Goal: Task Accomplishment & Management: Use online tool/utility

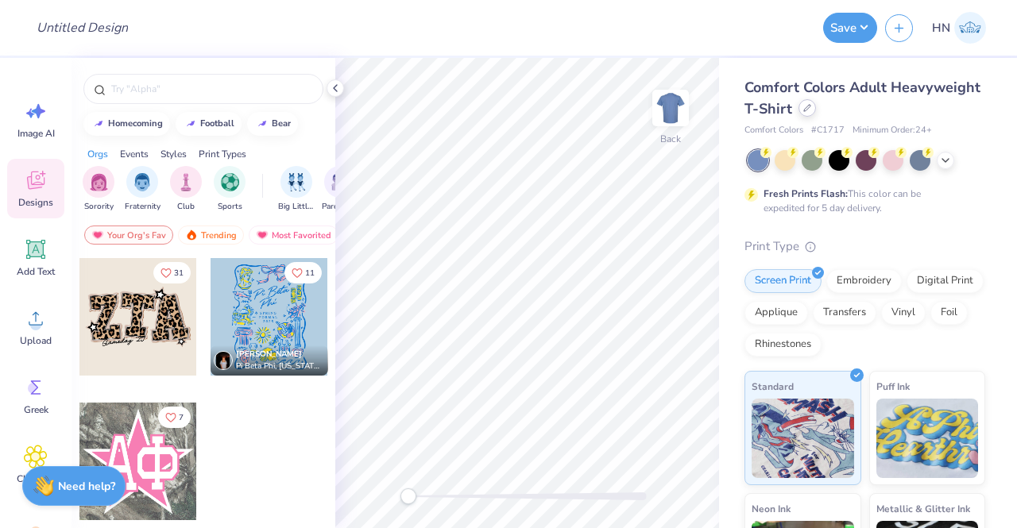
click at [816, 112] on div at bounding box center [806, 107] width 17 height 17
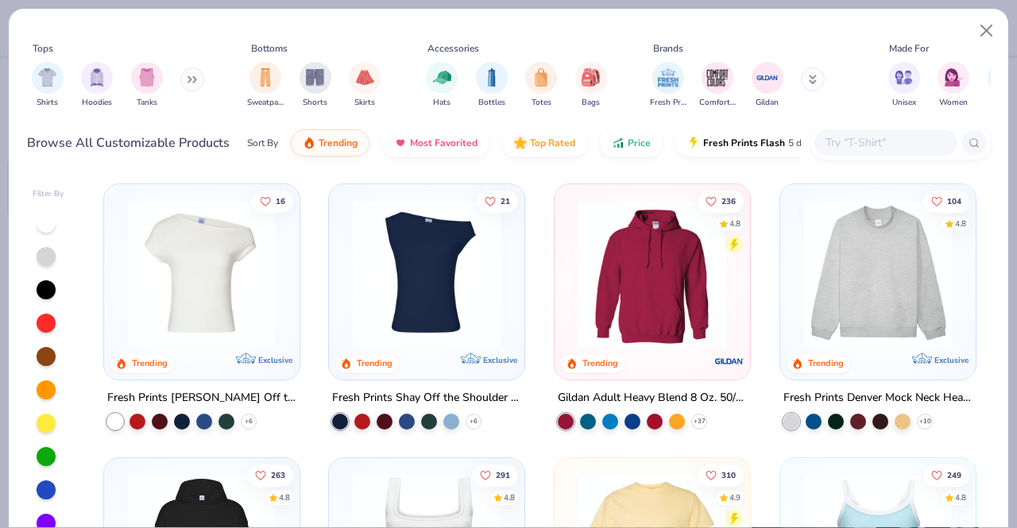
click at [878, 149] on input "text" at bounding box center [885, 142] width 122 height 18
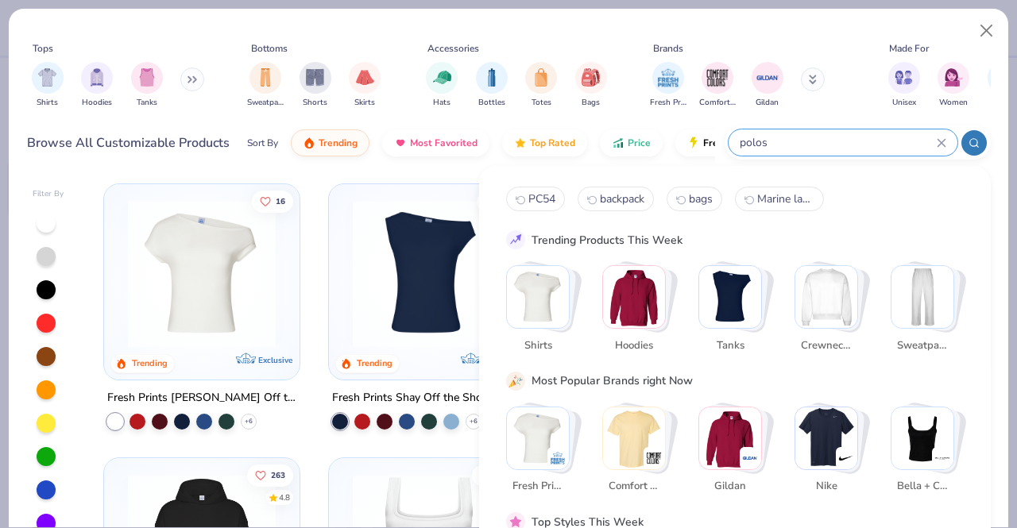
type input "polos"
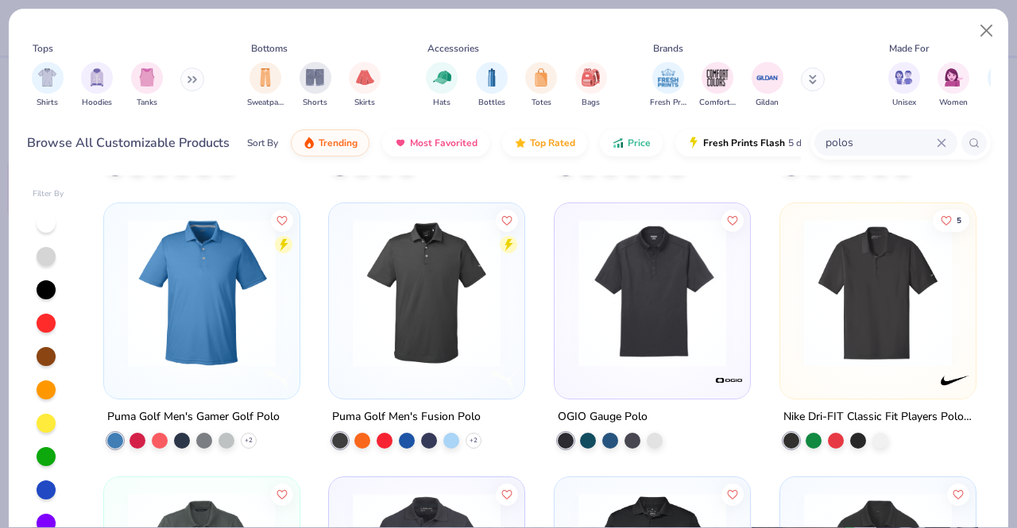
scroll to position [1589, 0]
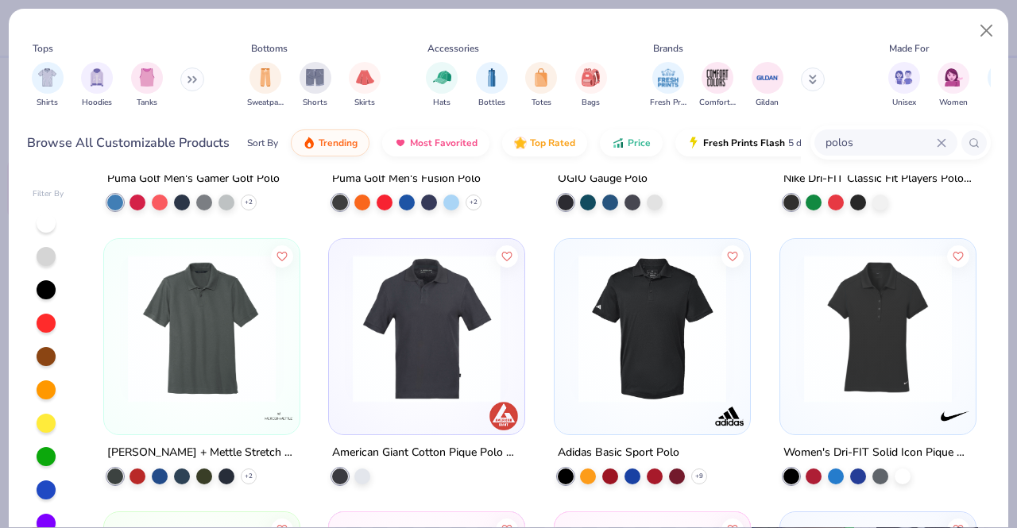
click at [637, 355] on img at bounding box center [652, 328] width 164 height 148
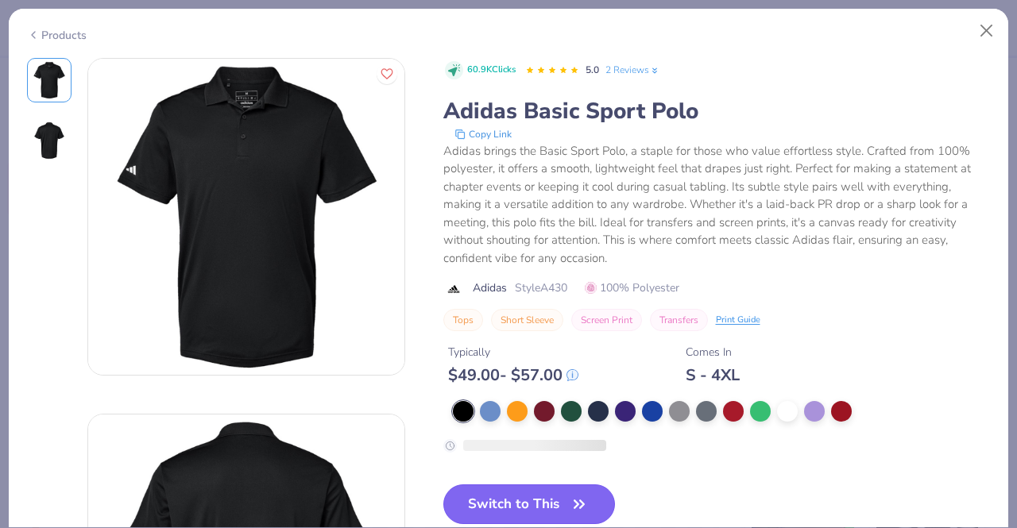
click at [527, 497] on button "Switch to This" at bounding box center [529, 505] width 172 height 40
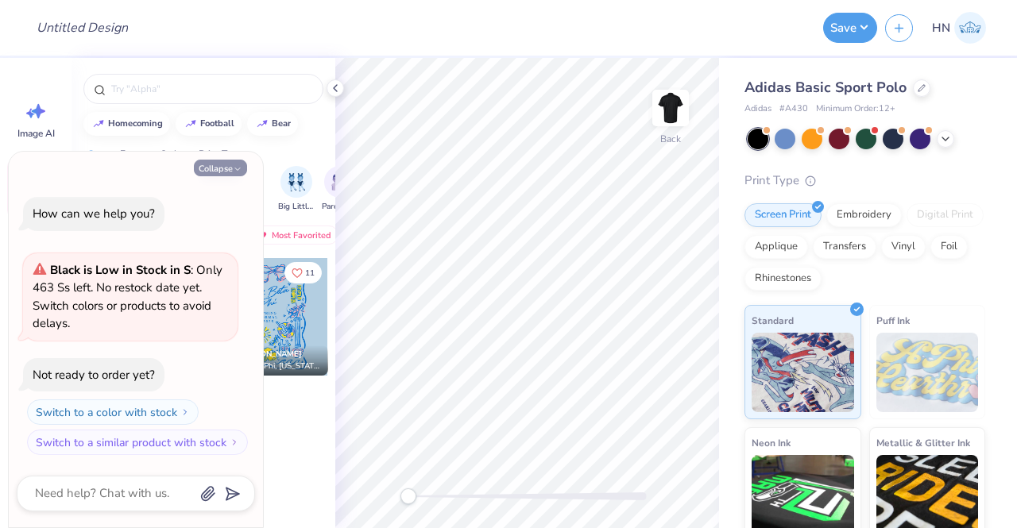
click at [232, 172] on button "Collapse" at bounding box center [220, 168] width 53 height 17
type textarea "x"
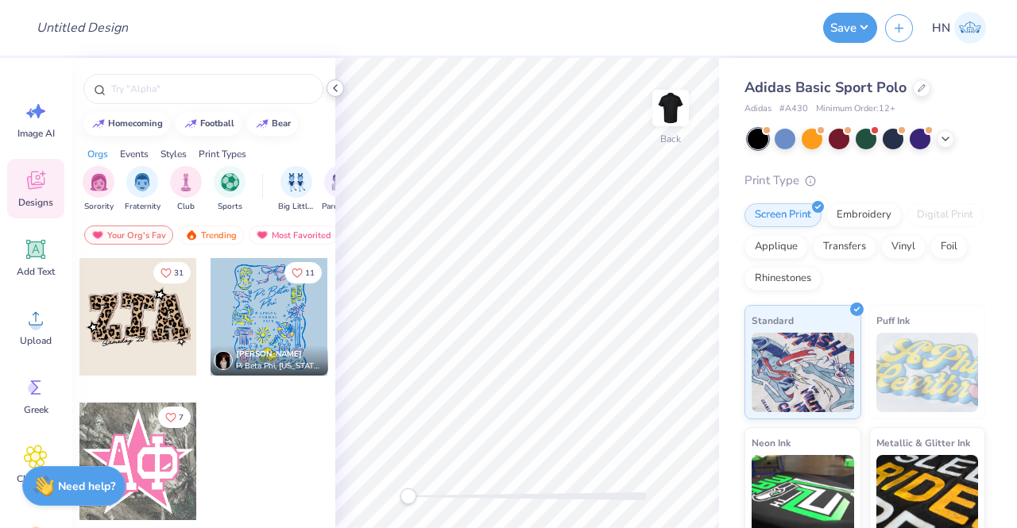
click at [333, 88] on icon at bounding box center [335, 88] width 13 height 13
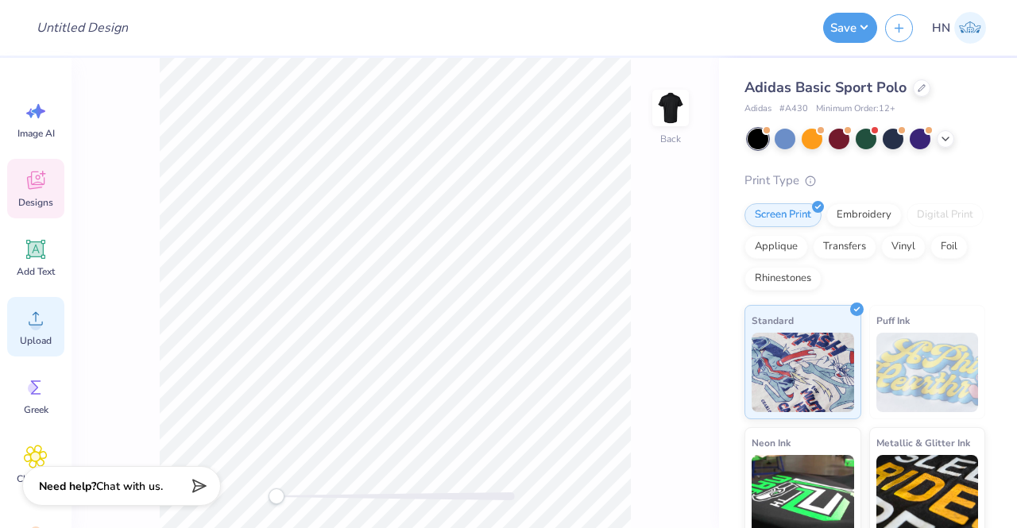
click at [21, 323] on div "Upload" at bounding box center [35, 327] width 57 height 60
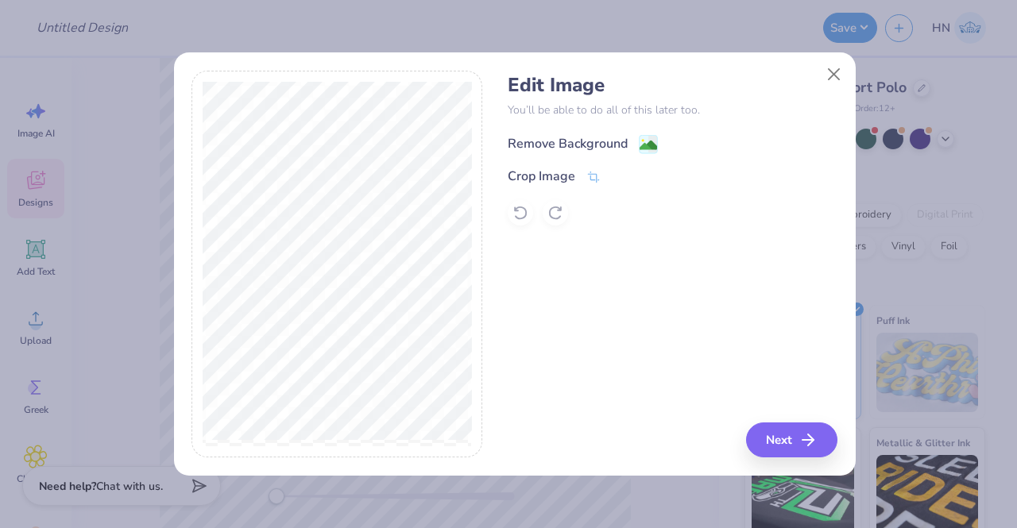
click at [651, 144] on image at bounding box center [647, 145] width 17 height 17
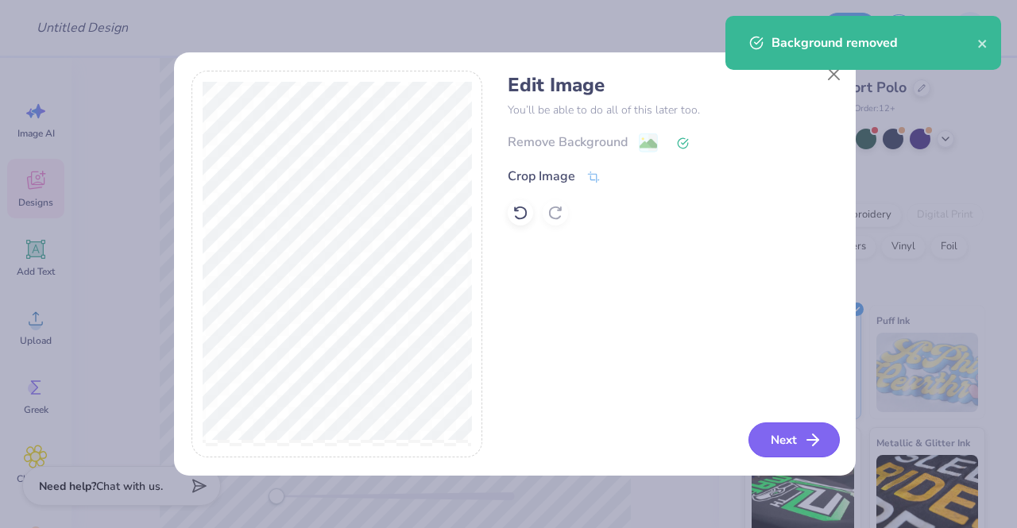
click at [815, 425] on button "Next" at bounding box center [793, 440] width 91 height 35
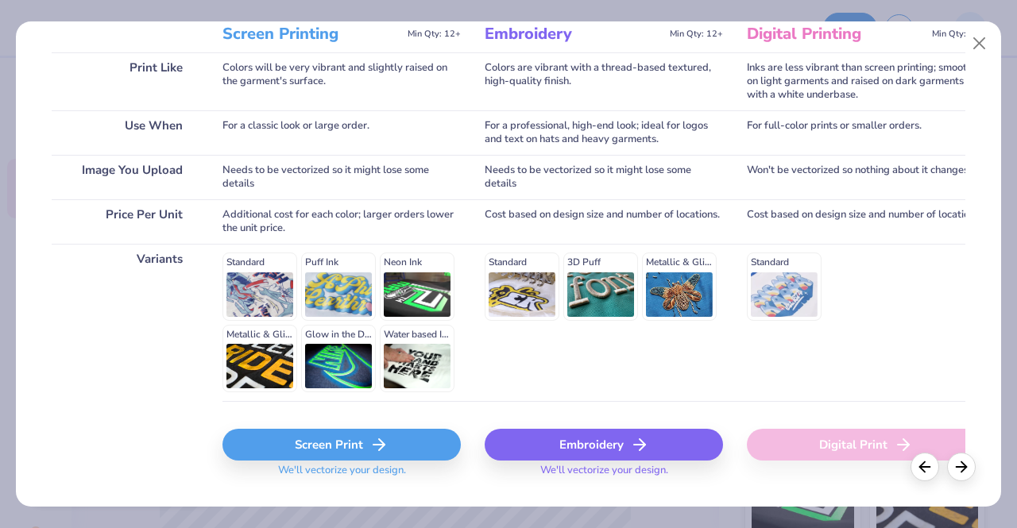
scroll to position [262, 0]
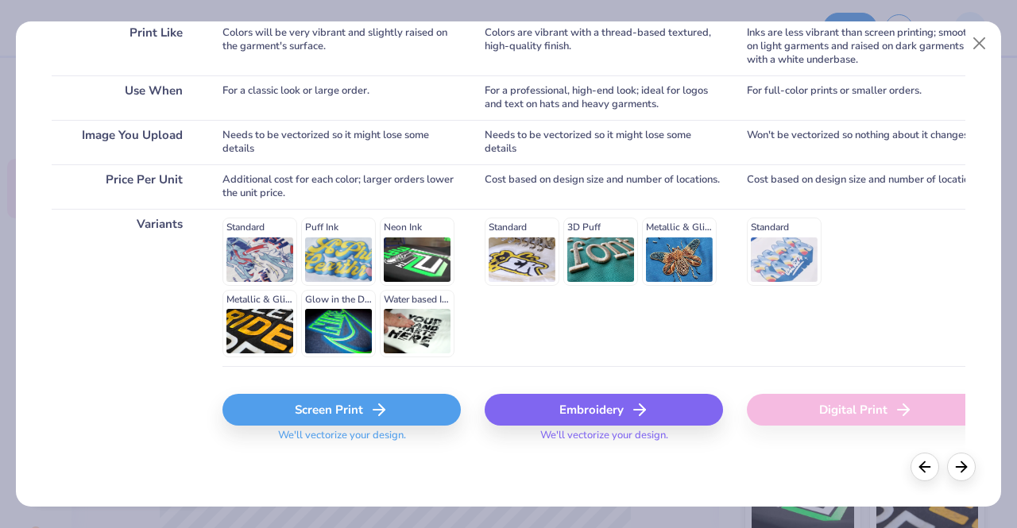
click at [357, 404] on div "Screen Print" at bounding box center [341, 410] width 238 height 32
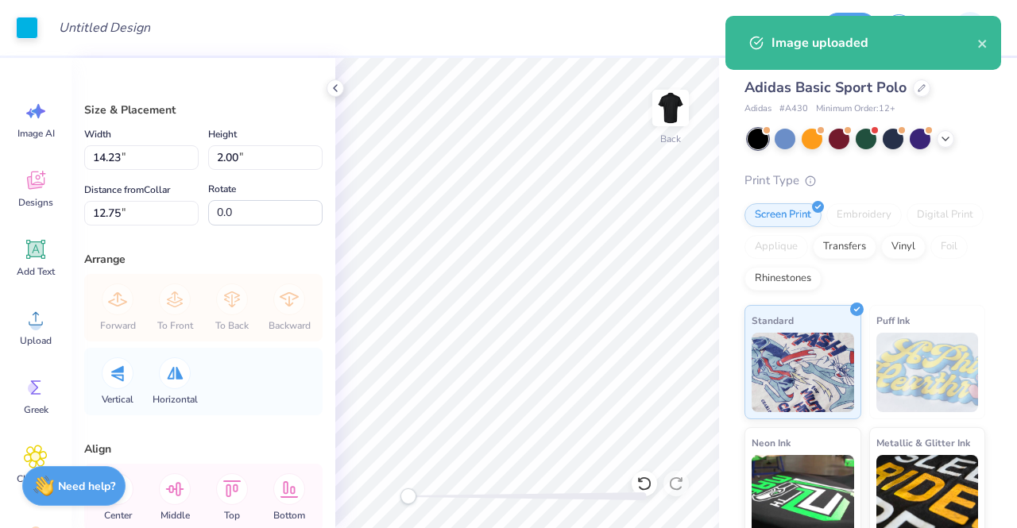
type input "8.79"
type input "1.23"
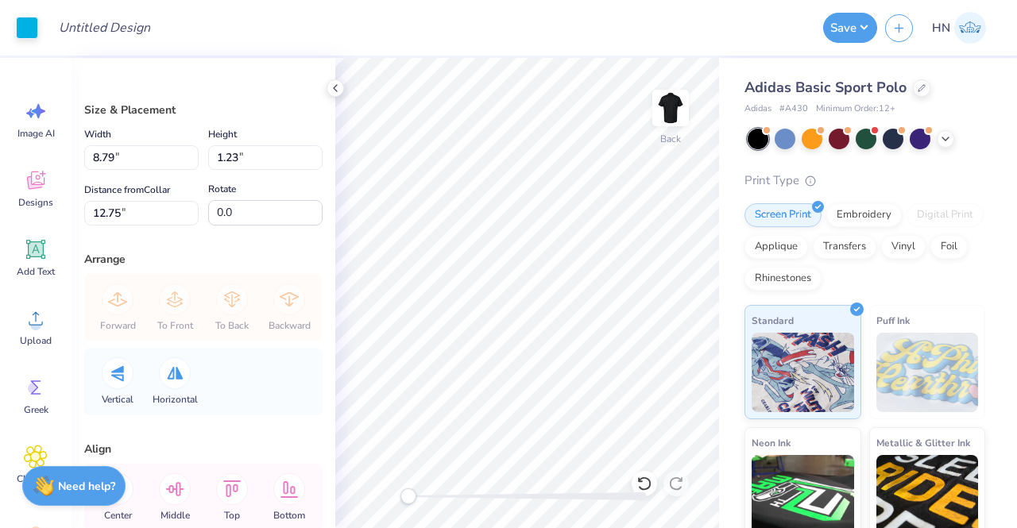
type input "5.23"
type input "0.73"
type input "3.65"
type input "0.51"
type input "3.47"
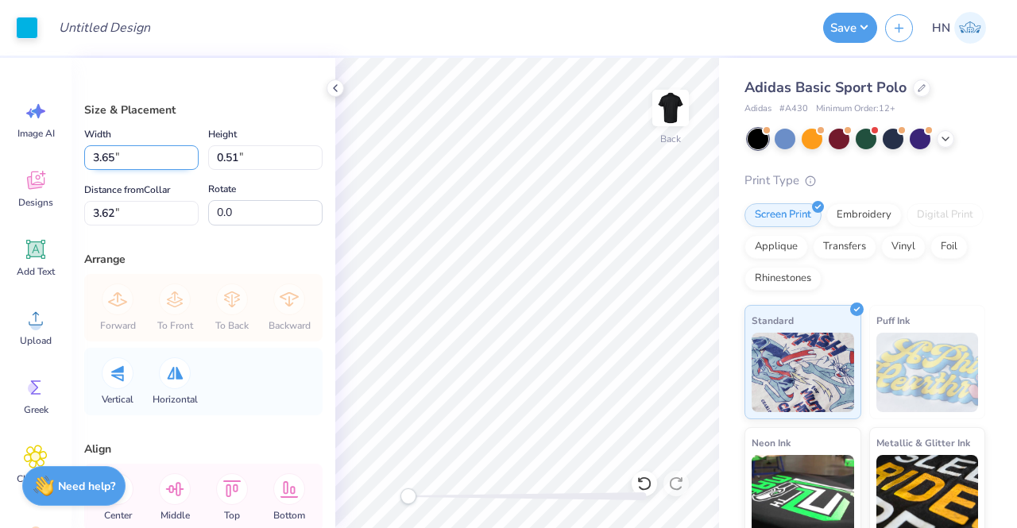
click at [114, 159] on input "3.65" at bounding box center [141, 157] width 114 height 25
type input "3.70"
type input "0.52"
type input "3.61"
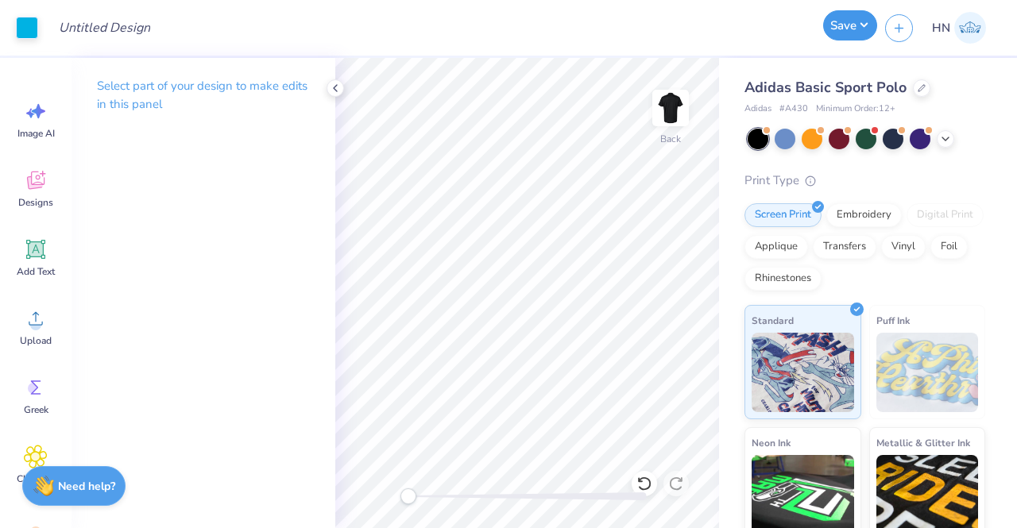
drag, startPoint x: 861, startPoint y: 23, endPoint x: 856, endPoint y: 30, distance: 8.6
click at [861, 24] on button "Save" at bounding box center [850, 25] width 54 height 30
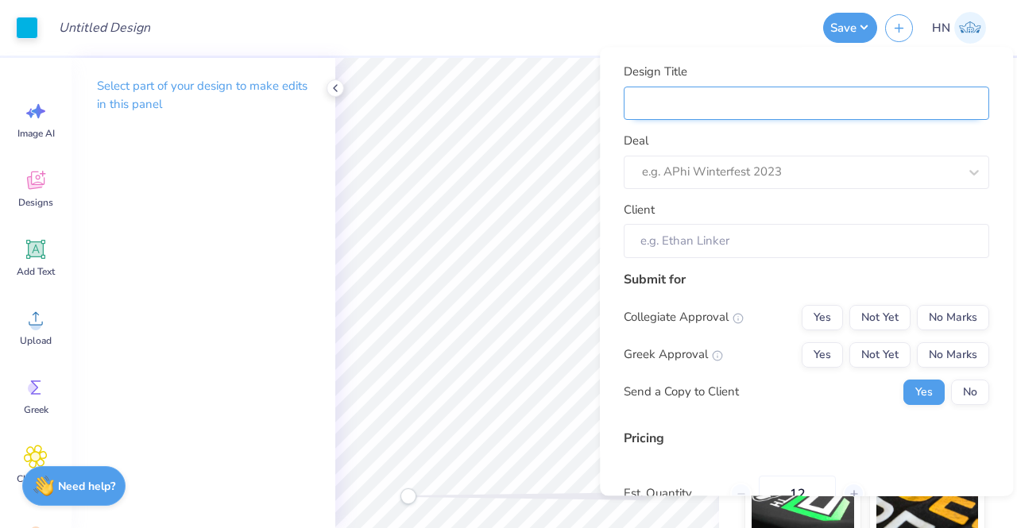
click at [719, 99] on input "Design Title" at bounding box center [806, 104] width 365 height 34
type input "A"
type input "Av"
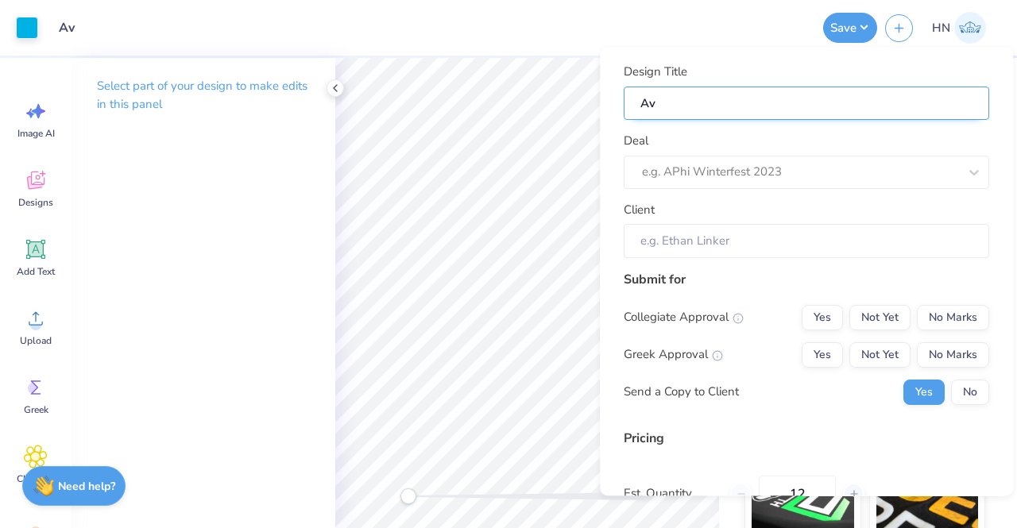
type input "Avo"
type input "Av"
type input "Avc"
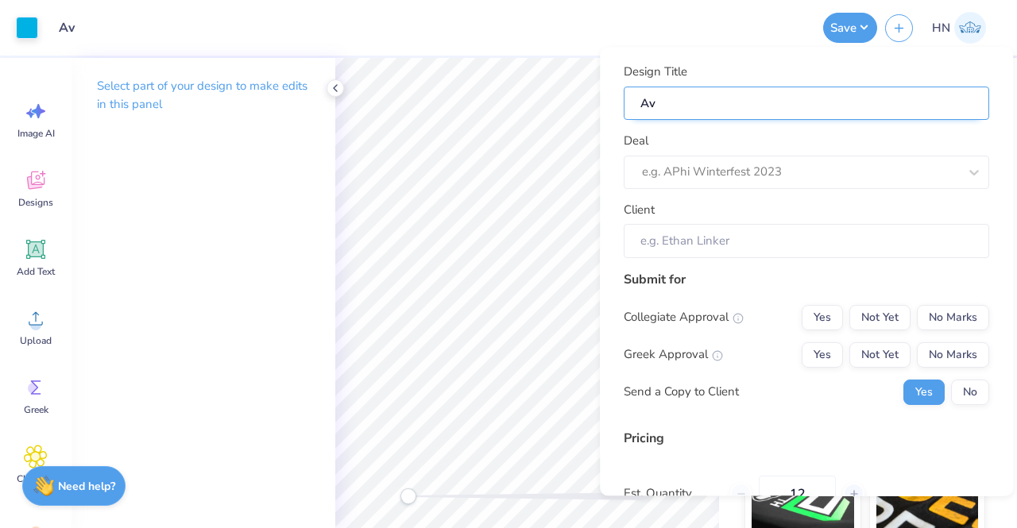
type input "Avc"
type input "Avco"
type input "Avcoa"
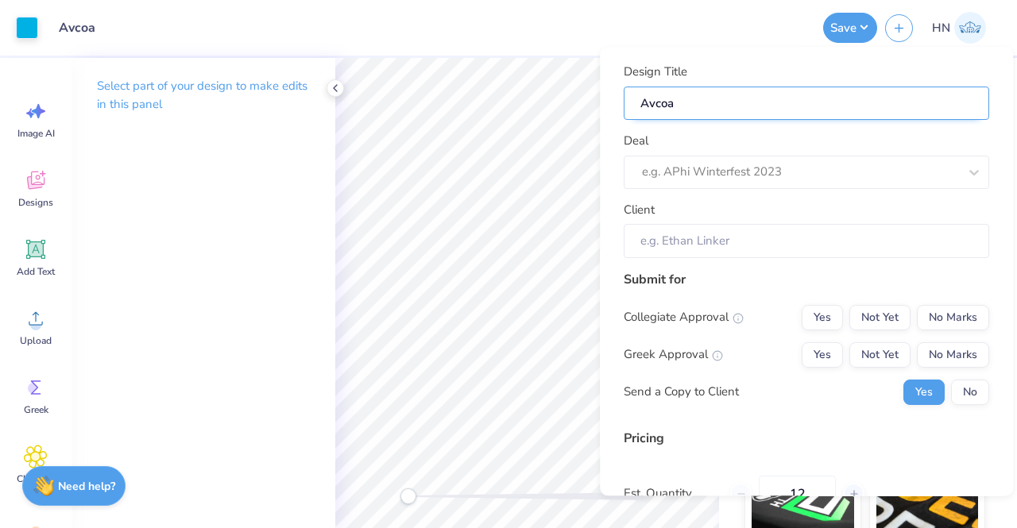
type input "Avcoa"
type input "Avcoa M"
type input "Avcoa Me"
type input "Avcoa Mer"
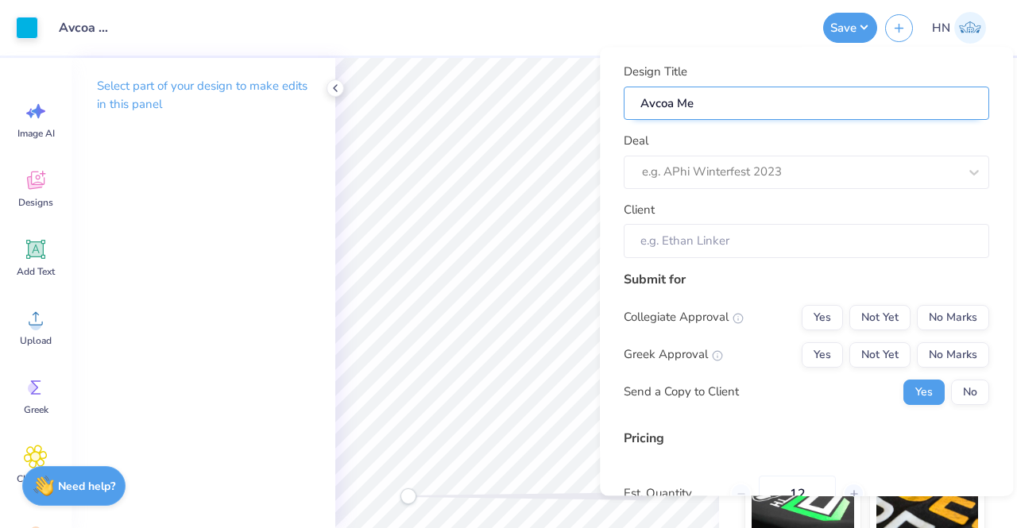
type input "Avcoa Mer"
type input "Avcoa Merc"
type input "Avcoa Merch"
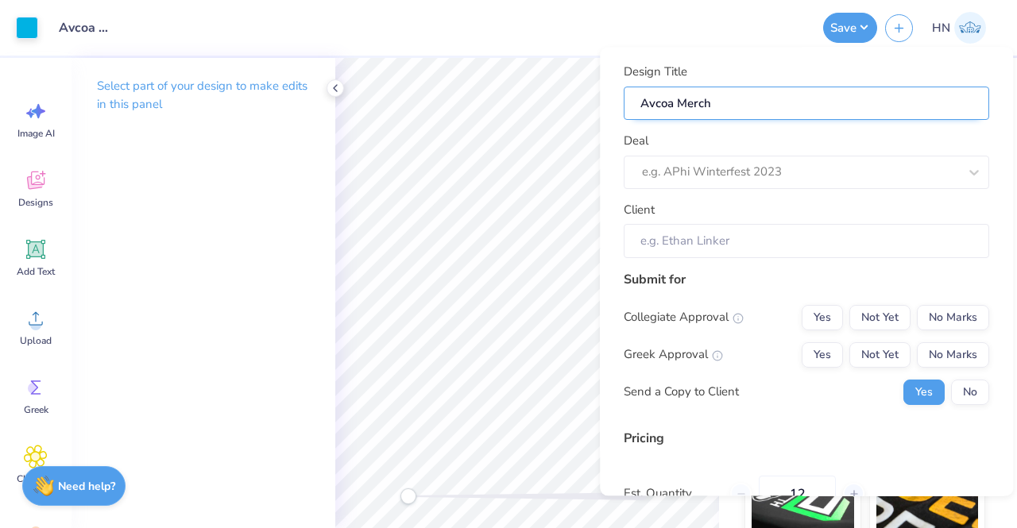
type input "Avcoa Merch!"
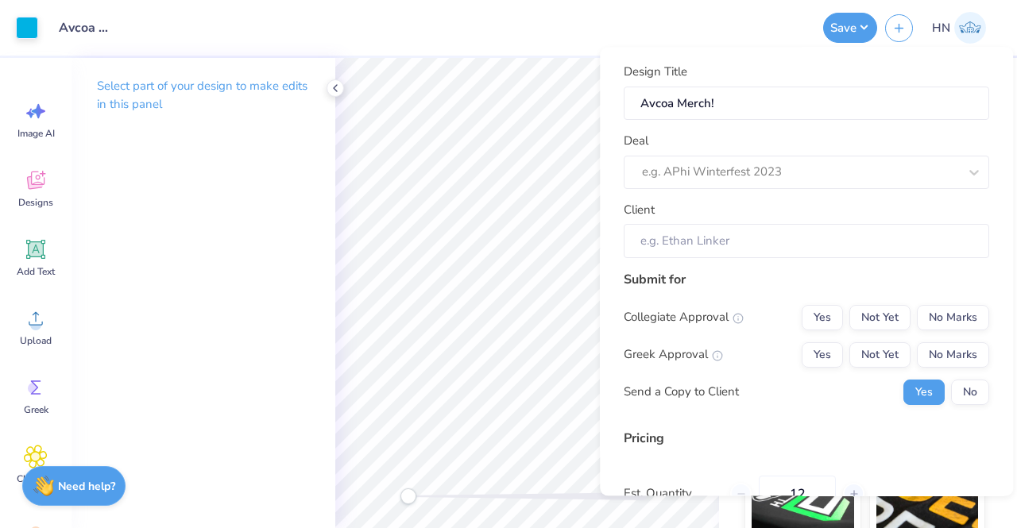
click at [712, 146] on div "Deal e.g. APhi Winterfest 2023" at bounding box center [806, 160] width 365 height 57
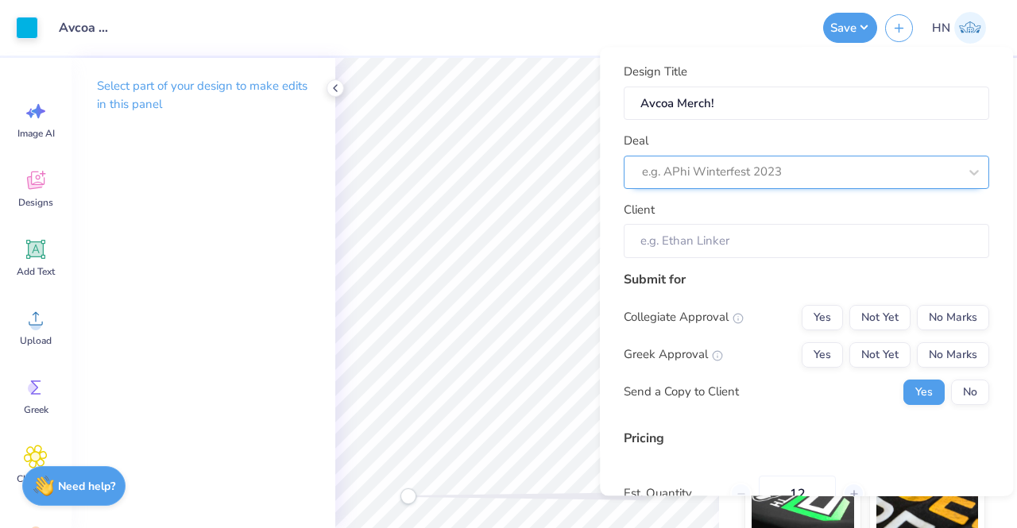
click at [705, 156] on div "e.g. APhi Winterfest 2023" at bounding box center [806, 172] width 365 height 33
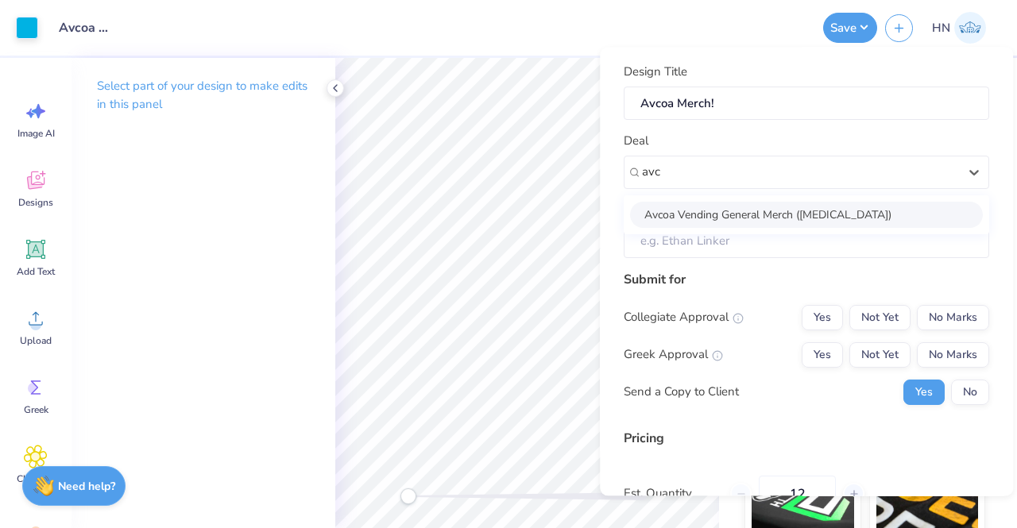
click at [699, 213] on div "Avcoa Vending General Merch ([MEDICAL_DATA])" at bounding box center [806, 215] width 353 height 26
type input "avc"
type input "[PERSON_NAME]"
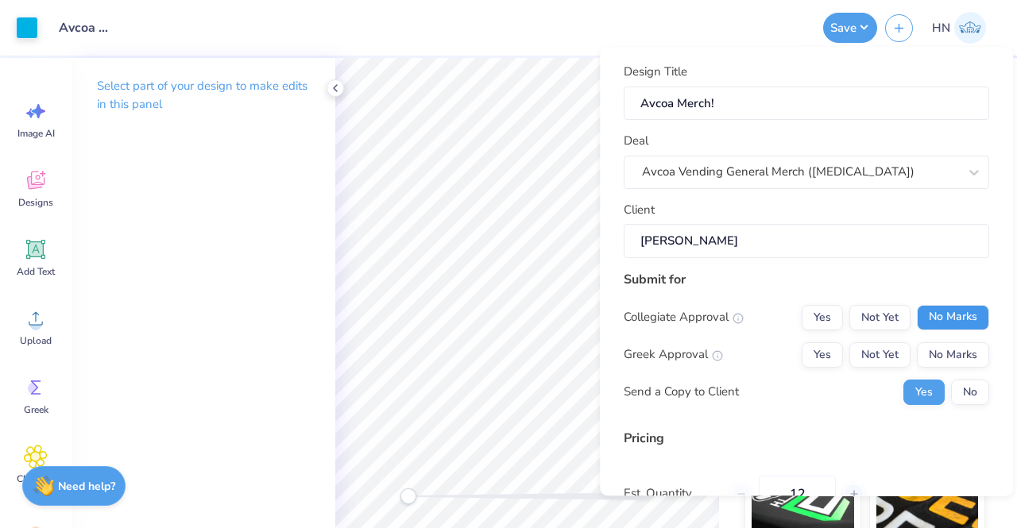
click at [961, 311] on button "No Marks" at bounding box center [953, 317] width 72 height 25
click at [948, 347] on button "No Marks" at bounding box center [953, 354] width 72 height 25
click at [955, 390] on button "No" at bounding box center [970, 392] width 38 height 25
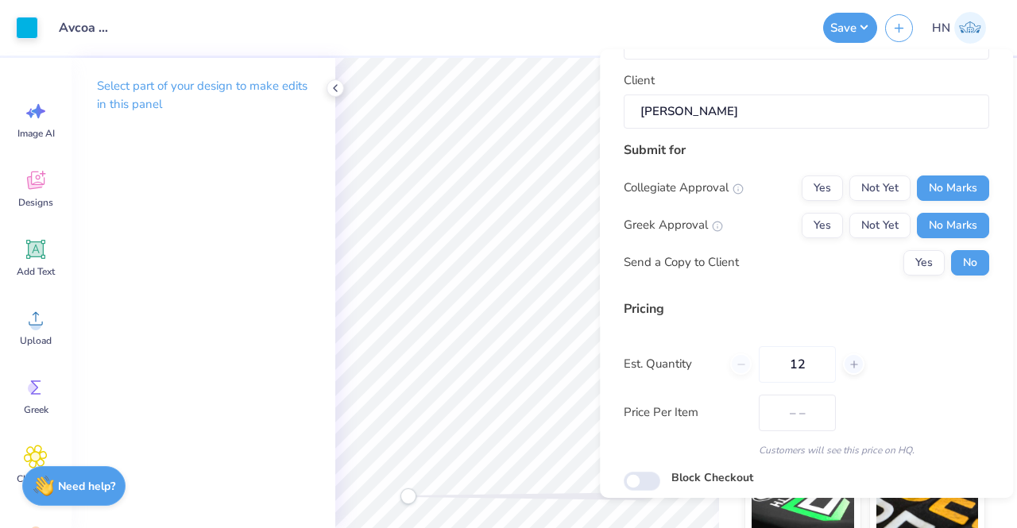
scroll to position [188, 0]
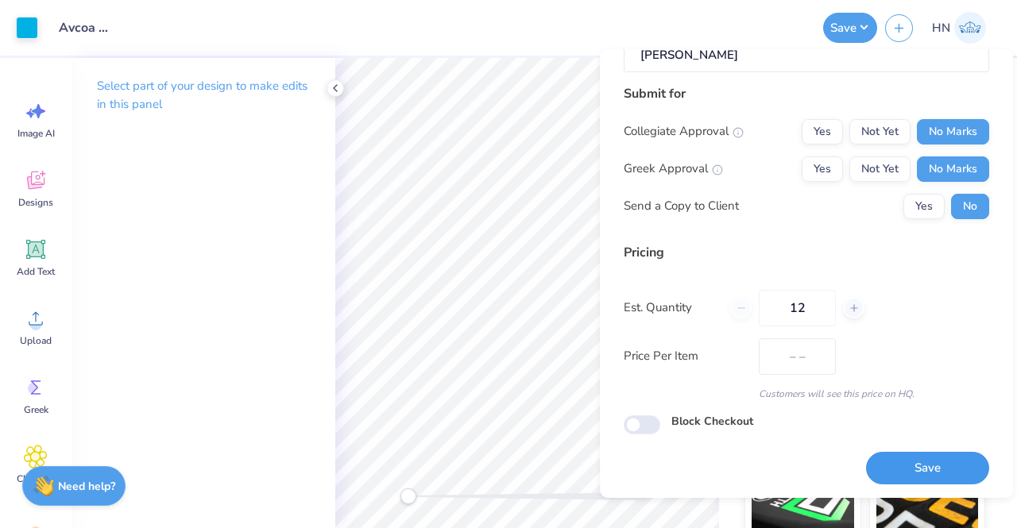
drag, startPoint x: 894, startPoint y: 451, endPoint x: 872, endPoint y: 451, distance: 22.2
click at [894, 452] on button "Save" at bounding box center [927, 468] width 123 height 33
type input "$59.09"
click at [334, 83] on icon at bounding box center [335, 88] width 13 height 13
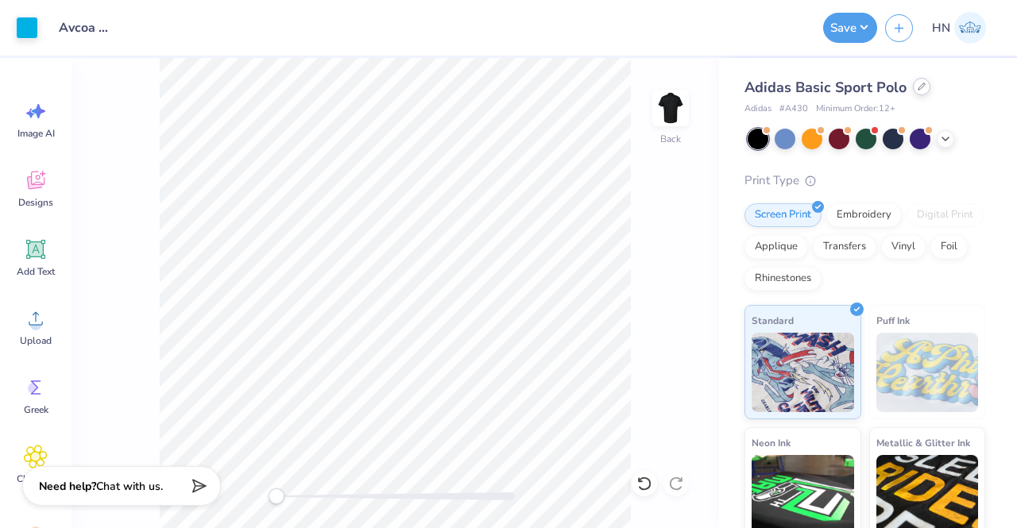
click at [921, 85] on icon at bounding box center [922, 87] width 8 height 8
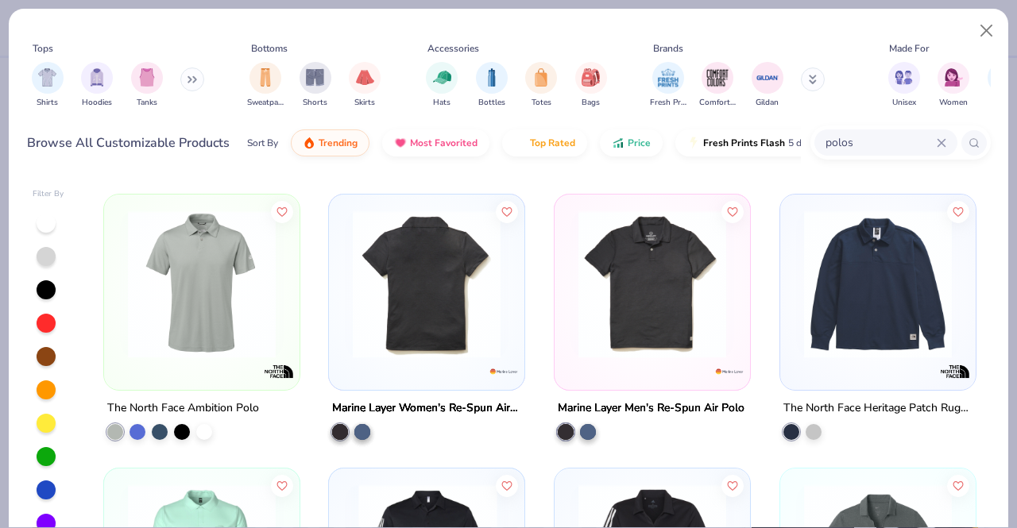
scroll to position [2304, 0]
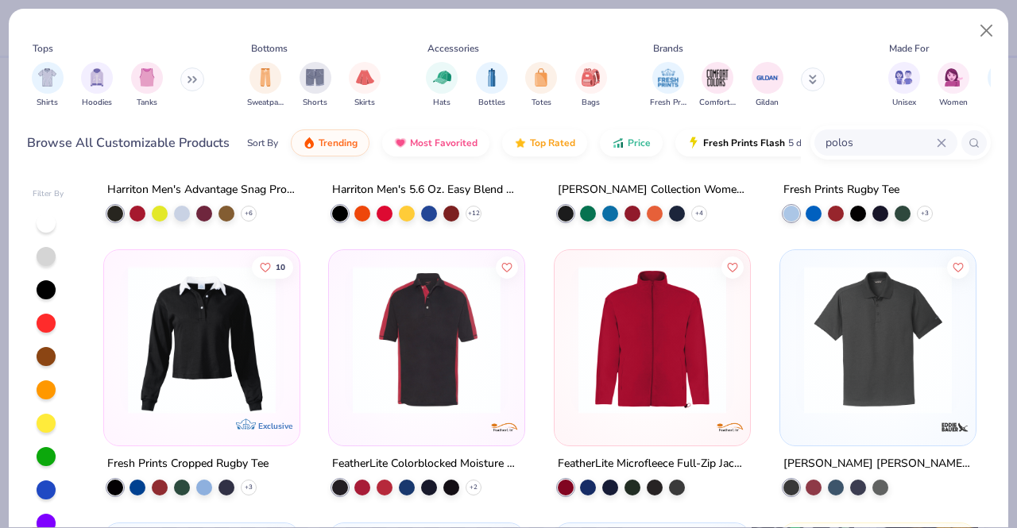
scroll to position [4925, 0]
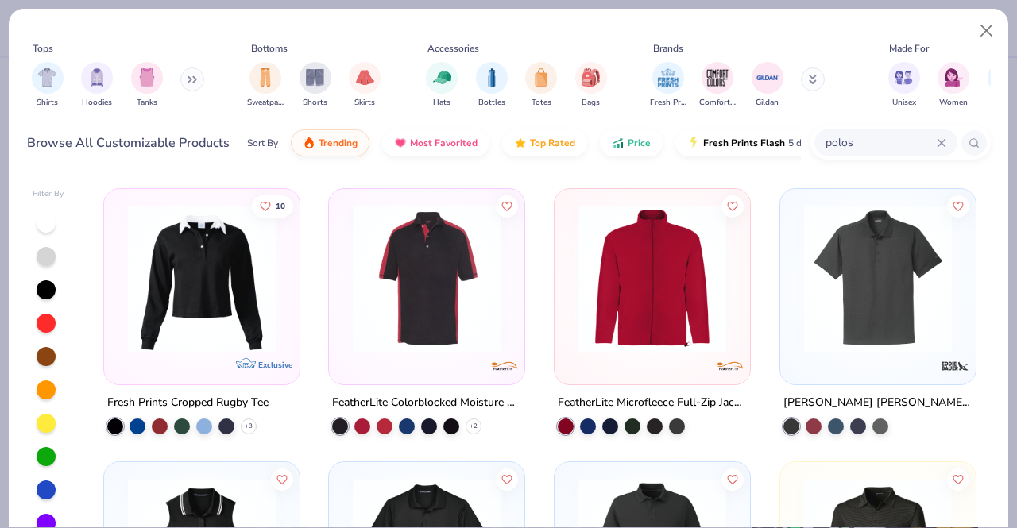
click at [857, 296] on img at bounding box center [878, 278] width 164 height 148
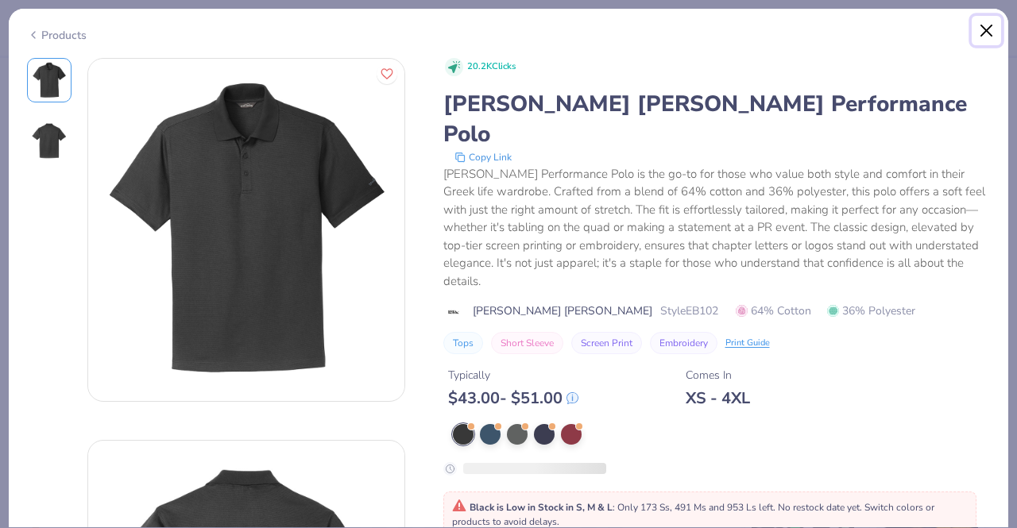
click at [983, 28] on button "Close" at bounding box center [987, 31] width 30 height 30
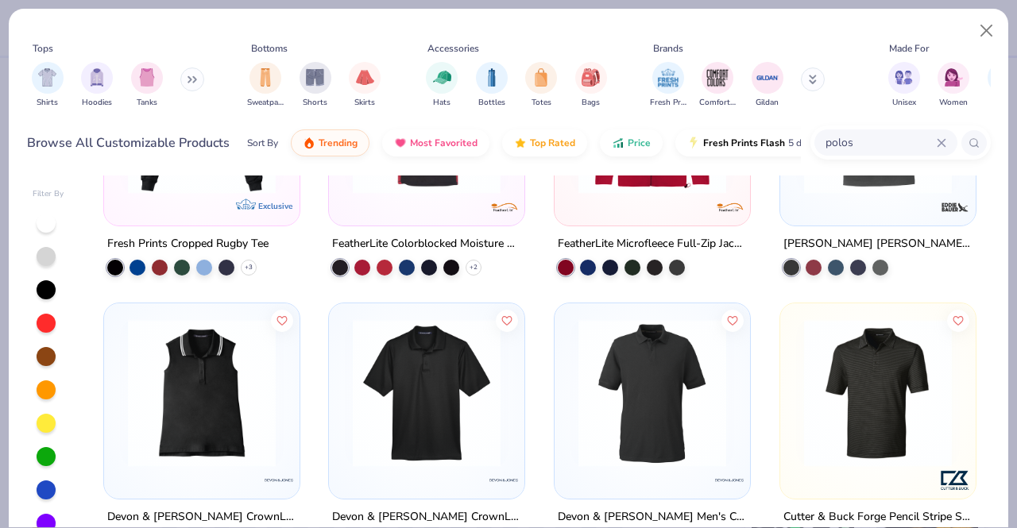
scroll to position [4925, 0]
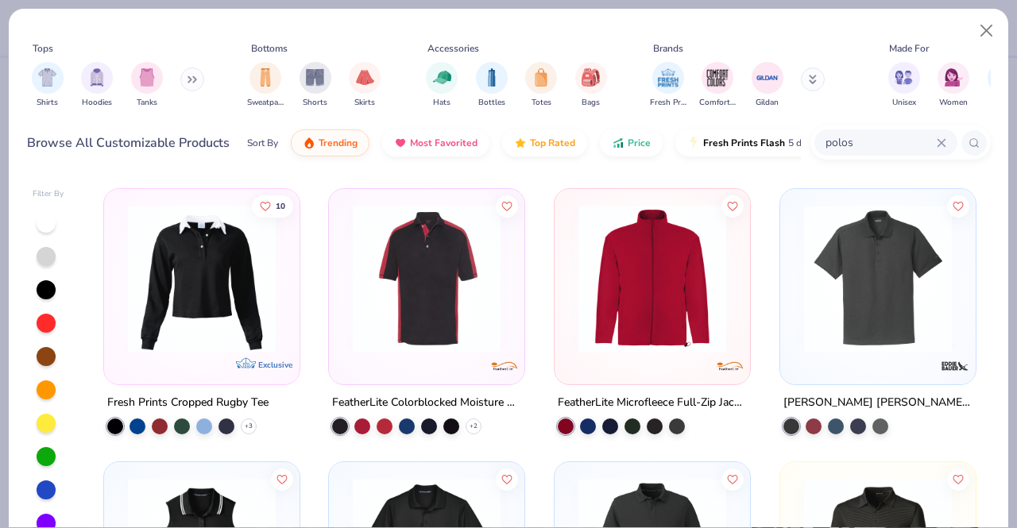
click at [813, 315] on img at bounding box center [878, 278] width 164 height 148
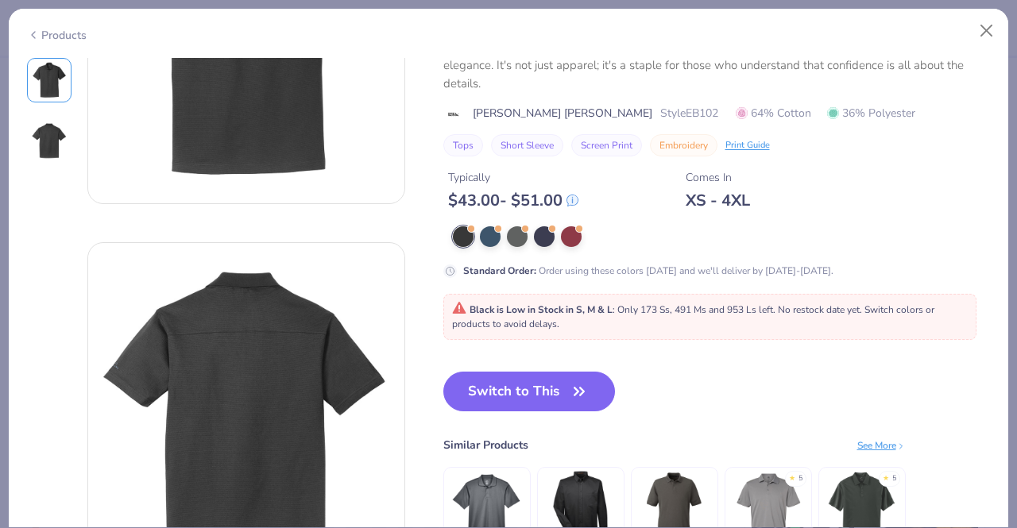
scroll to position [238, 0]
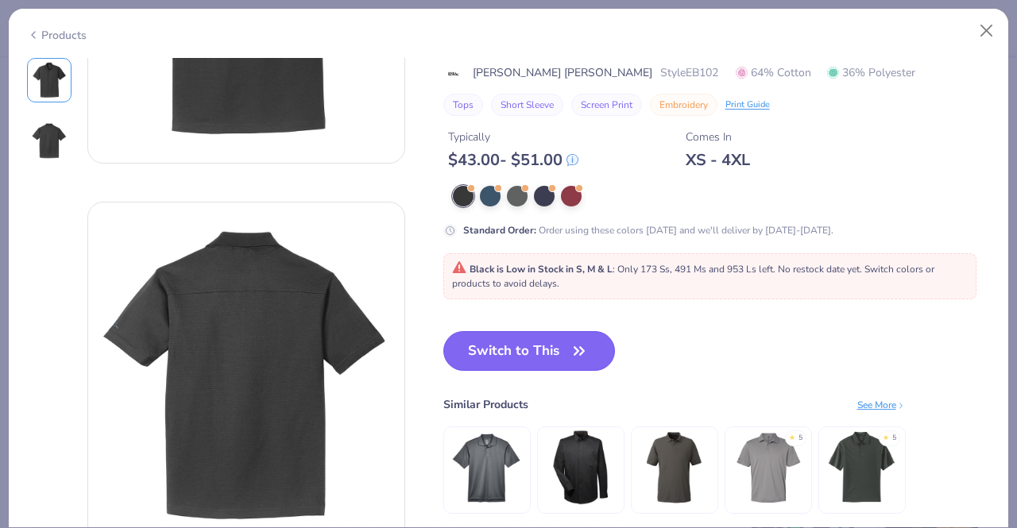
click at [559, 331] on button "Switch to This" at bounding box center [529, 351] width 172 height 40
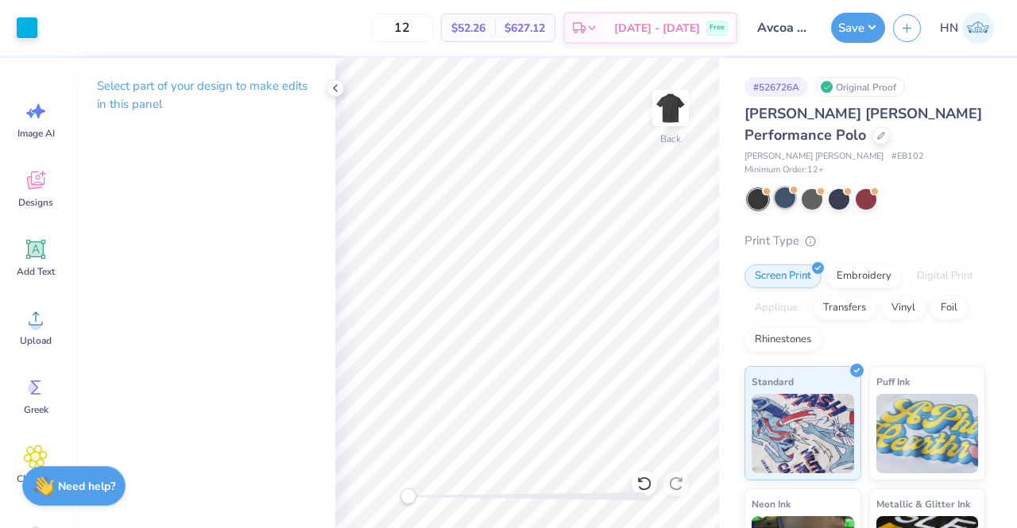
click at [766, 187] on span at bounding box center [766, 191] width 9 height 9
click at [786, 187] on div at bounding box center [785, 197] width 21 height 21
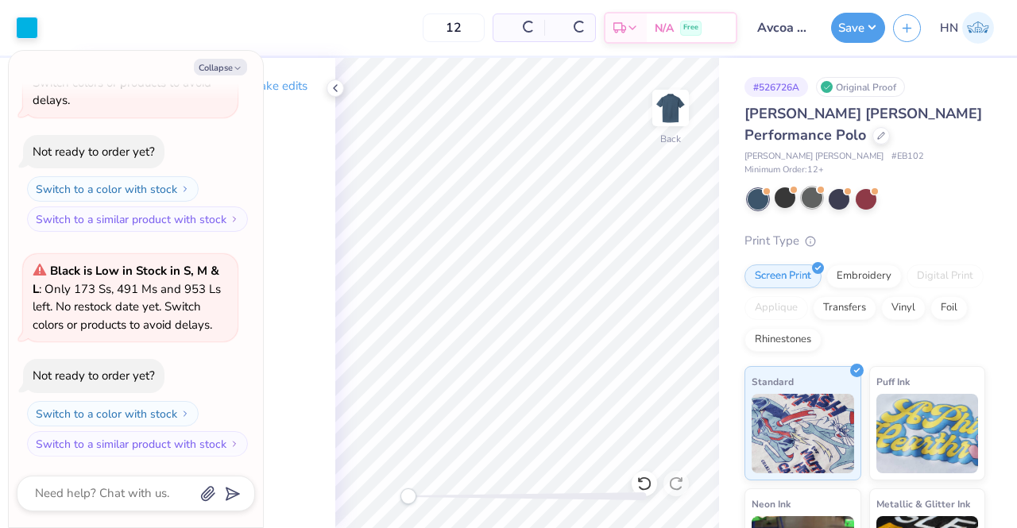
scroll to position [365, 0]
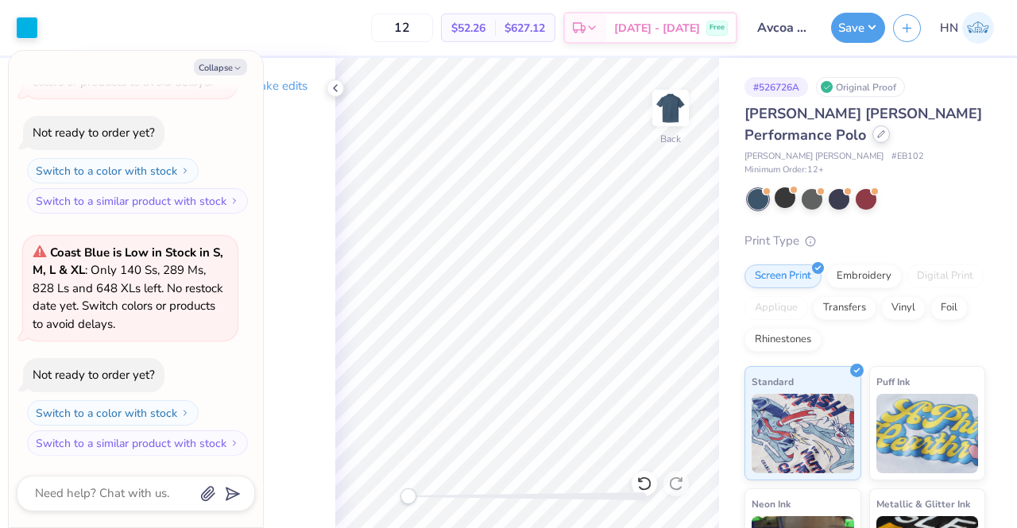
click at [890, 126] on div at bounding box center [880, 134] width 17 height 17
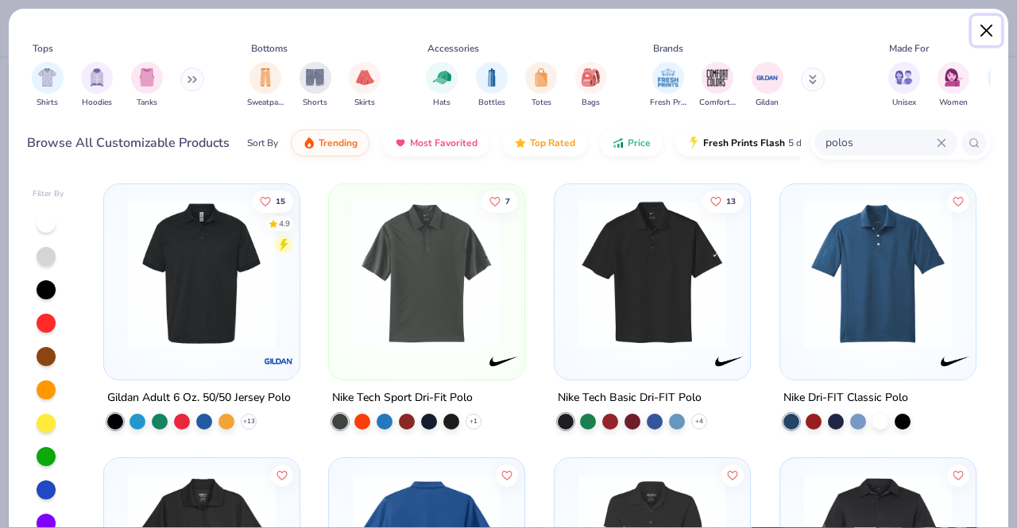
click at [984, 17] on button "Close" at bounding box center [987, 31] width 30 height 30
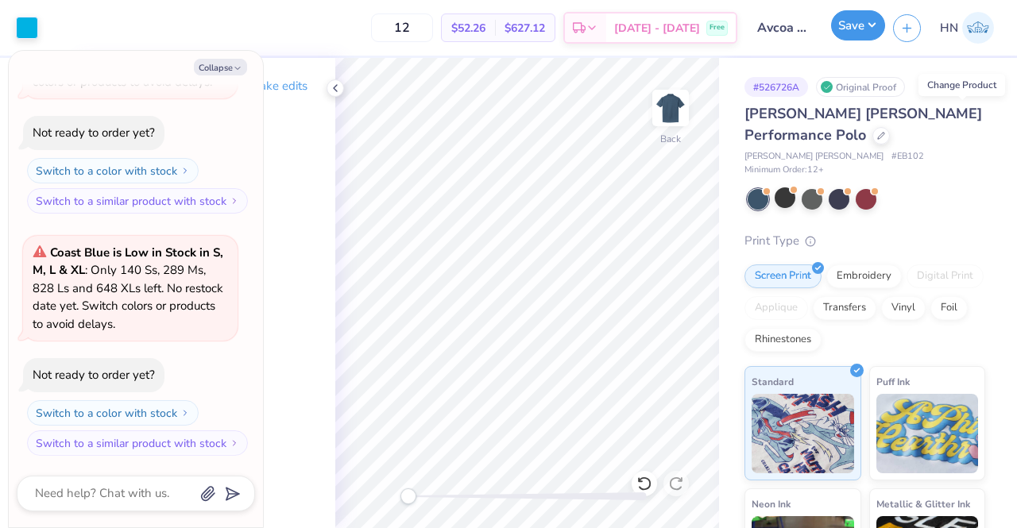
click at [855, 18] on button "Save" at bounding box center [858, 25] width 54 height 30
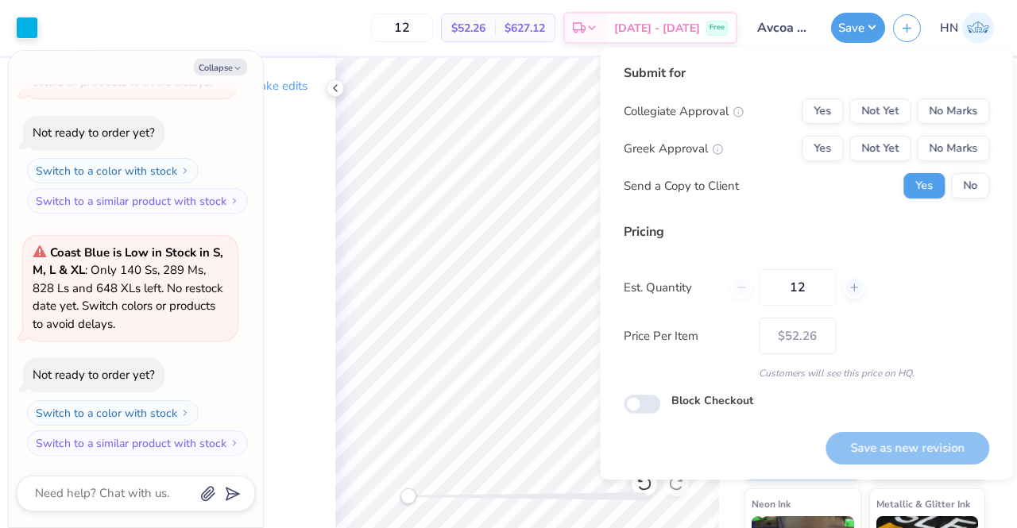
click at [962, 94] on div "Submit for Collegiate Approval Yes Not Yet No Marks Greek Approval Yes Not Yet …" at bounding box center [806, 137] width 365 height 147
click at [956, 106] on button "No Marks" at bounding box center [953, 111] width 72 height 25
click at [953, 146] on button "No Marks" at bounding box center [953, 148] width 72 height 25
type textarea "x"
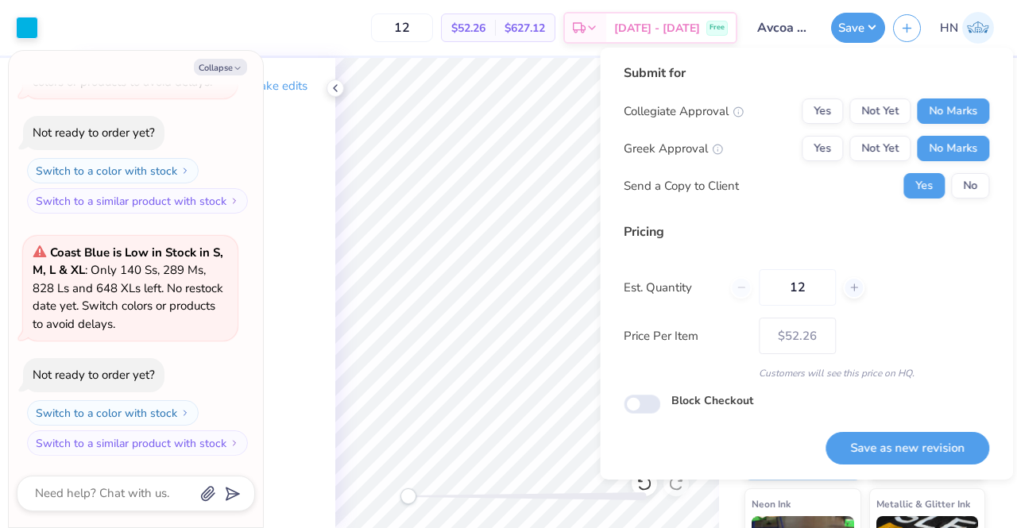
click at [969, 201] on div "Submit for Collegiate Approval Yes Not Yet No Marks Greek Approval Yes Not Yet …" at bounding box center [806, 137] width 365 height 147
click at [426, 22] on input "12" at bounding box center [402, 28] width 62 height 29
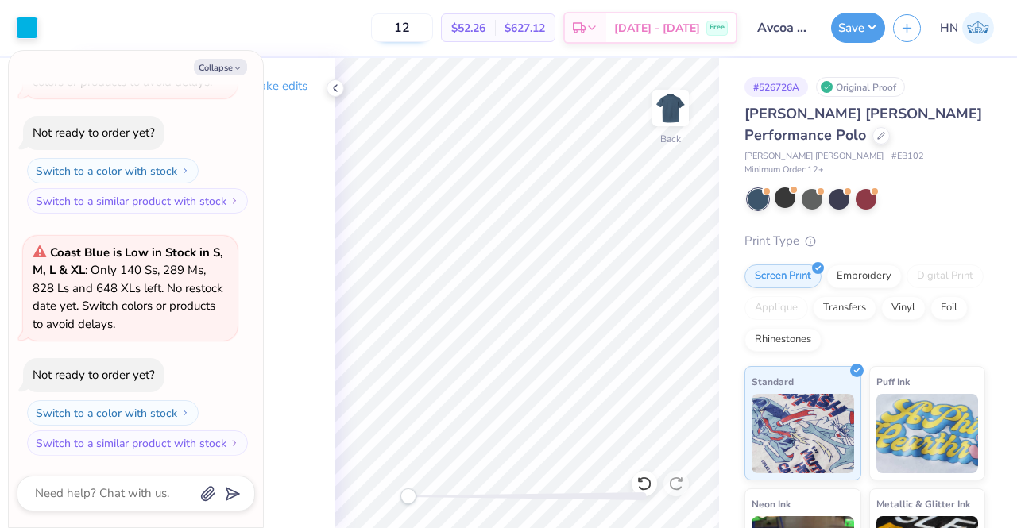
drag, startPoint x: 443, startPoint y: 26, endPoint x: 411, endPoint y: 26, distance: 31.8
click at [413, 26] on input "12" at bounding box center [402, 28] width 62 height 29
type input "24"
type textarea "x"
type input "24"
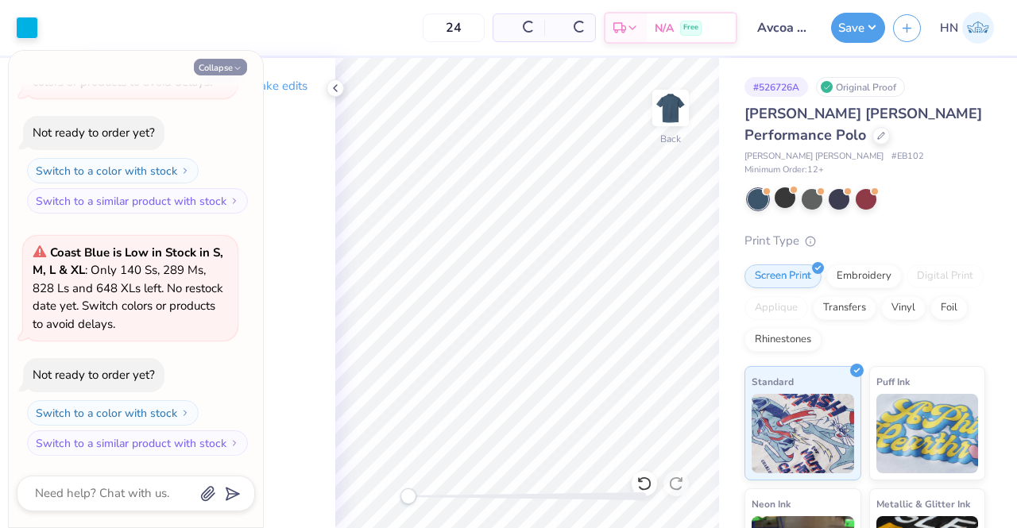
click at [238, 68] on icon "button" at bounding box center [238, 69] width 10 height 10
type textarea "x"
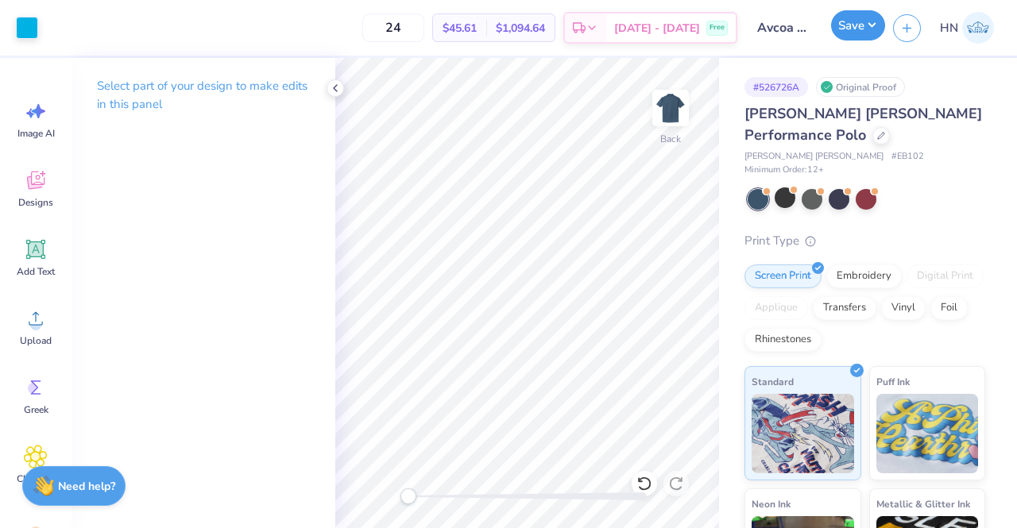
click at [874, 31] on button "Save" at bounding box center [858, 25] width 54 height 30
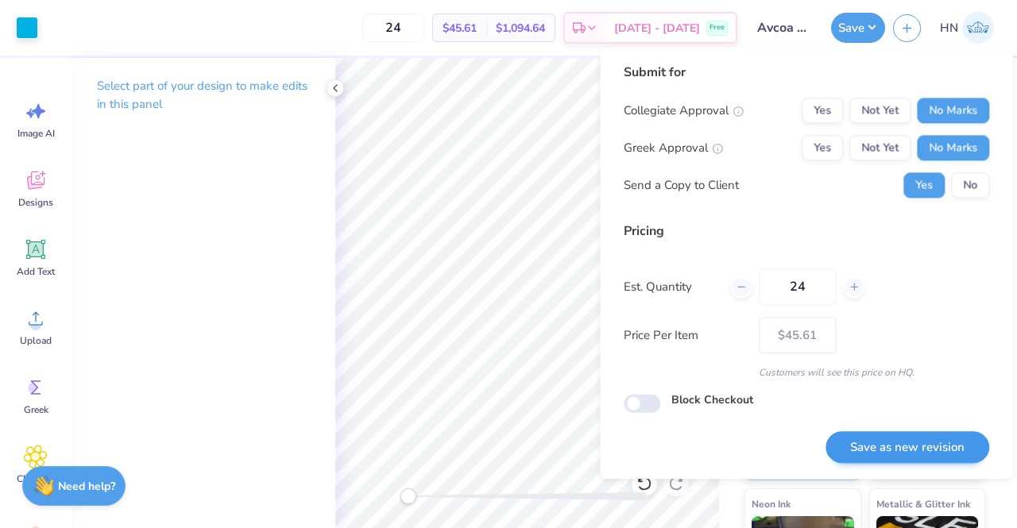
click at [914, 430] on div "Save as new revision" at bounding box center [907, 439] width 164 height 50
click at [875, 433] on button "Save as new revision" at bounding box center [907, 447] width 164 height 33
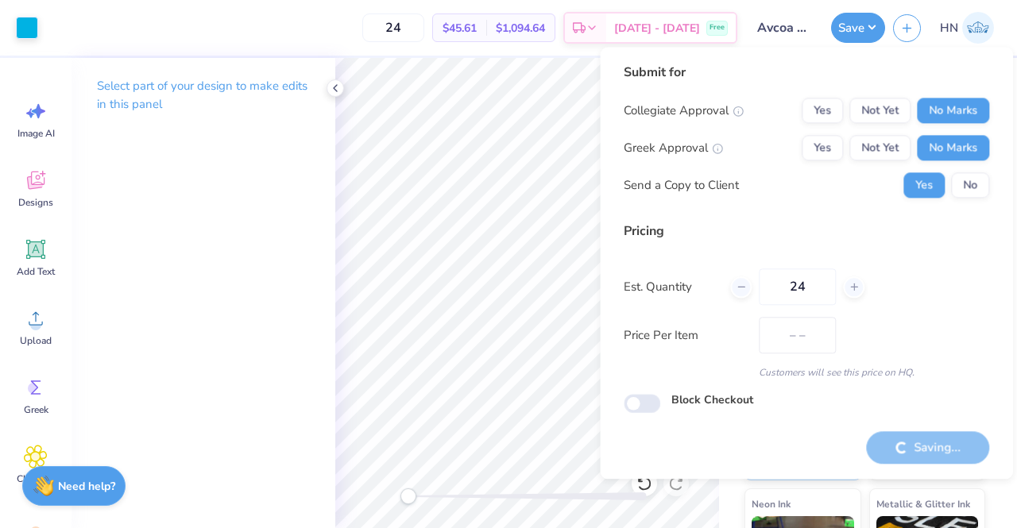
type input "$45.61"
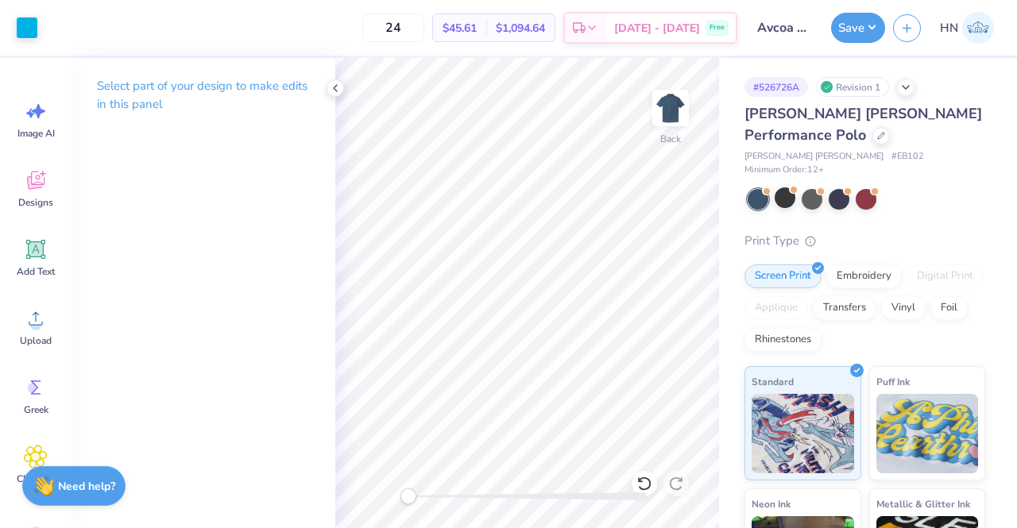
click at [955, 106] on div "[PERSON_NAME] [PERSON_NAME] Performance Polo" at bounding box center [864, 124] width 241 height 43
click at [890, 126] on div at bounding box center [880, 134] width 17 height 17
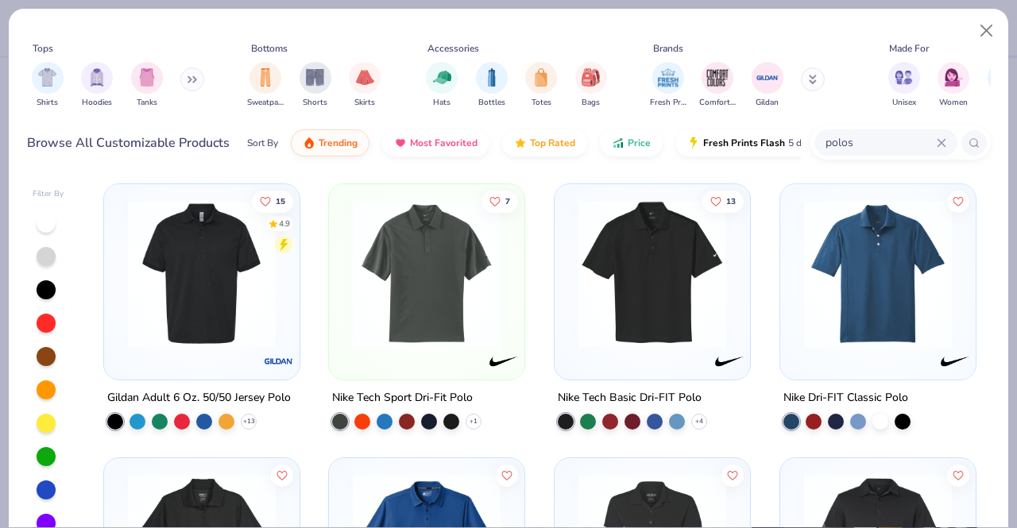
click at [846, 135] on input "polos" at bounding box center [880, 142] width 113 height 18
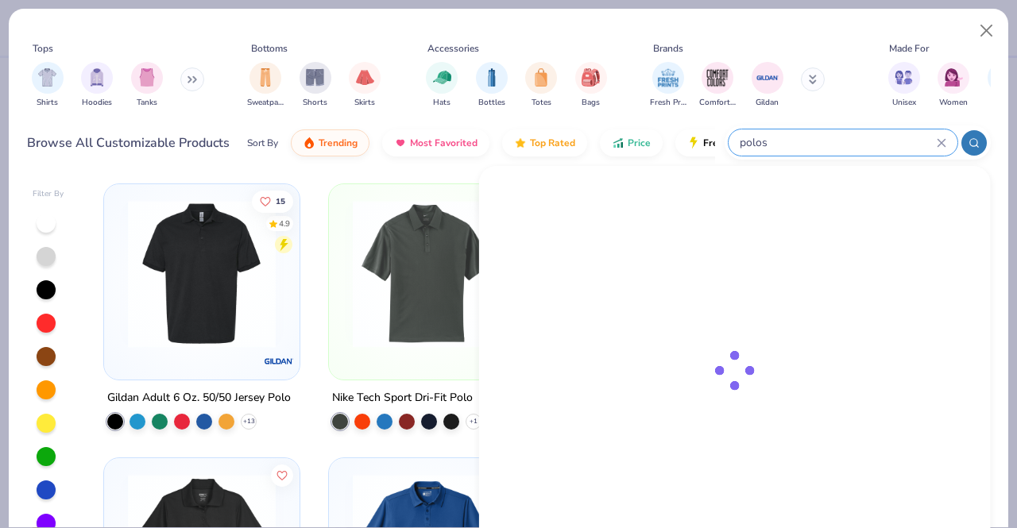
drag, startPoint x: 815, startPoint y: 141, endPoint x: 666, endPoint y: 137, distance: 148.6
click at [666, 137] on div "Browse All Customizable Products Sort By Trending Most Favorited Top Rated Pric…" at bounding box center [509, 143] width 964 height 44
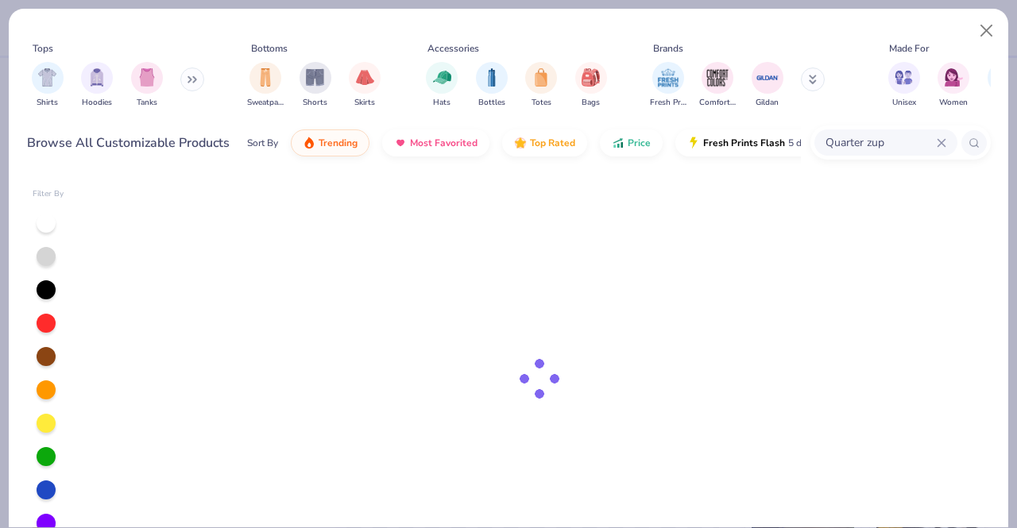
click at [883, 149] on input "Quarter zup" at bounding box center [880, 142] width 113 height 18
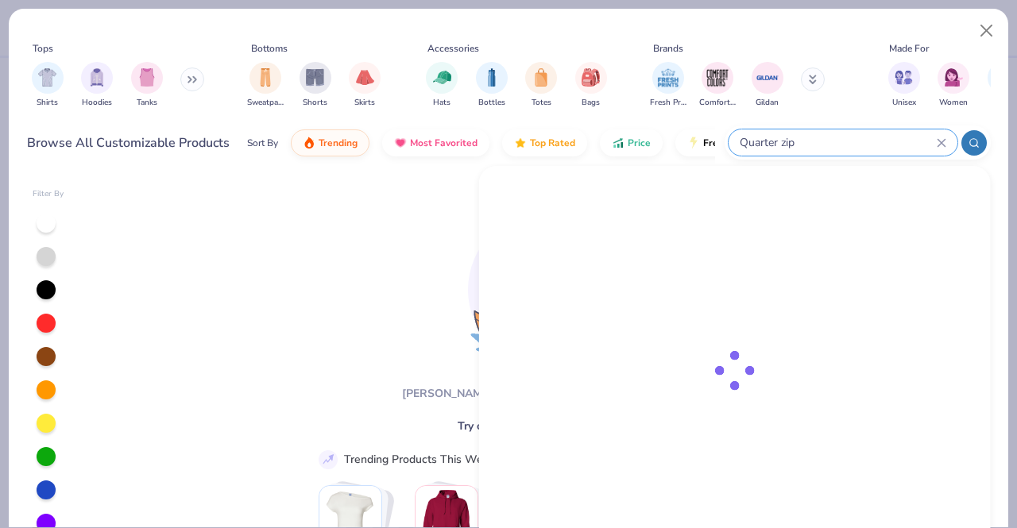
type input "Quarter zip"
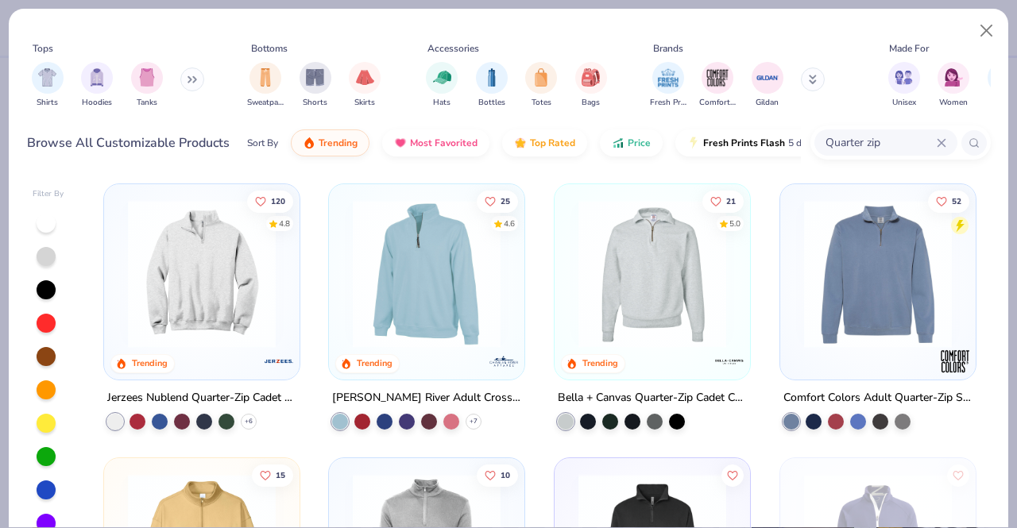
click at [413, 311] on img at bounding box center [427, 274] width 164 height 148
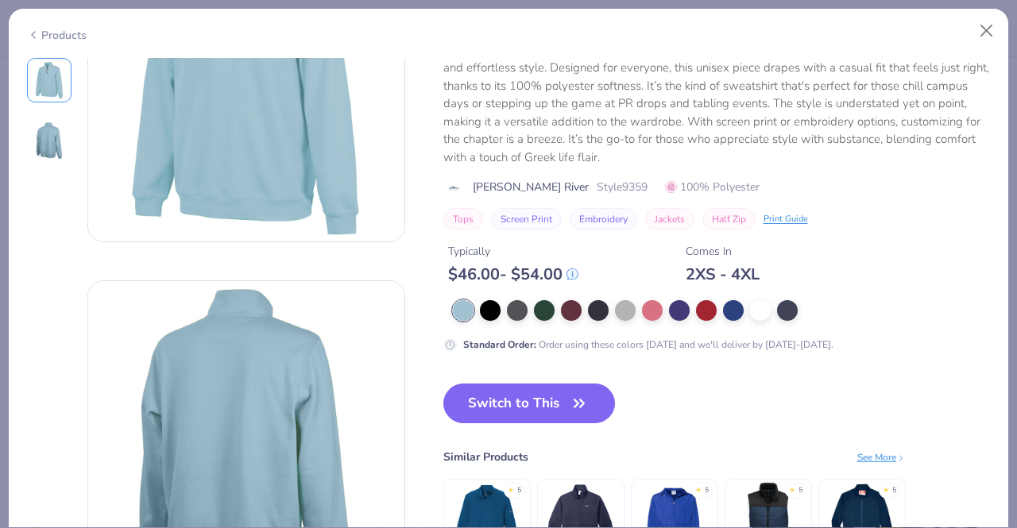
scroll to position [159, 0]
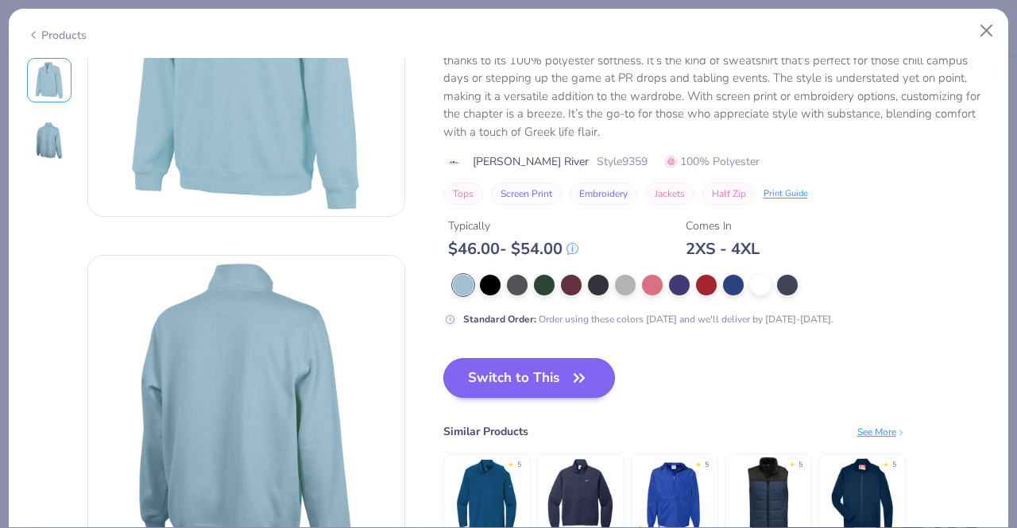
click at [538, 398] on div "Switch to This Similar Products See More ★ 5 ★ 5 ★ 5 ★ 5" at bounding box center [674, 465] width 462 height 214
click at [540, 390] on button "Switch to This" at bounding box center [529, 378] width 172 height 40
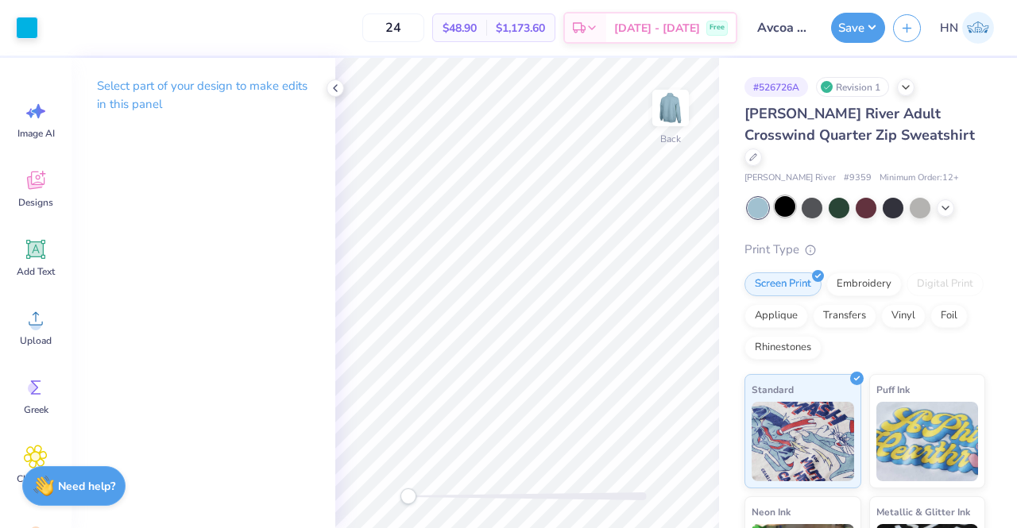
click at [789, 196] on div at bounding box center [785, 206] width 21 height 21
click at [860, 28] on button "Save" at bounding box center [858, 25] width 54 height 30
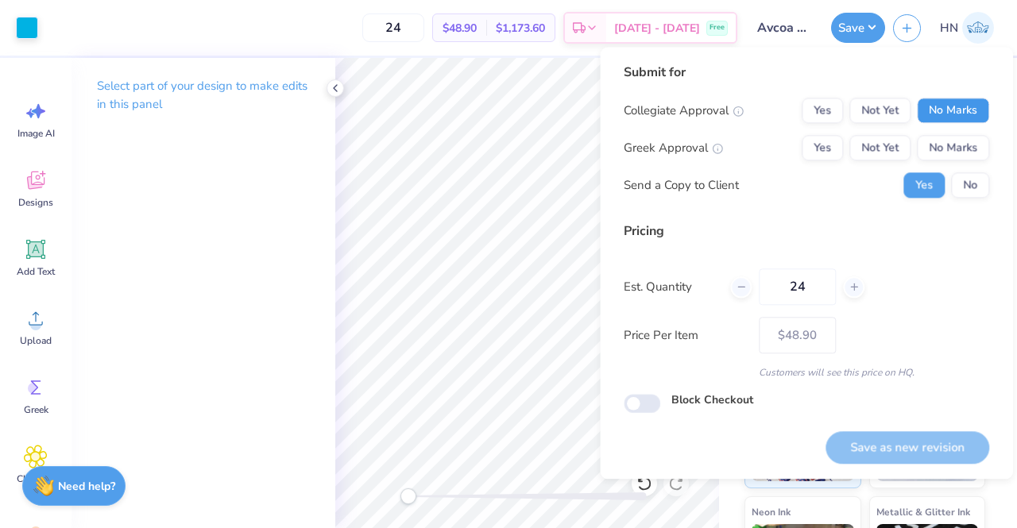
click at [952, 106] on button "No Marks" at bounding box center [953, 110] width 72 height 25
drag, startPoint x: 947, startPoint y: 136, endPoint x: 956, endPoint y: 217, distance: 81.6
click at [947, 136] on button "No Marks" at bounding box center [953, 147] width 72 height 25
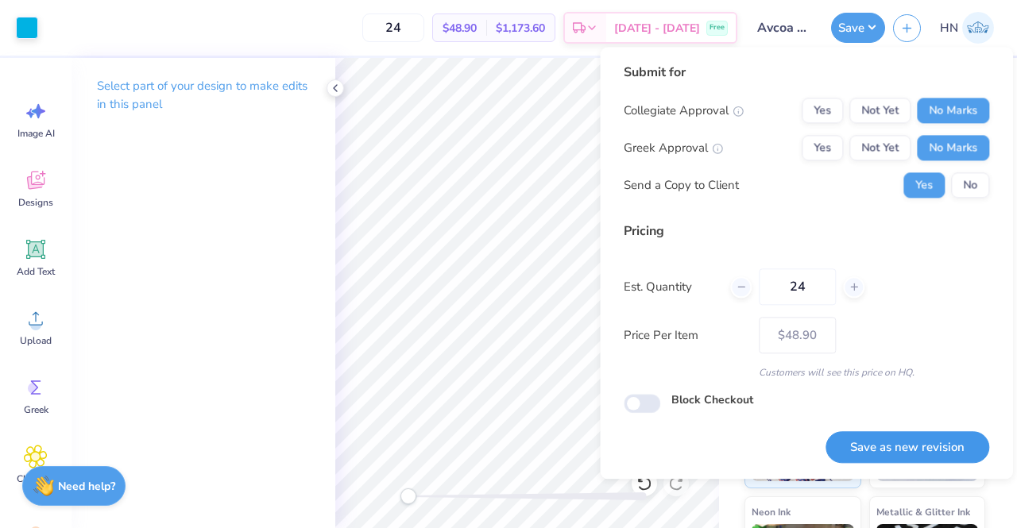
click at [901, 444] on button "Save as new revision" at bounding box center [907, 447] width 164 height 33
type input "– –"
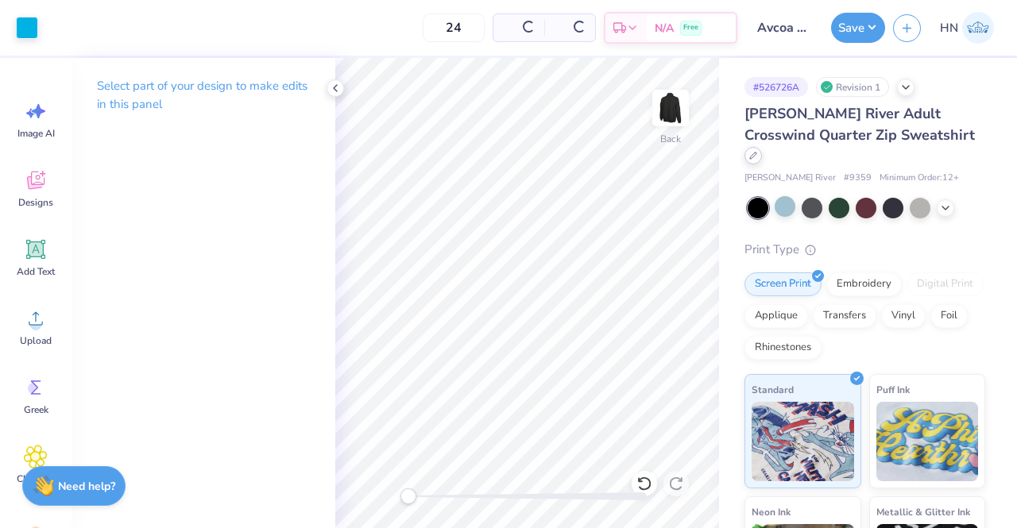
click at [757, 152] on icon at bounding box center [753, 156] width 8 height 8
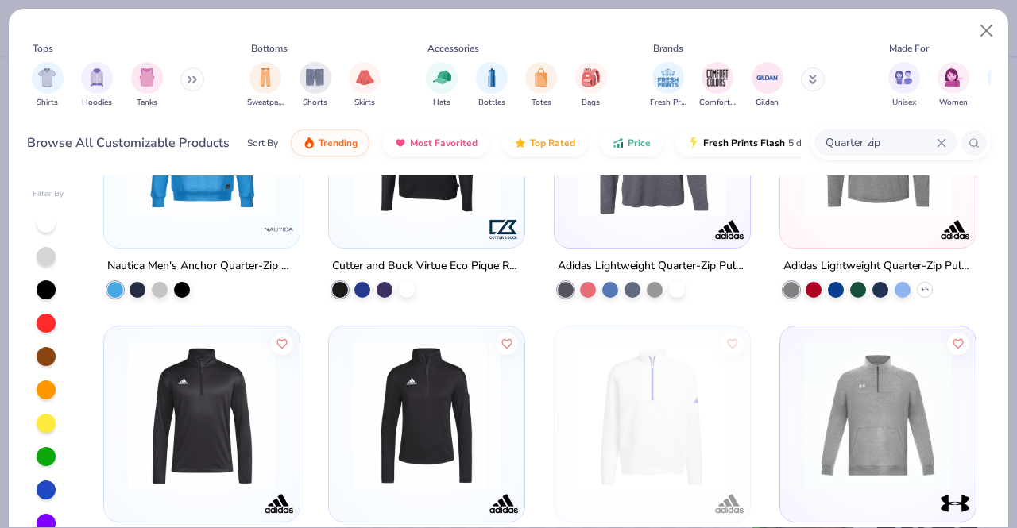
scroll to position [1271, 0]
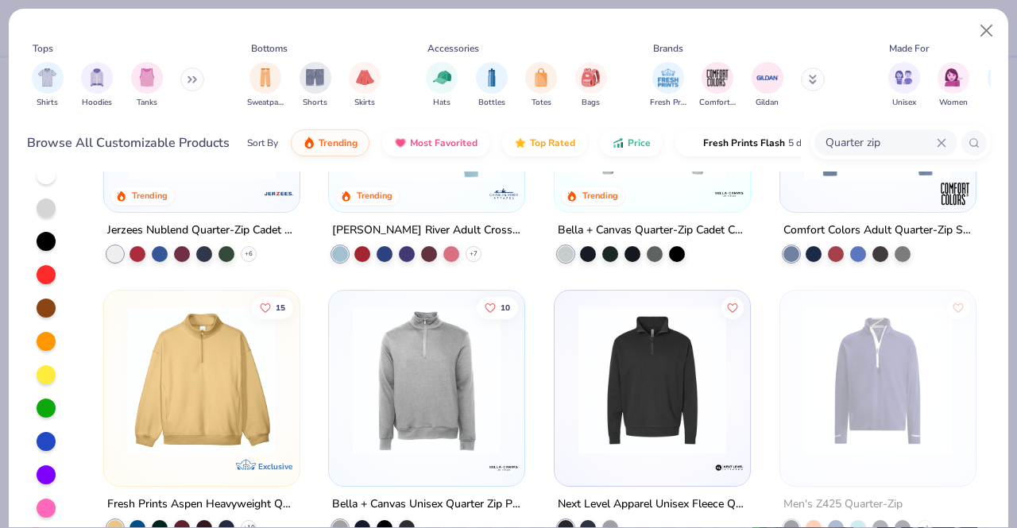
scroll to position [199, 0]
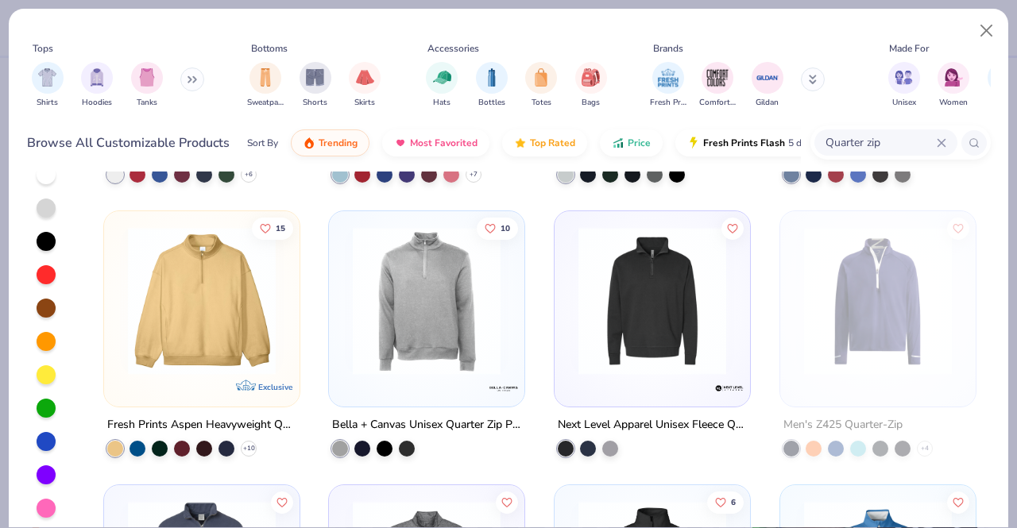
click at [423, 349] on img at bounding box center [427, 301] width 164 height 148
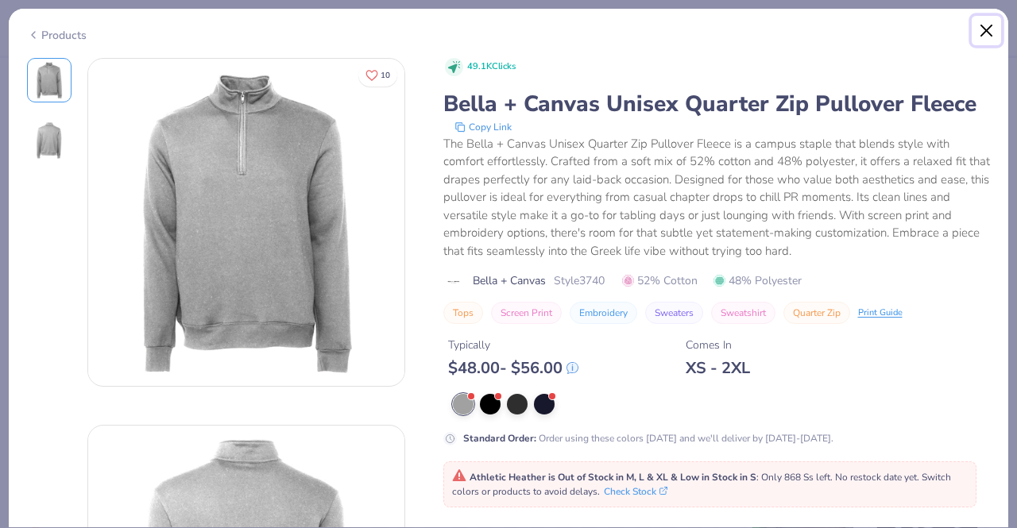
click at [986, 33] on button "Close" at bounding box center [987, 31] width 30 height 30
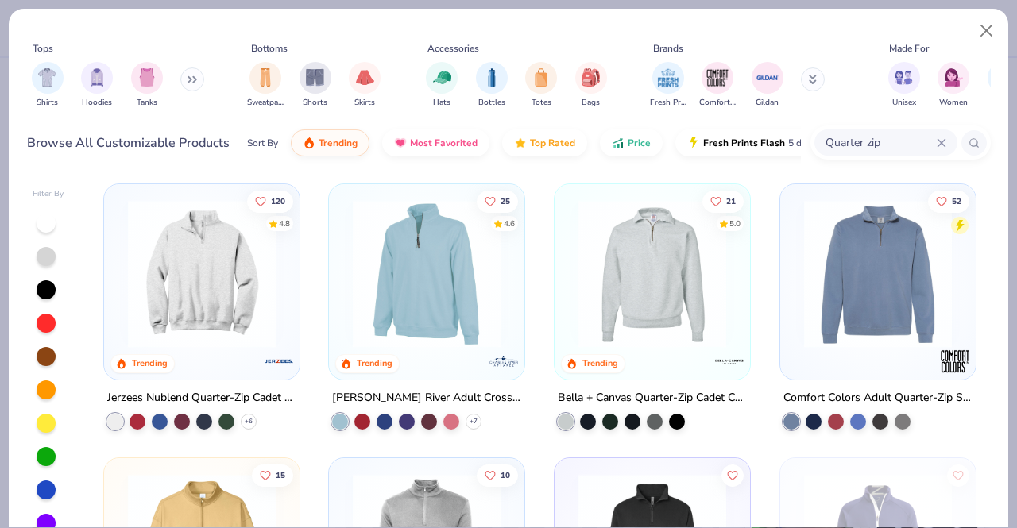
click at [601, 275] on img at bounding box center [652, 274] width 164 height 148
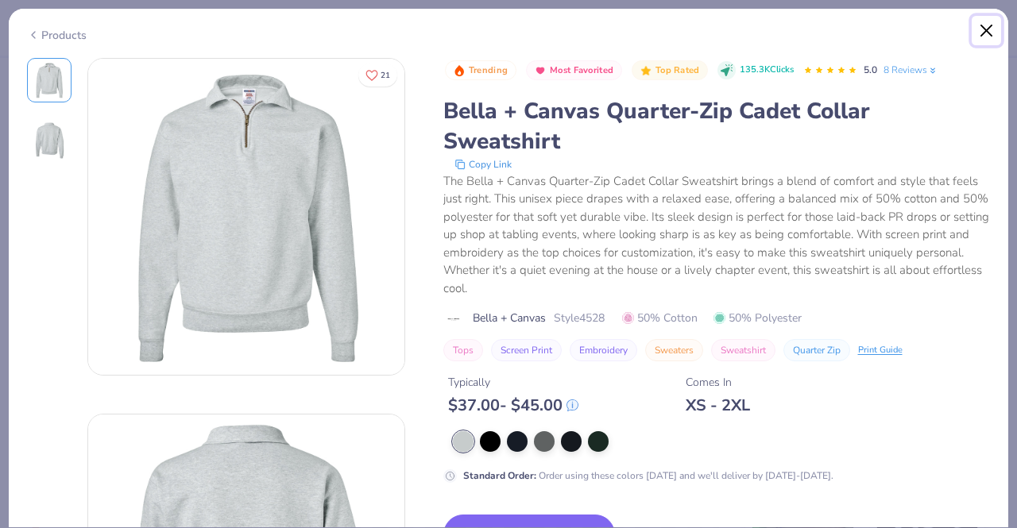
click at [988, 33] on button "Close" at bounding box center [987, 31] width 30 height 30
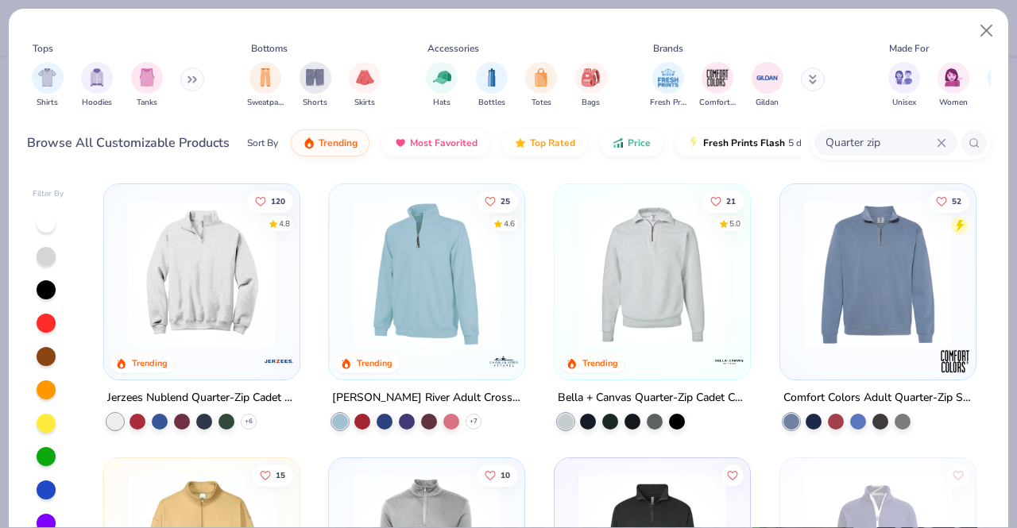
click at [235, 309] on img at bounding box center [202, 274] width 164 height 148
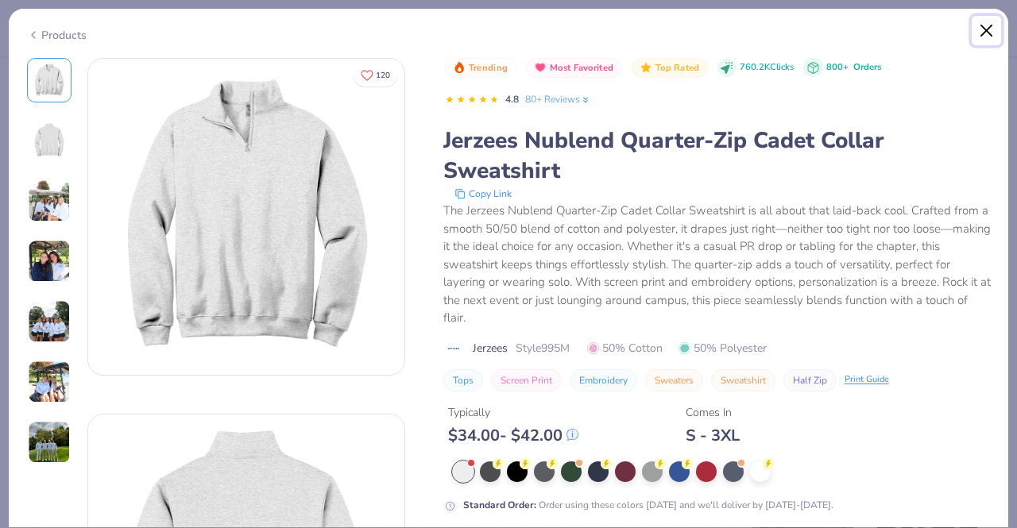
click at [990, 37] on button "Close" at bounding box center [987, 31] width 30 height 30
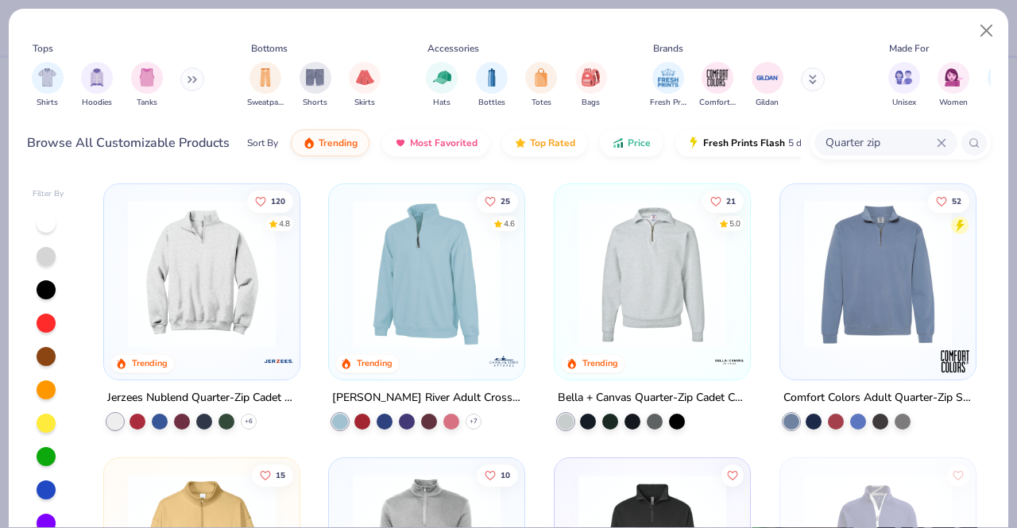
click at [408, 260] on img at bounding box center [427, 274] width 164 height 148
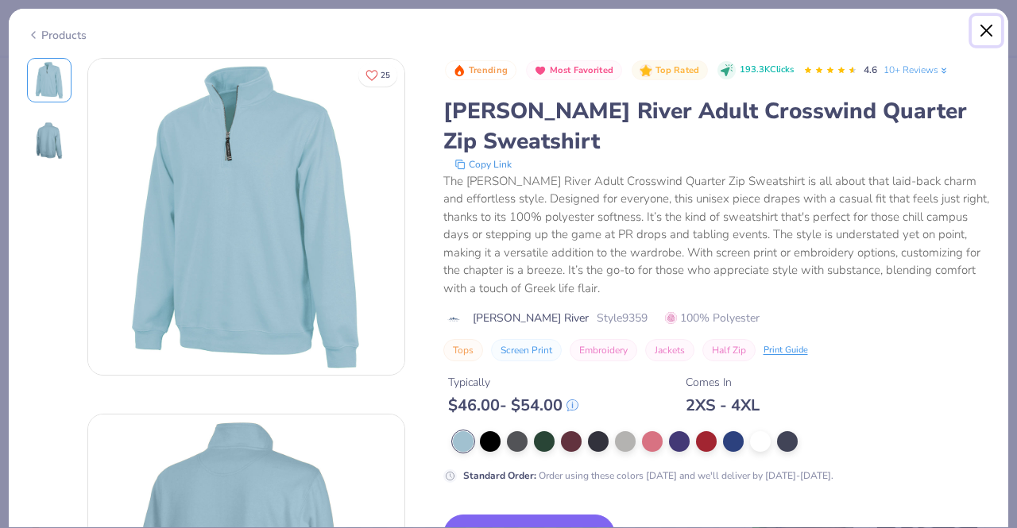
click at [987, 29] on button "Close" at bounding box center [987, 31] width 30 height 30
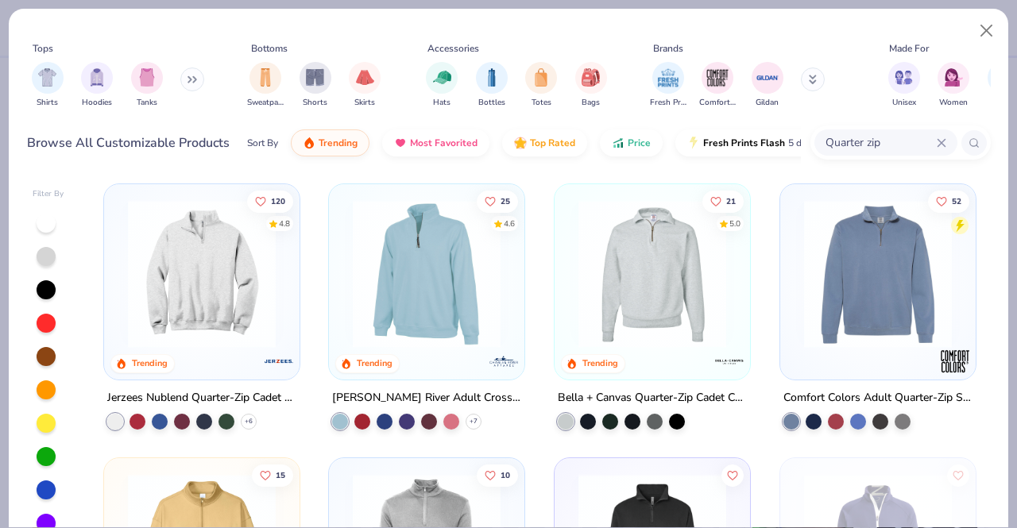
click at [630, 315] on img at bounding box center [652, 274] width 164 height 148
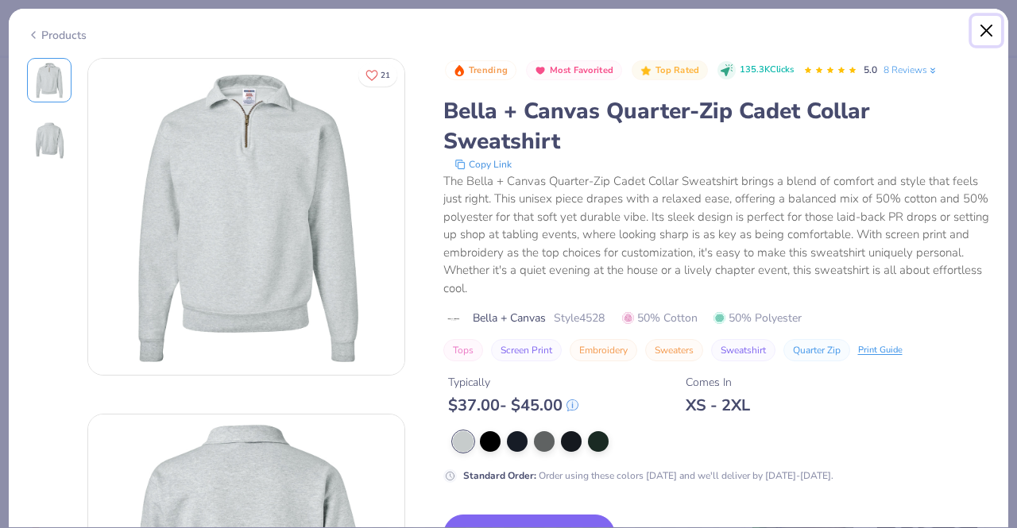
drag, startPoint x: 989, startPoint y: 22, endPoint x: 949, endPoint y: 46, distance: 46.3
click at [988, 23] on button "Close" at bounding box center [987, 31] width 30 height 30
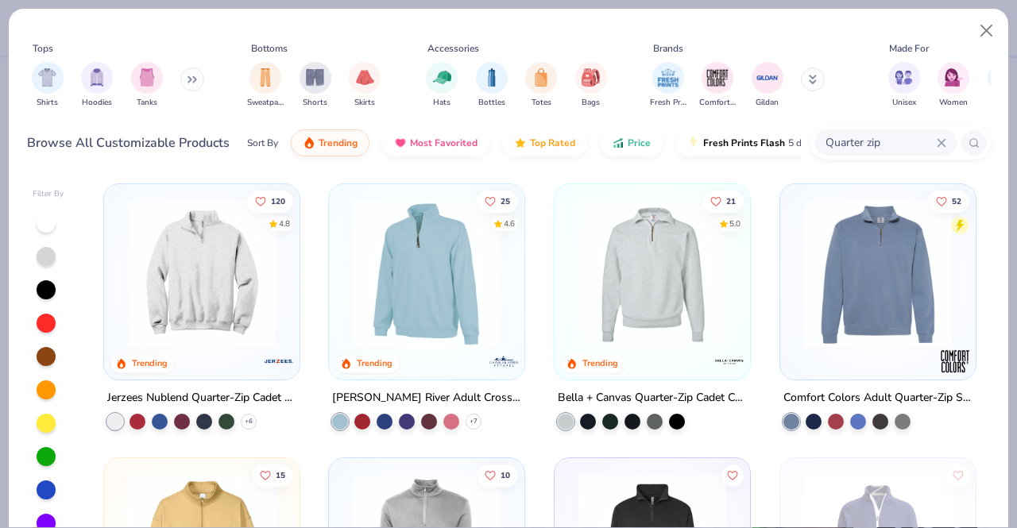
click at [198, 235] on img at bounding box center [202, 274] width 164 height 148
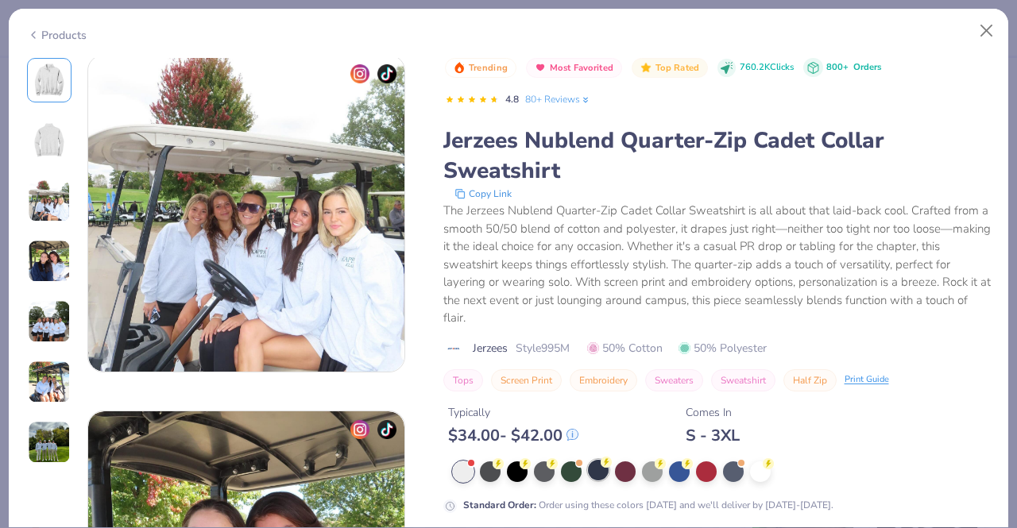
scroll to position [1033, 0]
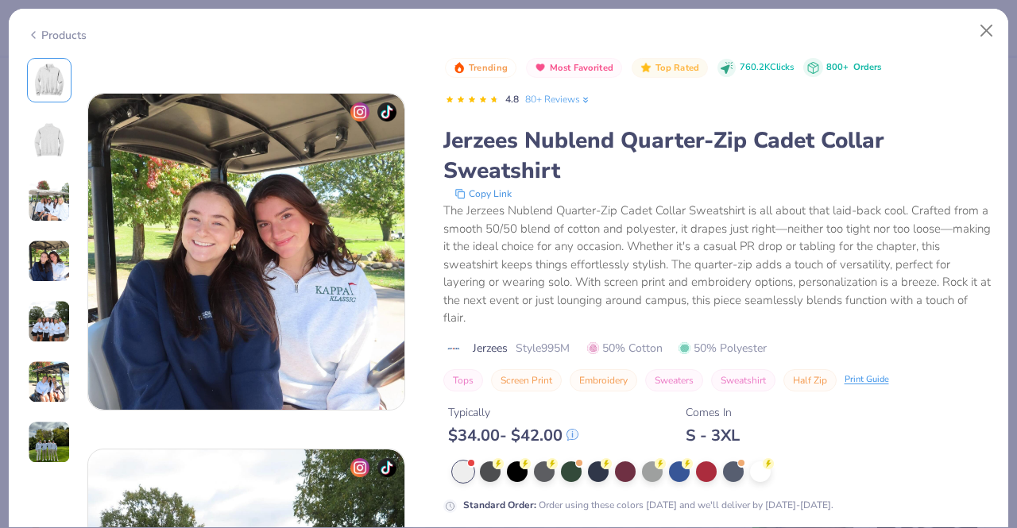
click at [757, 470] on div at bounding box center [760, 472] width 21 height 21
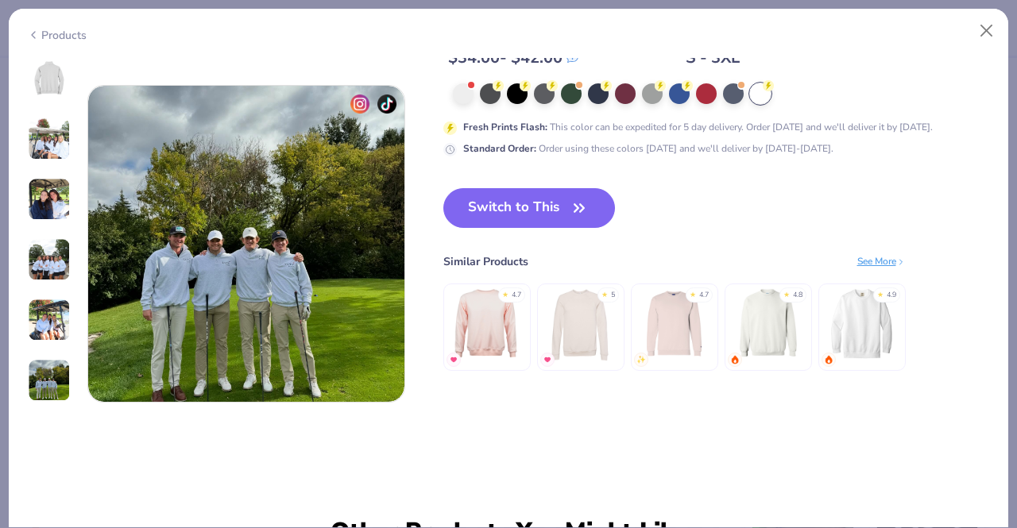
scroll to position [2145, 0]
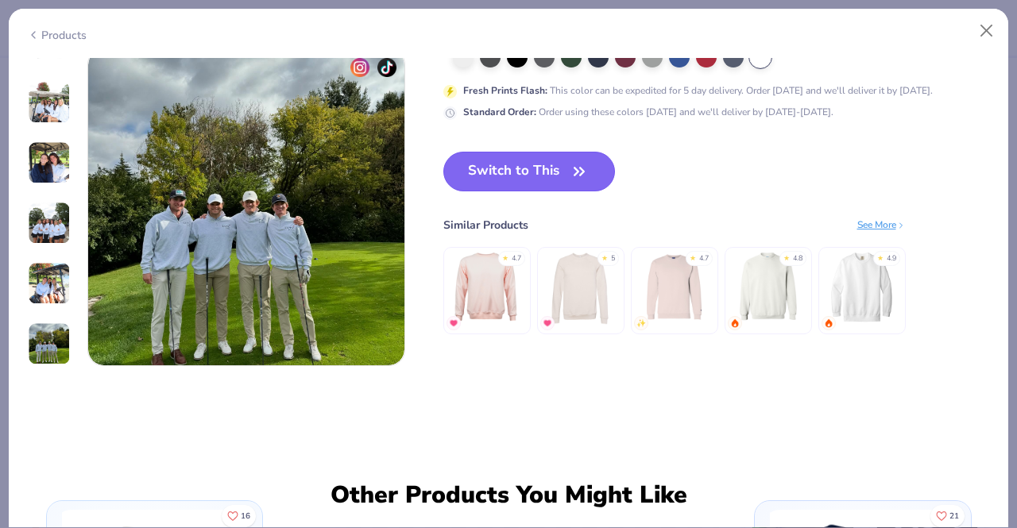
click at [577, 176] on icon "button" at bounding box center [579, 171] width 22 height 22
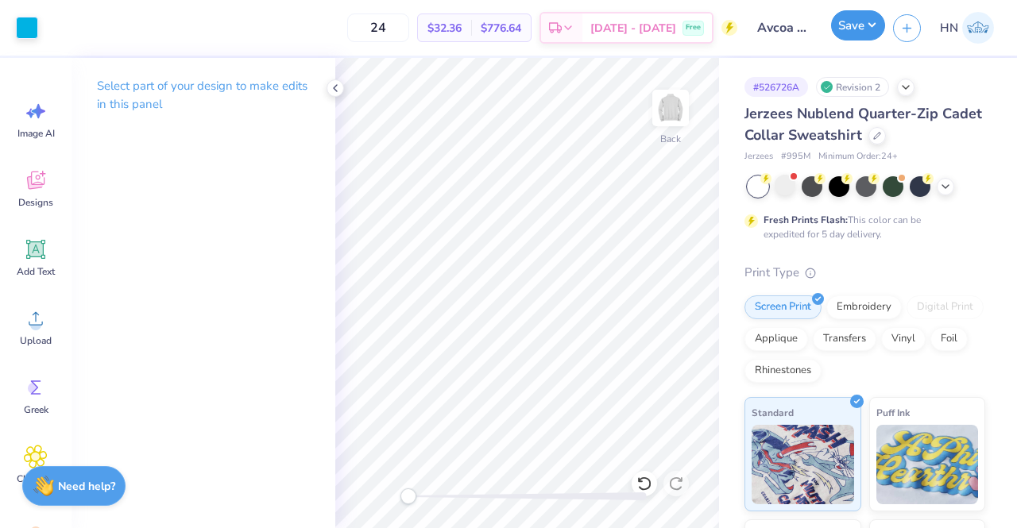
click at [847, 35] on button "Save" at bounding box center [858, 25] width 54 height 30
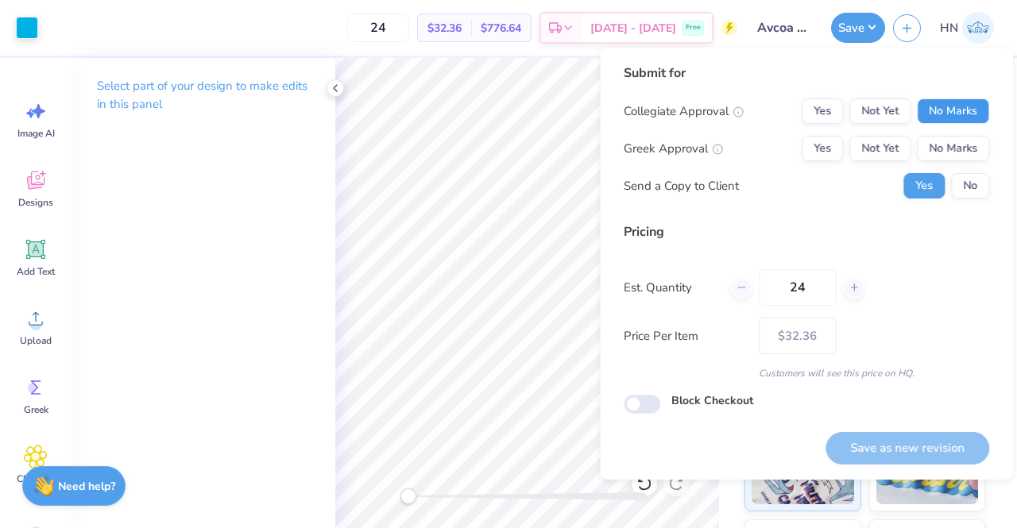
click at [934, 101] on button "No Marks" at bounding box center [953, 111] width 72 height 25
click at [944, 152] on button "No Marks" at bounding box center [953, 148] width 72 height 25
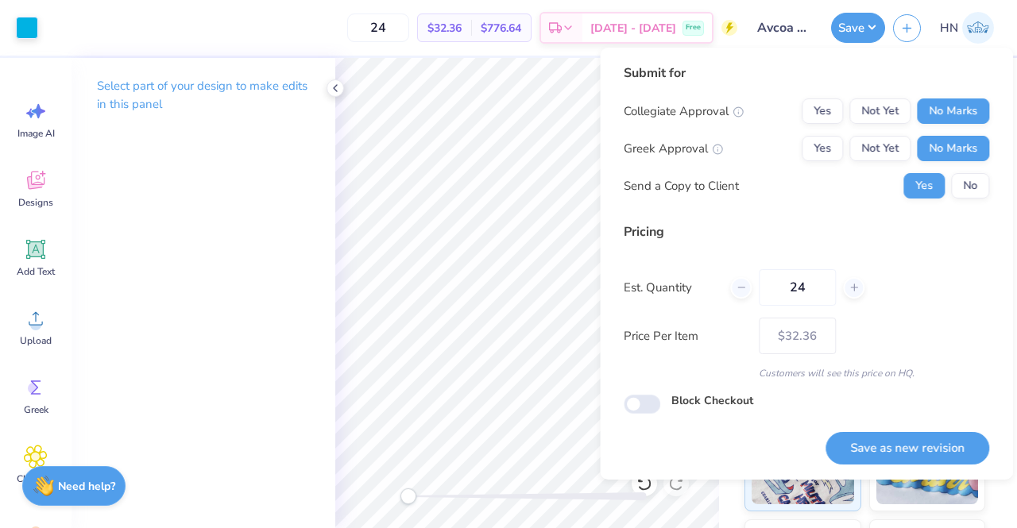
click at [904, 429] on div "Save as new revision" at bounding box center [907, 439] width 164 height 50
click at [844, 438] on button "Save as new revision" at bounding box center [907, 448] width 164 height 33
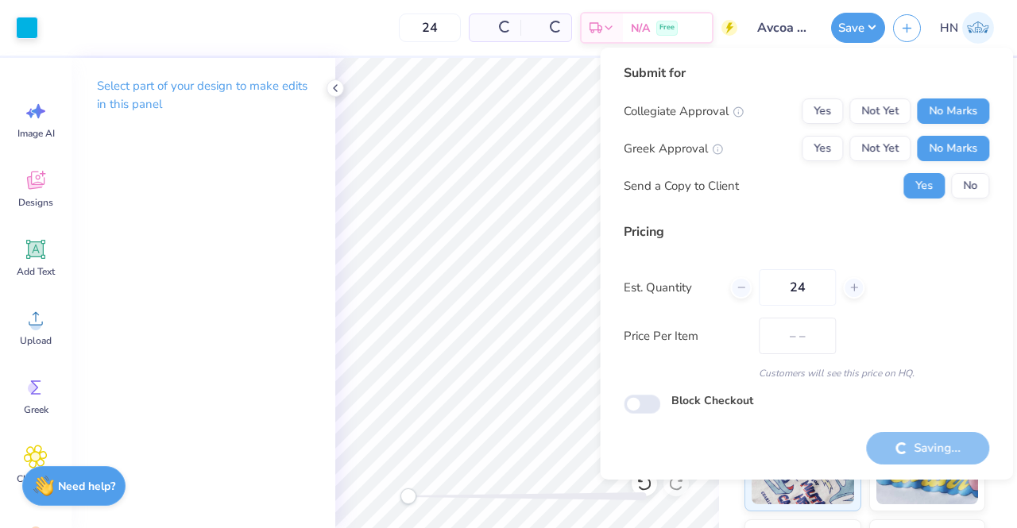
type input "$32.36"
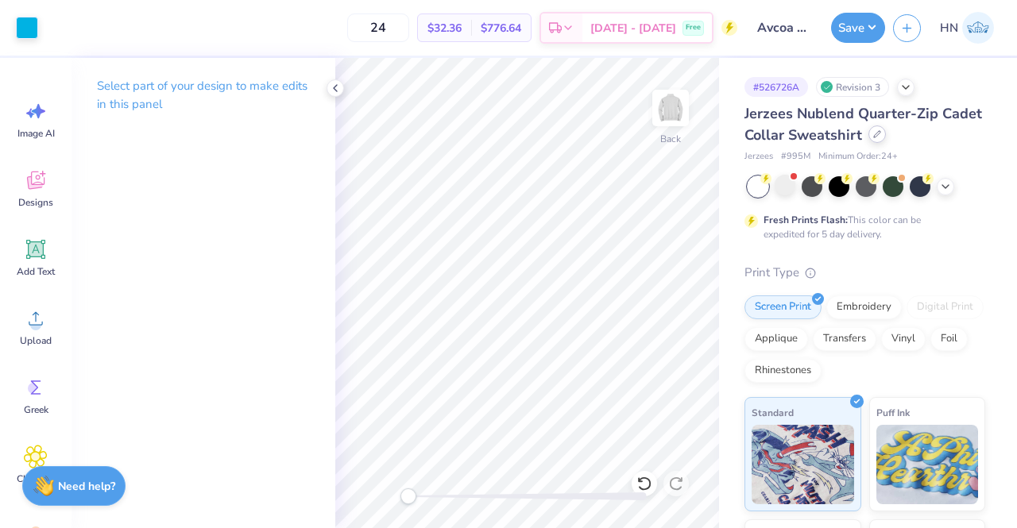
click at [881, 137] on icon at bounding box center [877, 134] width 8 height 8
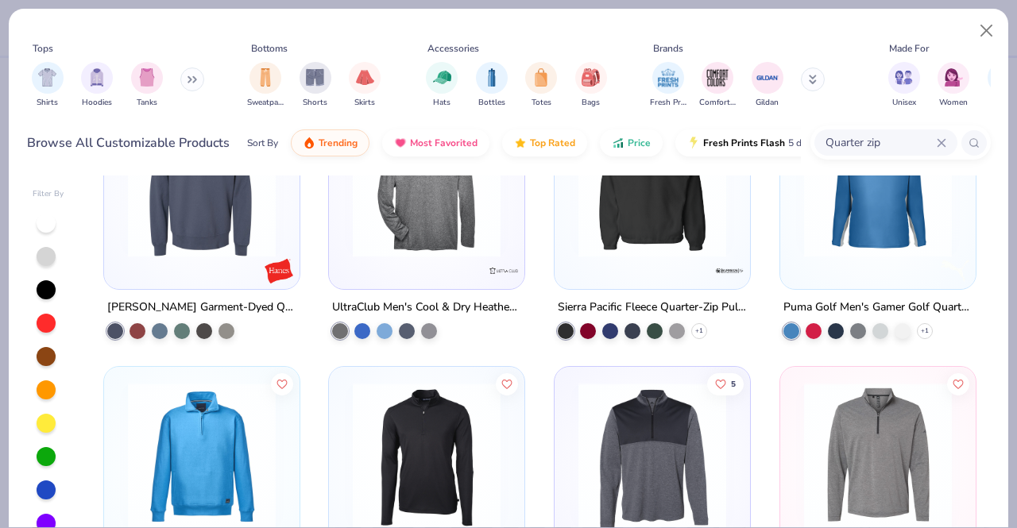
scroll to position [556, 0]
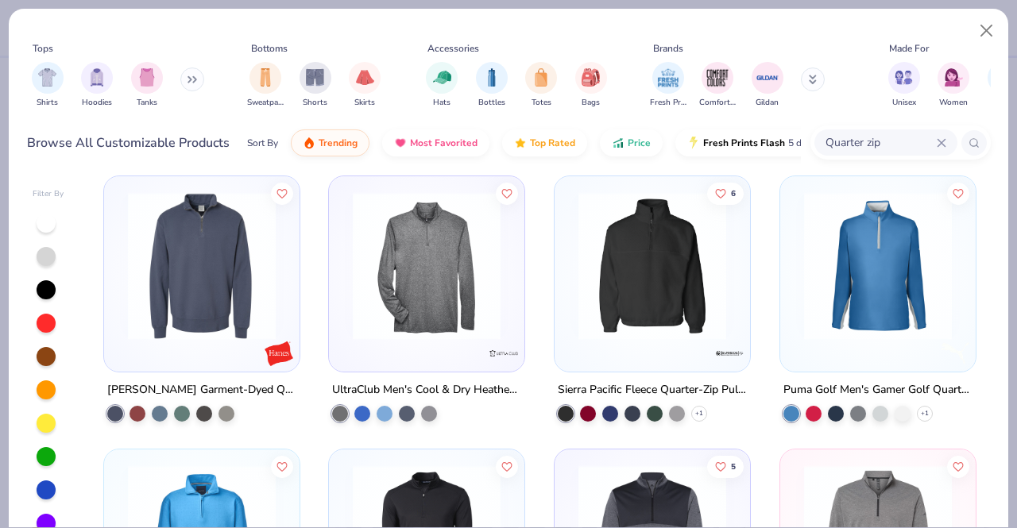
click at [599, 304] on img at bounding box center [652, 265] width 164 height 148
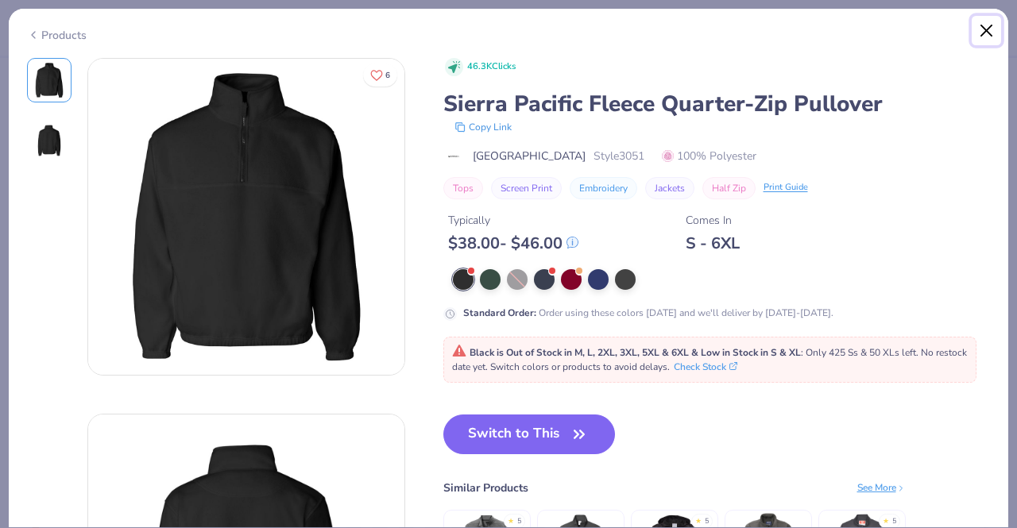
click at [991, 25] on button "Close" at bounding box center [987, 31] width 30 height 30
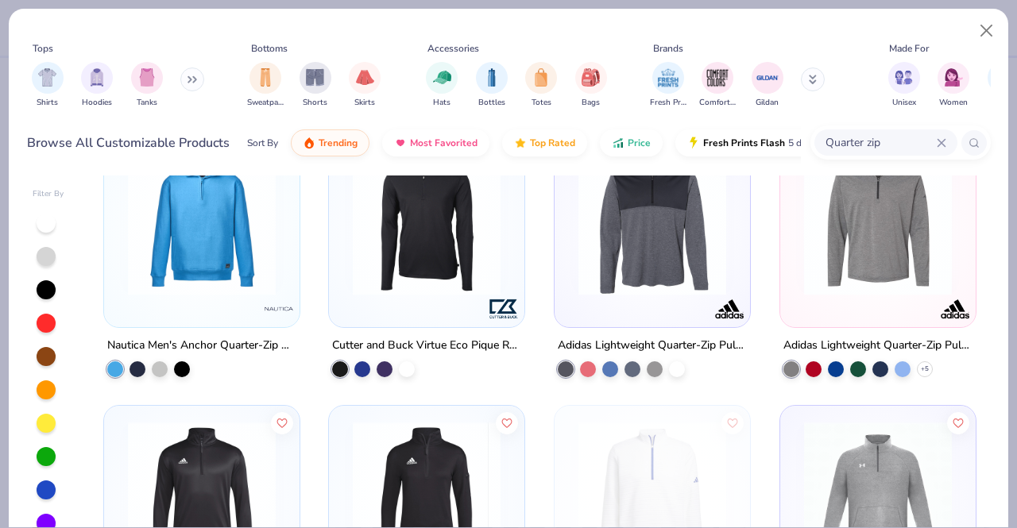
scroll to position [794, 0]
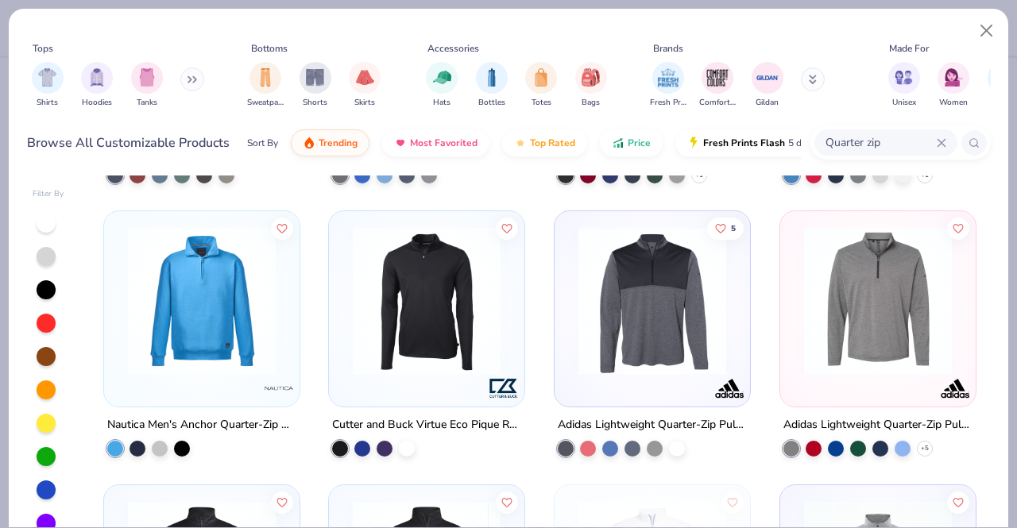
click at [128, 338] on img at bounding box center [202, 301] width 164 height 148
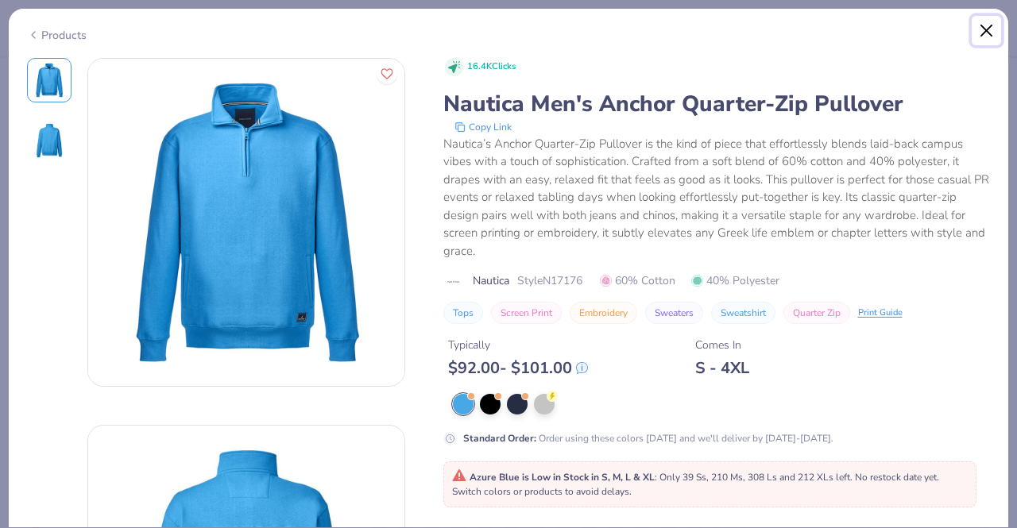
click at [995, 27] on button "Close" at bounding box center [987, 31] width 30 height 30
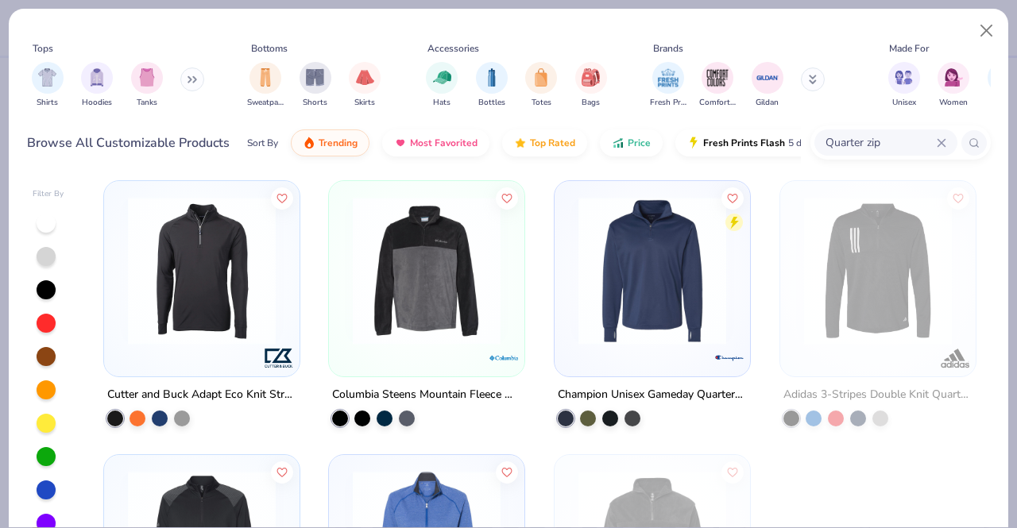
scroll to position [2224, 0]
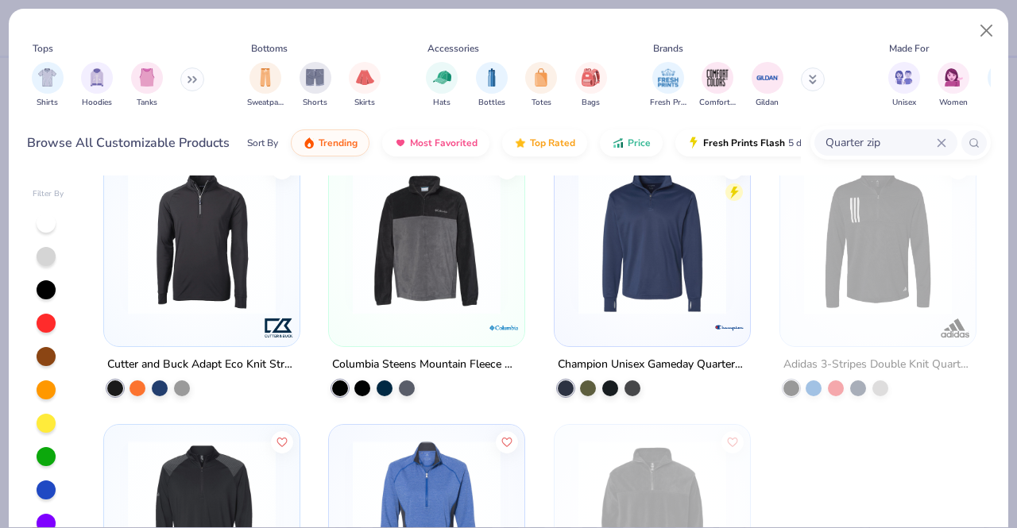
click at [708, 245] on img at bounding box center [652, 241] width 164 height 148
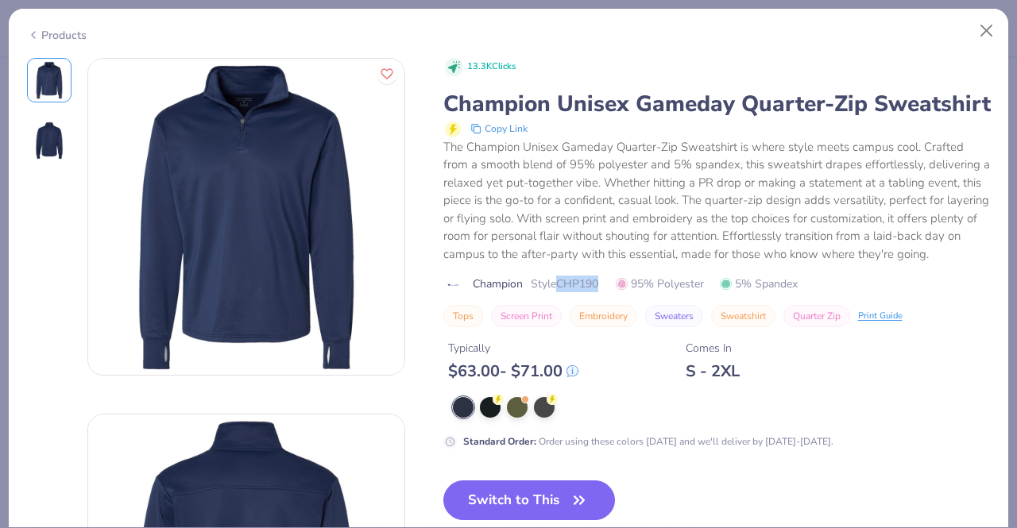
drag, startPoint x: 601, startPoint y: 311, endPoint x: 556, endPoint y: 311, distance: 44.5
click at [556, 292] on span "Style CHP190" at bounding box center [565, 284] width 68 height 17
copy span "CHP190"
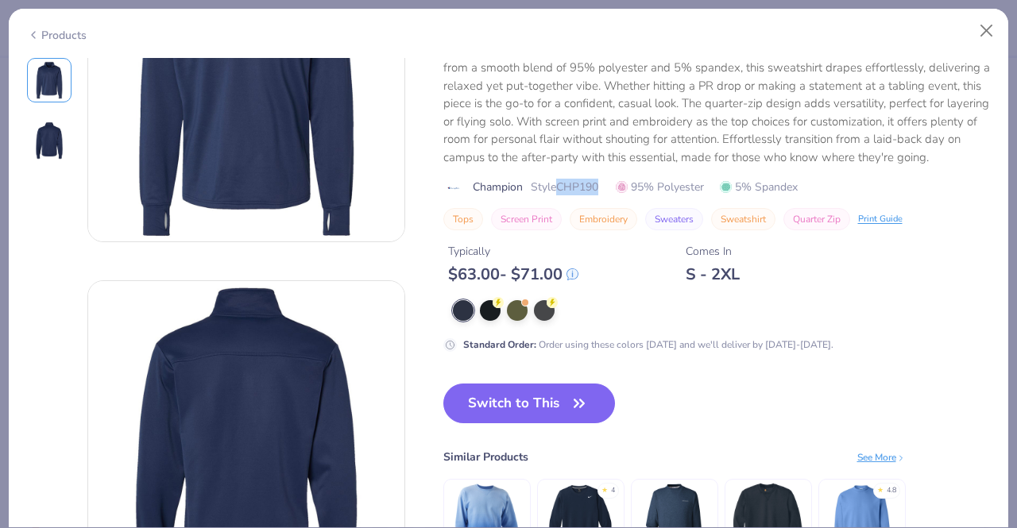
scroll to position [159, 0]
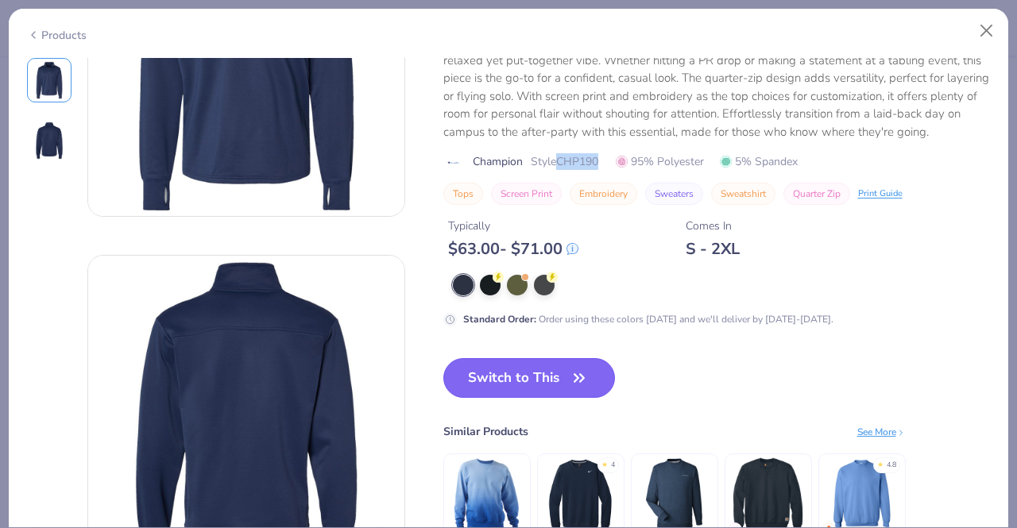
click at [492, 396] on button "Switch to This" at bounding box center [529, 378] width 172 height 40
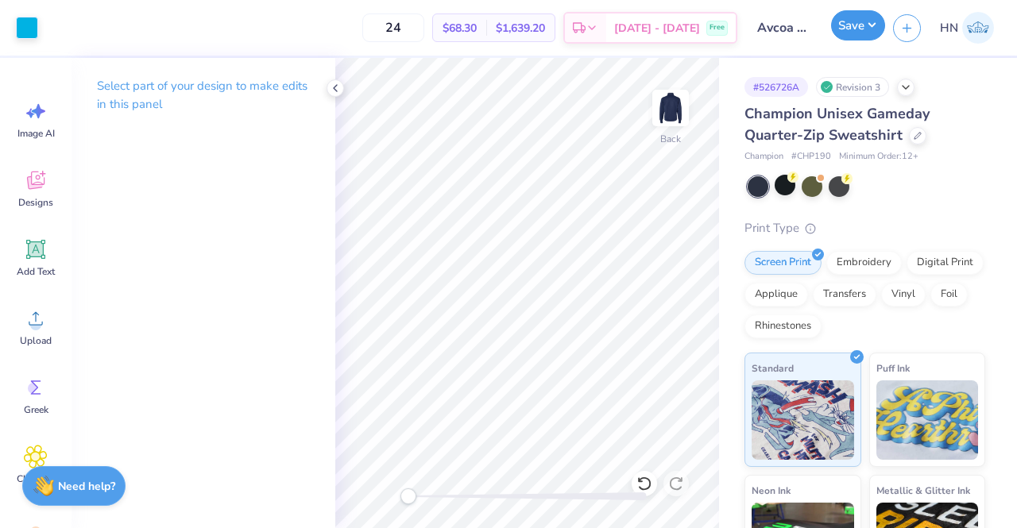
click at [883, 21] on button "Save" at bounding box center [858, 25] width 54 height 30
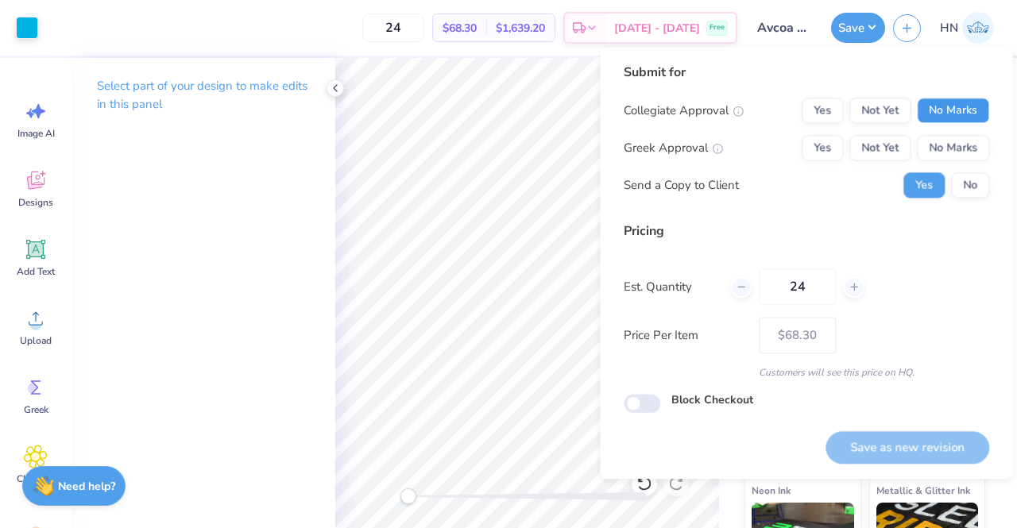
click at [951, 107] on button "No Marks" at bounding box center [953, 110] width 72 height 25
click at [956, 142] on button "No Marks" at bounding box center [953, 147] width 72 height 25
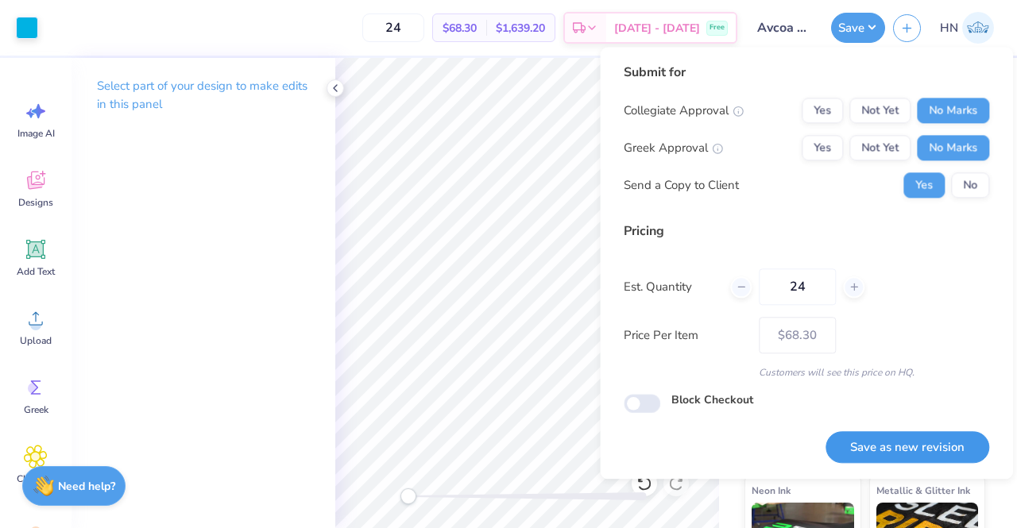
click at [925, 441] on button "Save as new revision" at bounding box center [907, 447] width 164 height 33
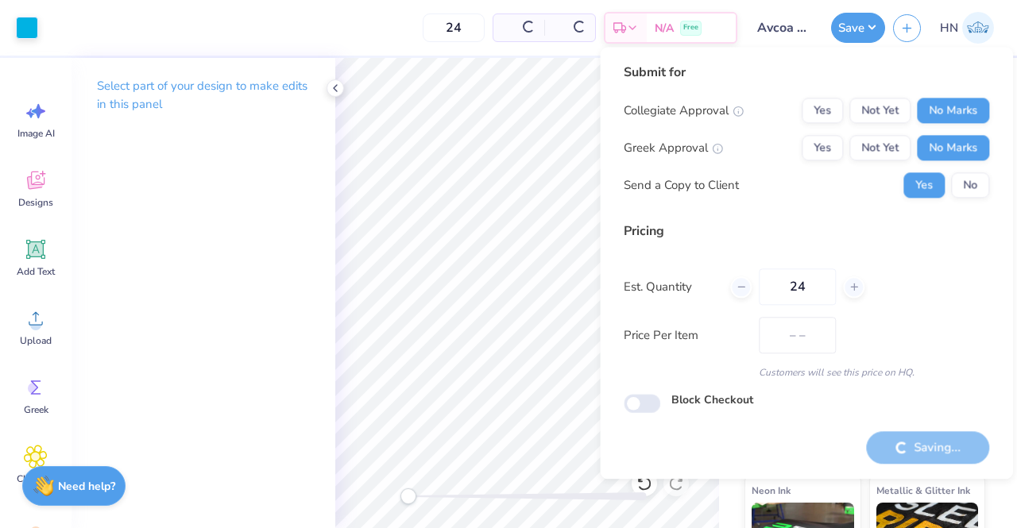
type input "$68.30"
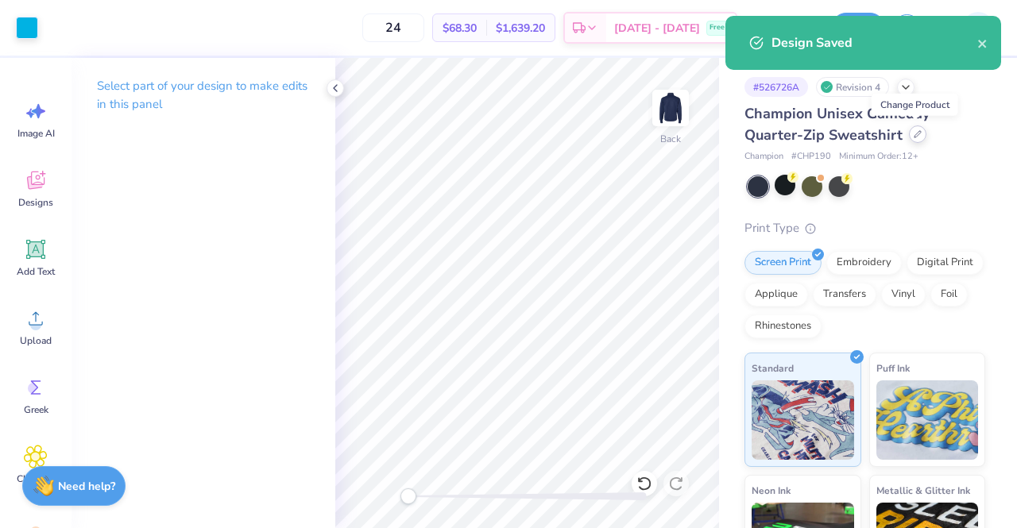
click at [914, 136] on icon at bounding box center [918, 134] width 8 height 8
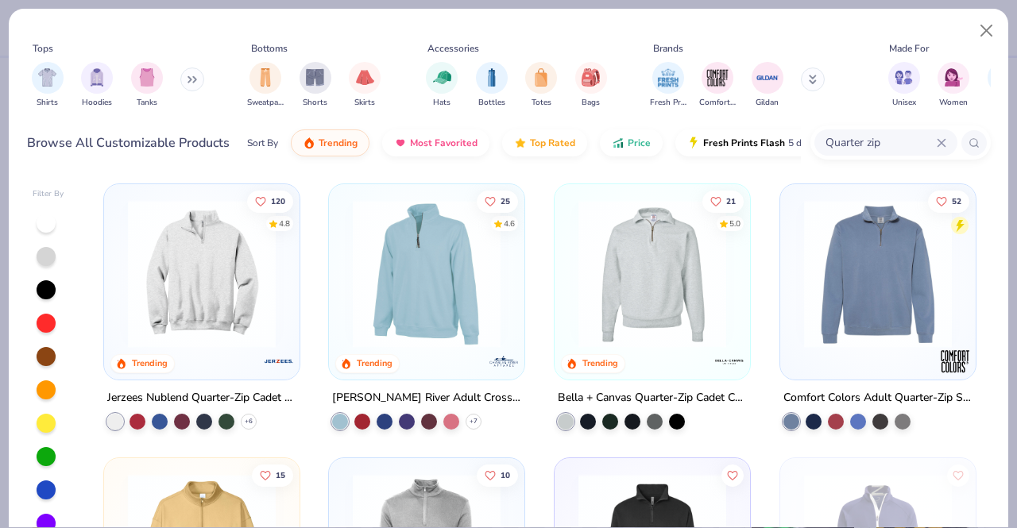
click at [935, 145] on input "Quarter zip" at bounding box center [880, 142] width 113 height 18
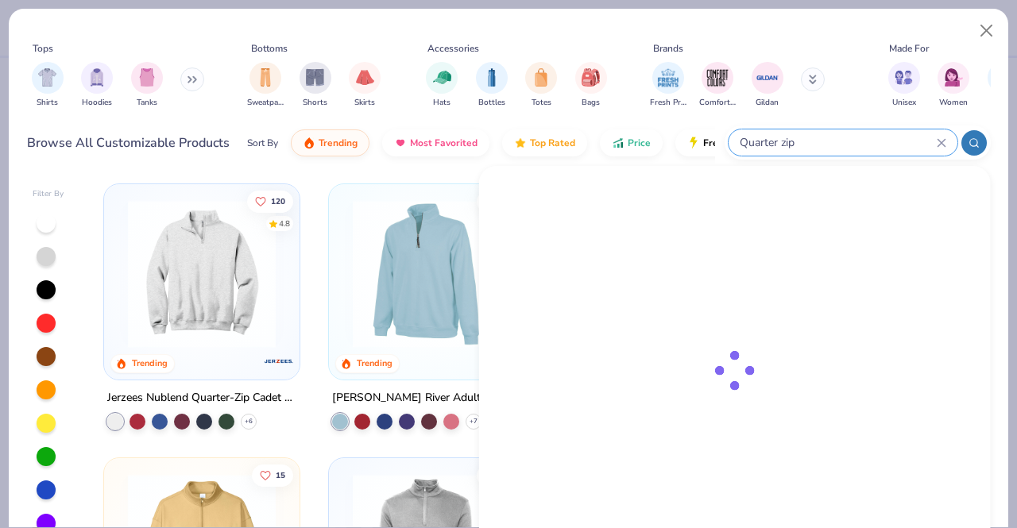
click at [898, 143] on input "Quarter zip" at bounding box center [837, 142] width 199 height 18
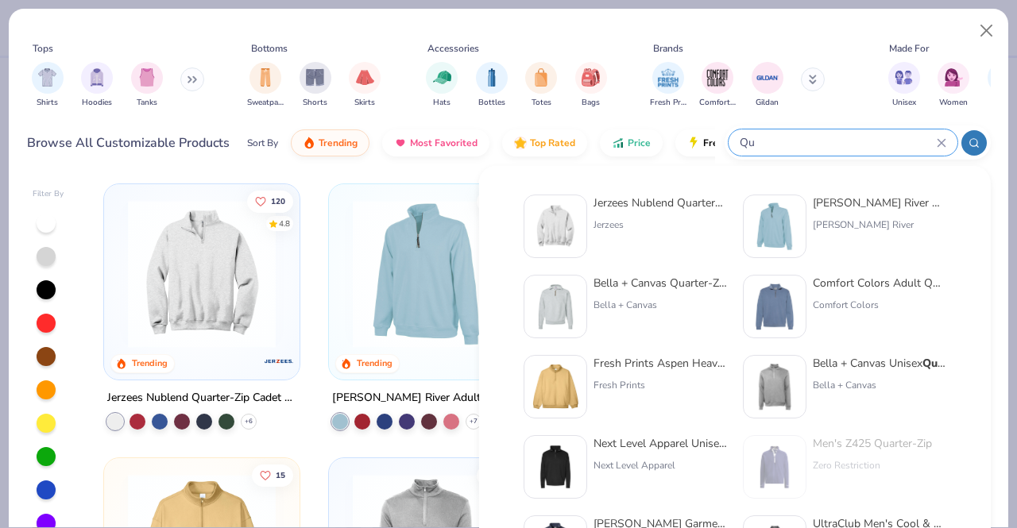
type input "Q"
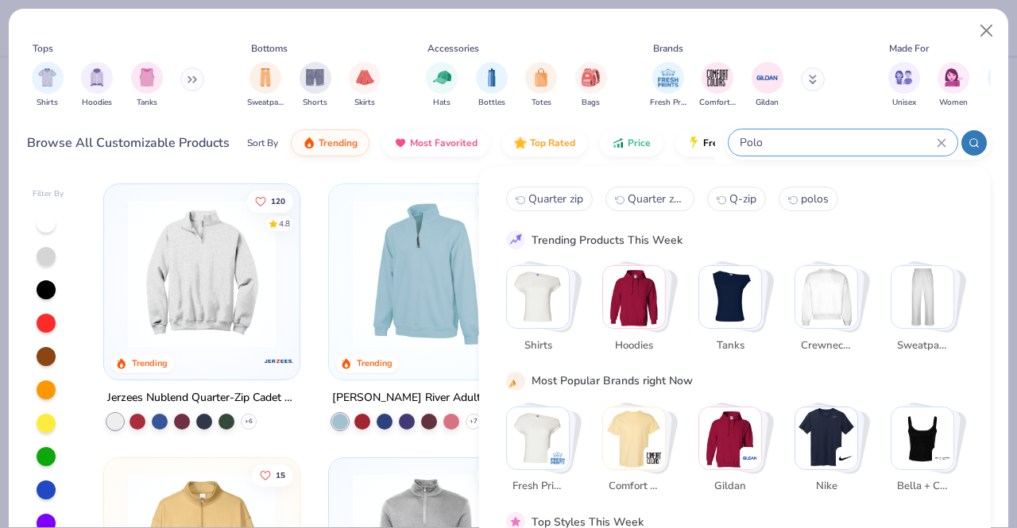
type input "Polo"
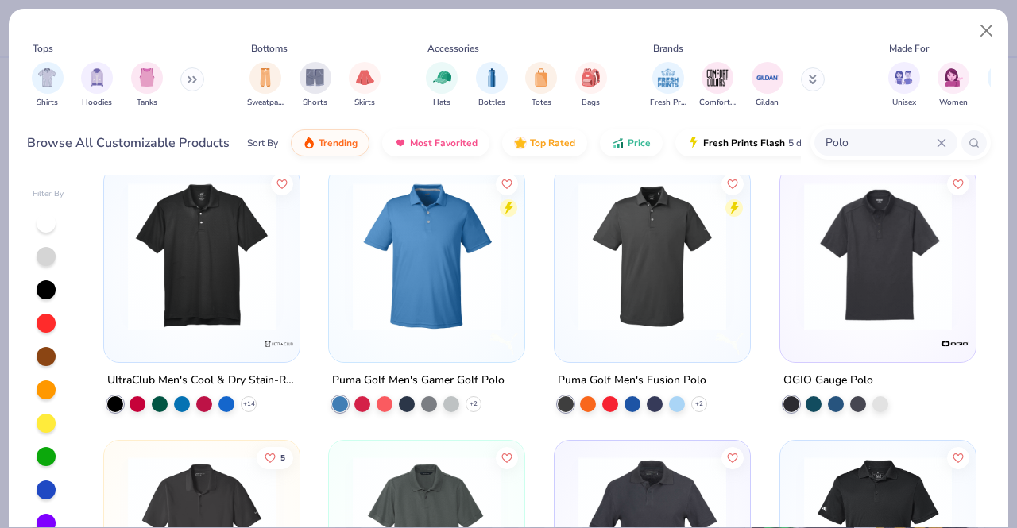
scroll to position [1112, 0]
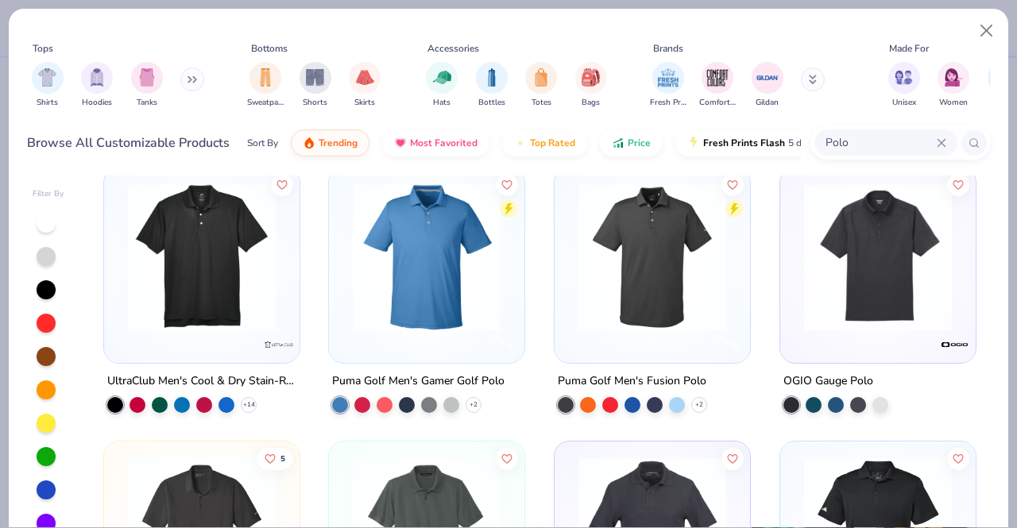
click at [872, 299] on img at bounding box center [878, 258] width 164 height 148
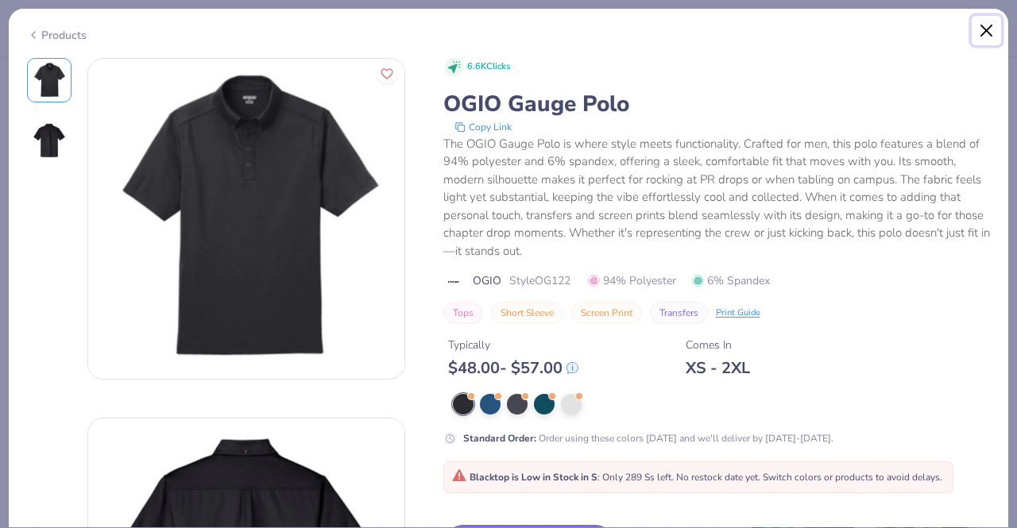
click at [985, 28] on button "Close" at bounding box center [987, 31] width 30 height 30
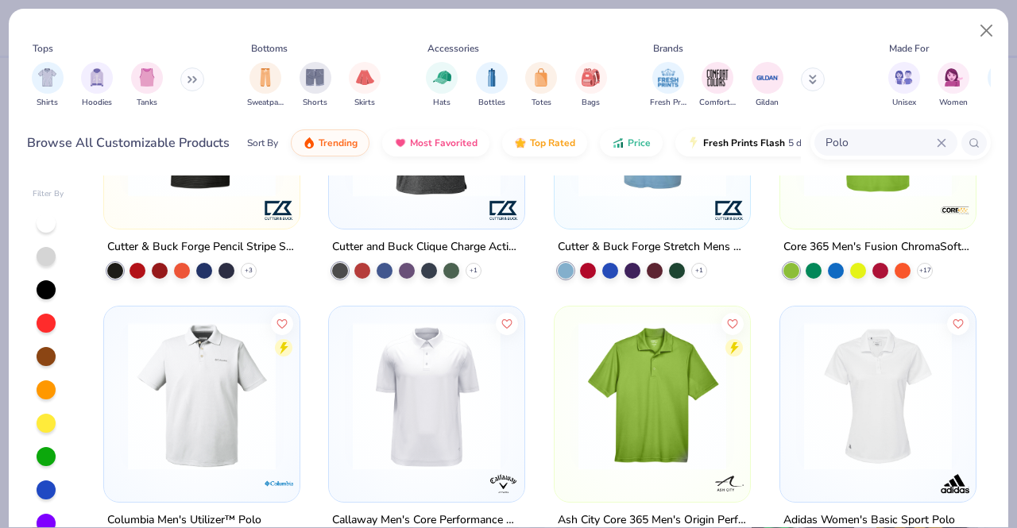
scroll to position [5163, 0]
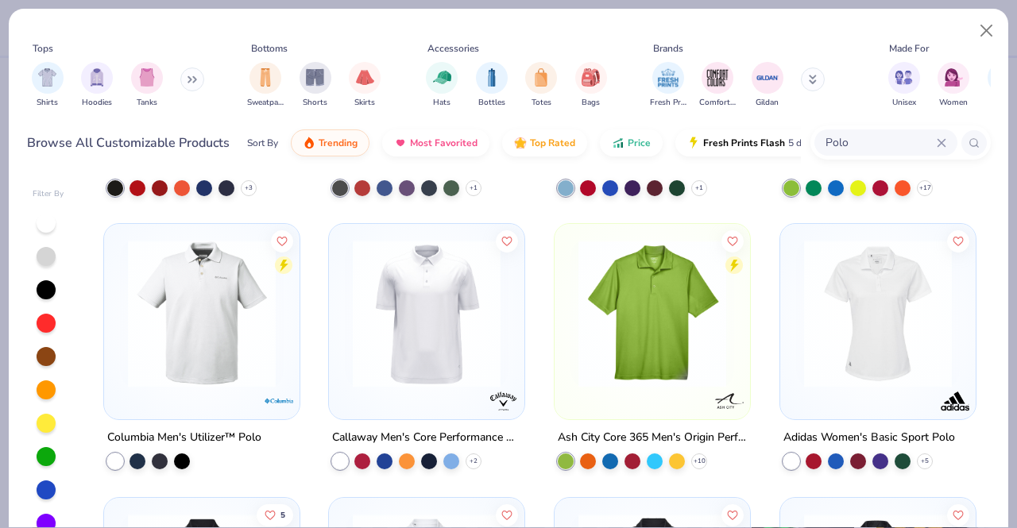
click at [261, 365] on img at bounding box center [202, 314] width 164 height 148
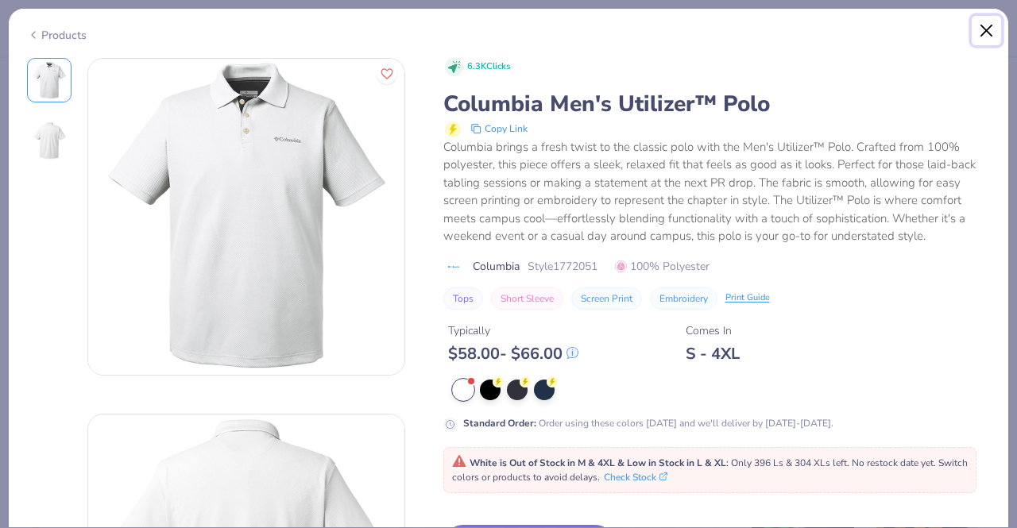
click at [984, 33] on button "Close" at bounding box center [987, 31] width 30 height 30
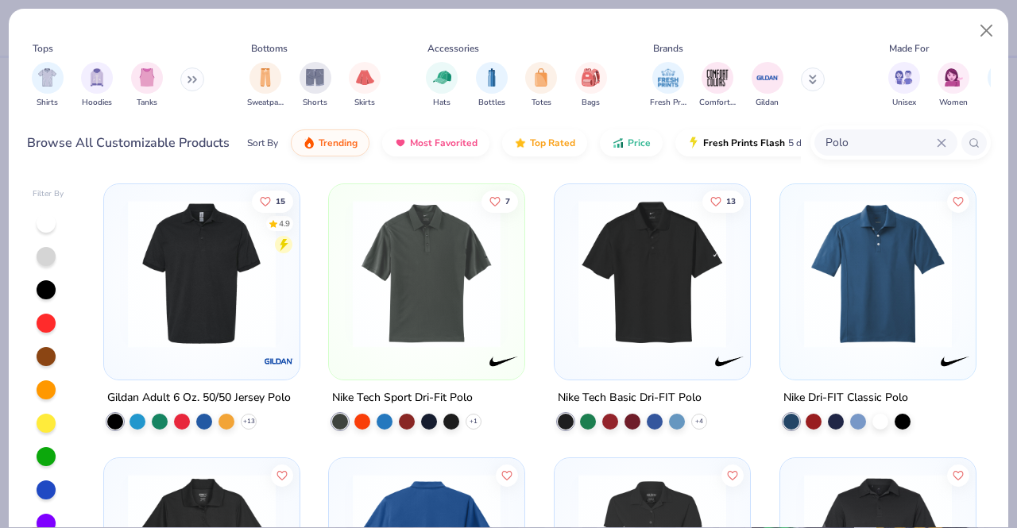
click at [412, 355] on div at bounding box center [427, 278] width 180 height 172
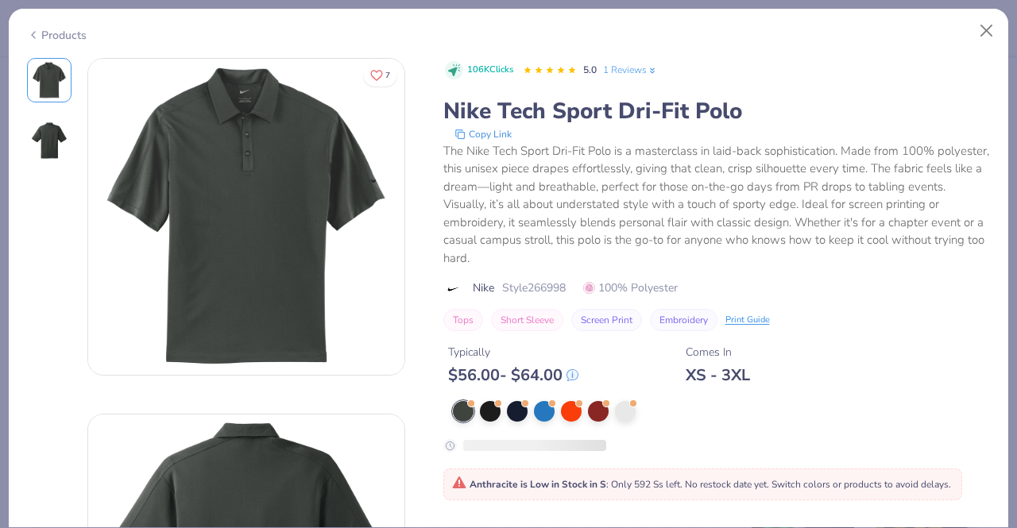
click at [520, 503] on div "106K Clicks 5.0 1 Reviews Nike Tech Sport Dri-Fit Polo Copy Link The Nike Tech …" at bounding box center [716, 328] width 547 height 540
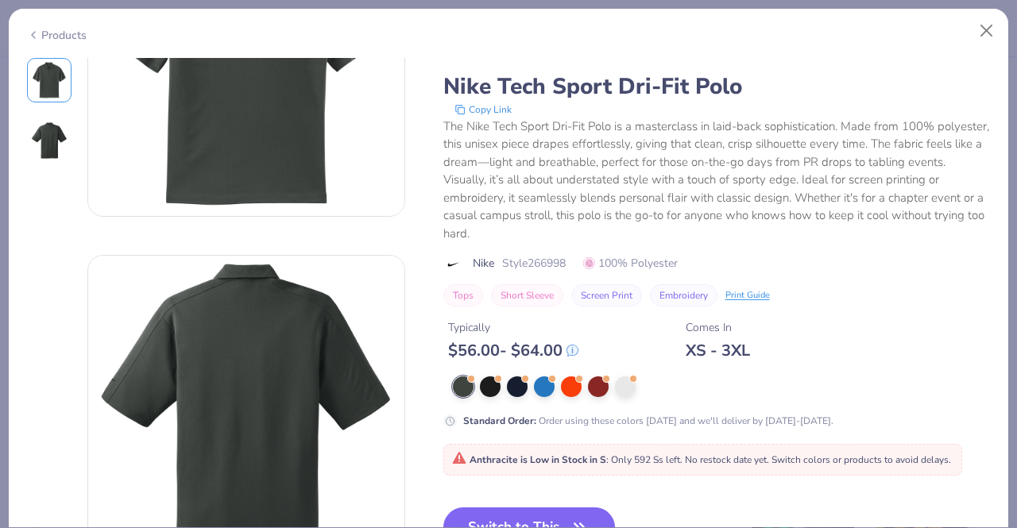
scroll to position [318, 0]
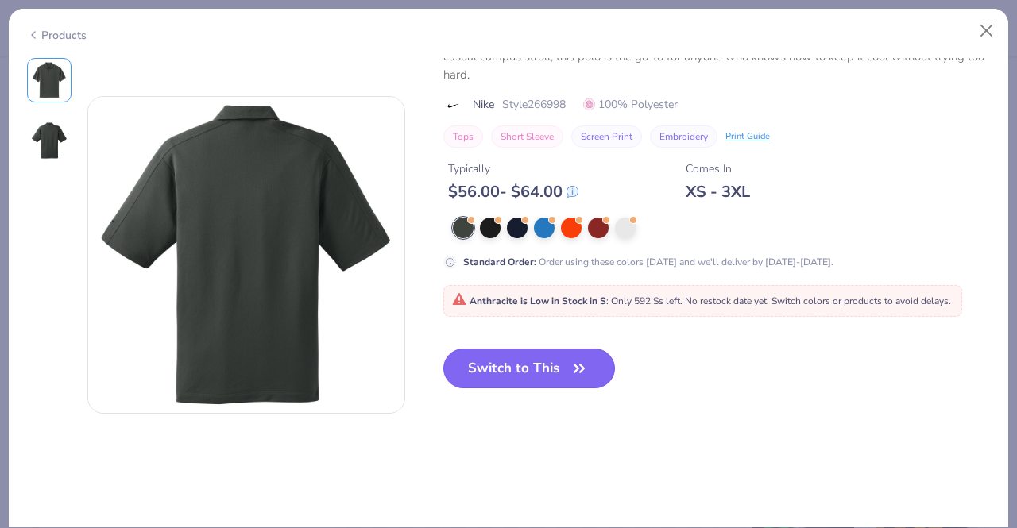
click at [543, 360] on button "Switch to This" at bounding box center [529, 369] width 172 height 40
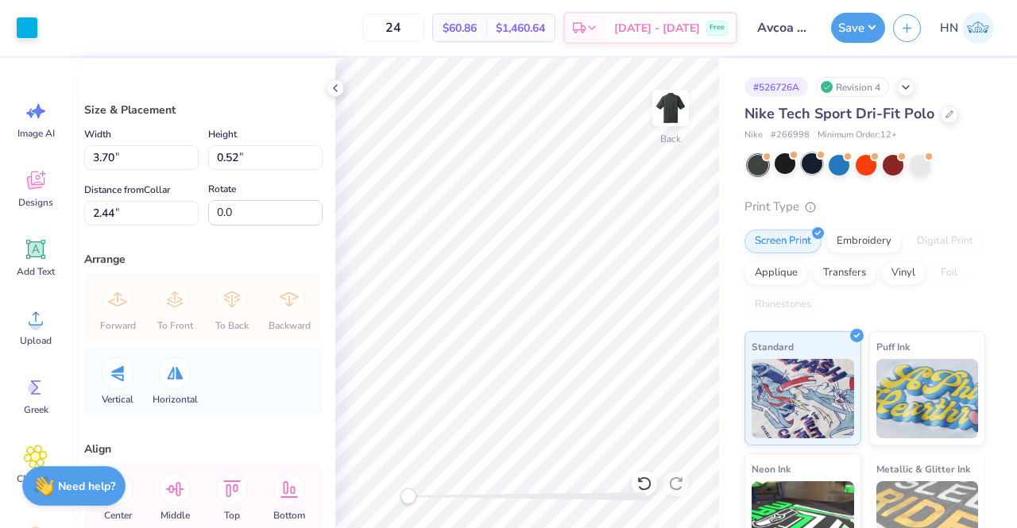
click at [809, 164] on div at bounding box center [812, 163] width 21 height 21
type input "3.00"
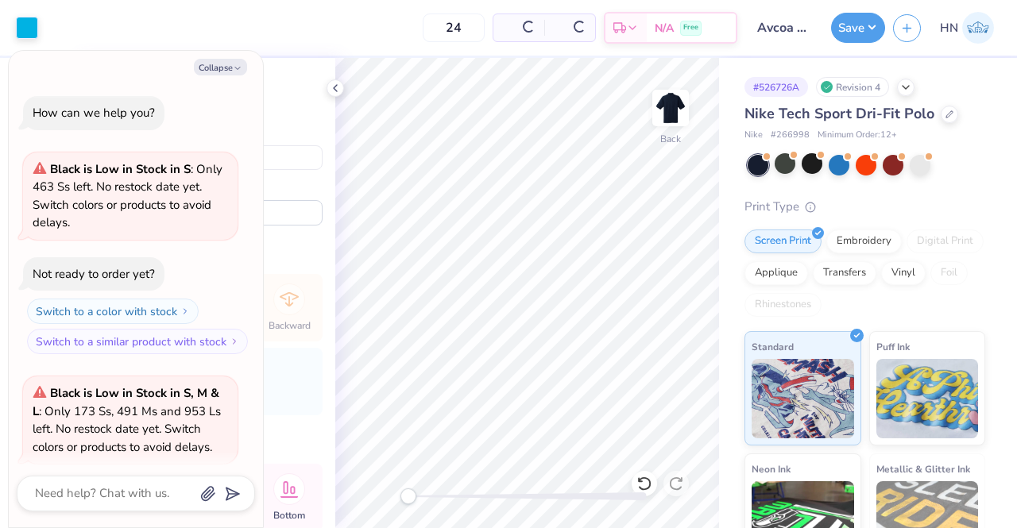
scroll to position [589, 0]
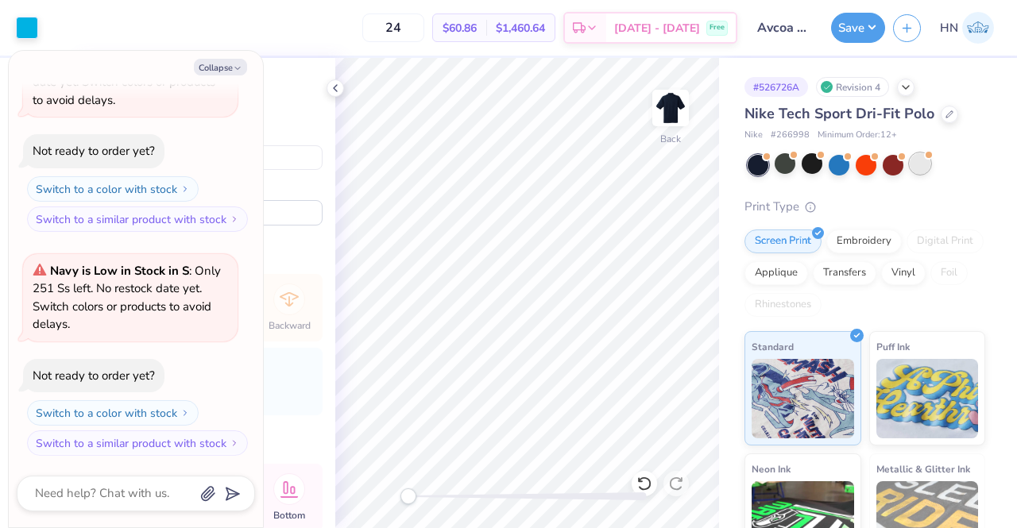
click at [913, 158] on div at bounding box center [920, 163] width 21 height 21
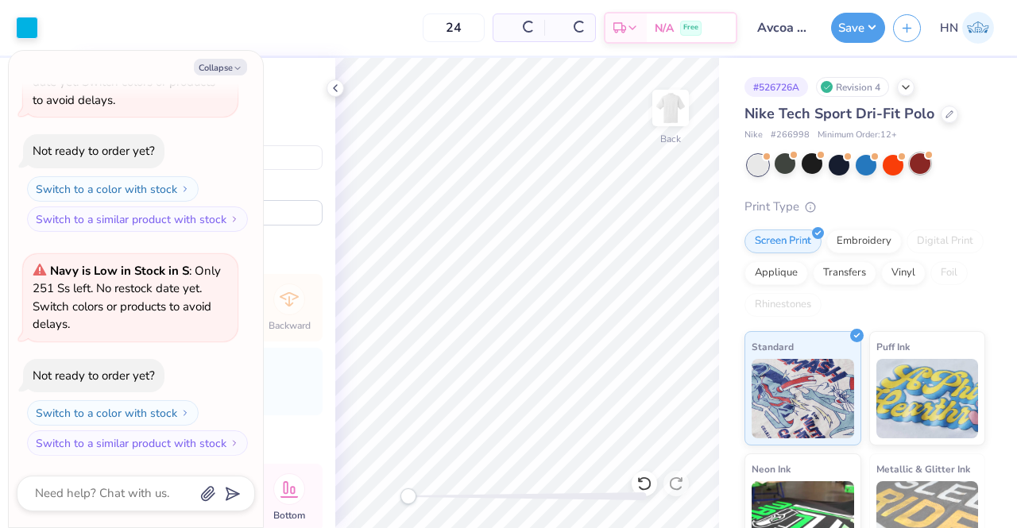
scroll to position [813, 0]
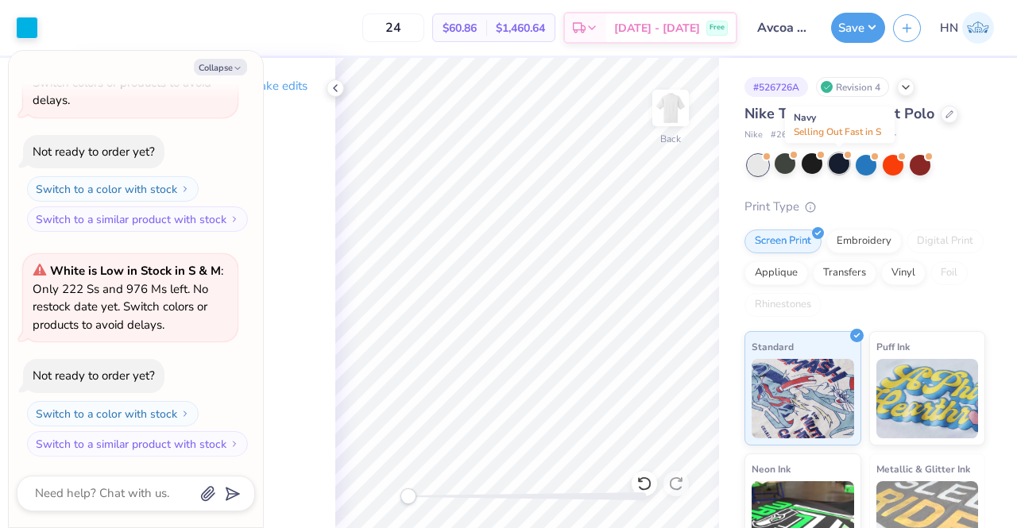
click at [840, 159] on div at bounding box center [839, 163] width 21 height 21
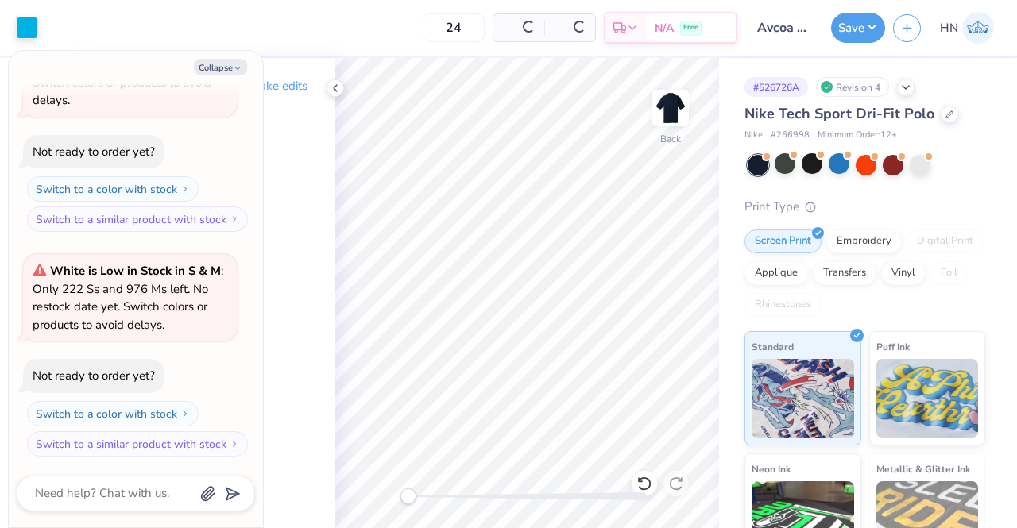
scroll to position [1038, 0]
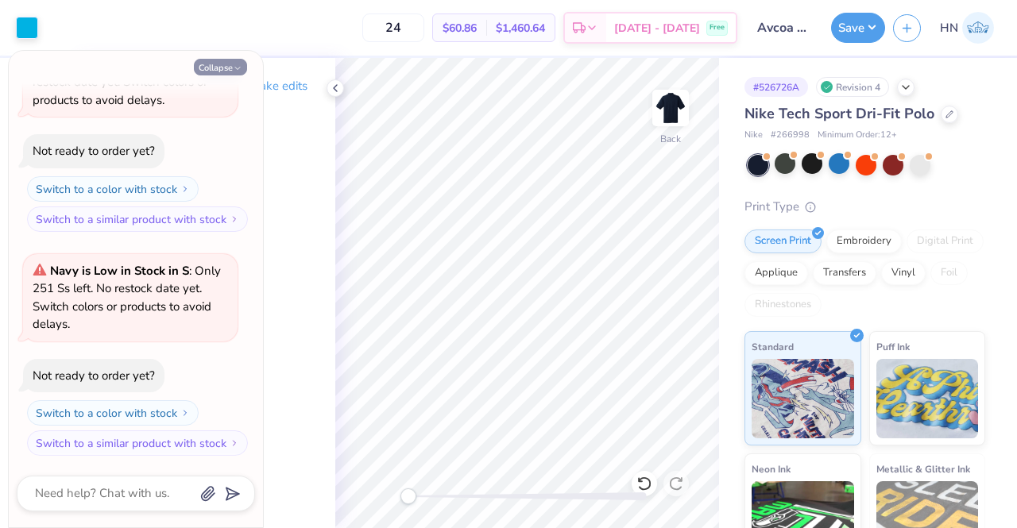
click at [244, 69] on button "Collapse" at bounding box center [220, 67] width 53 height 17
type textarea "x"
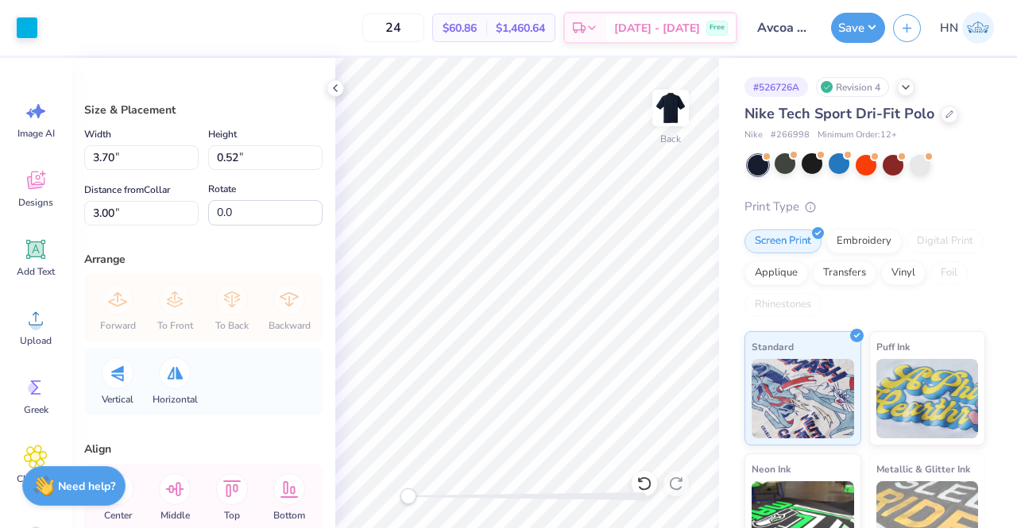
type input "4.13"
type input "0.58"
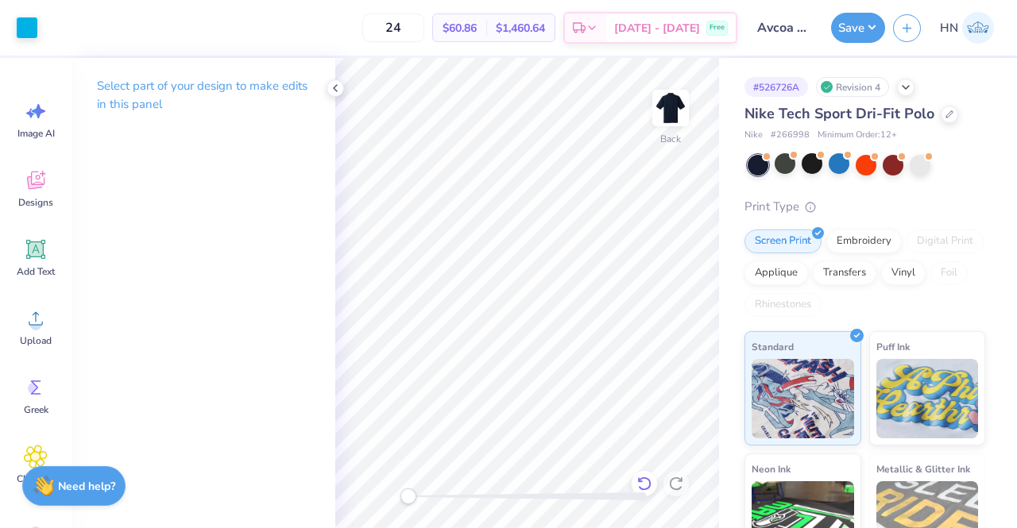
click at [646, 477] on icon at bounding box center [644, 484] width 16 height 16
click at [946, 110] on icon at bounding box center [949, 113] width 6 height 6
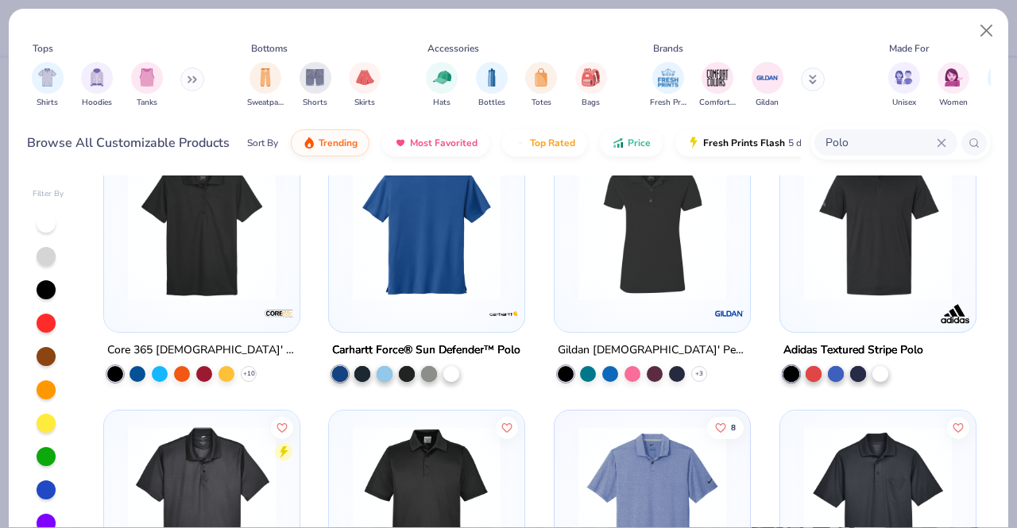
scroll to position [318, 0]
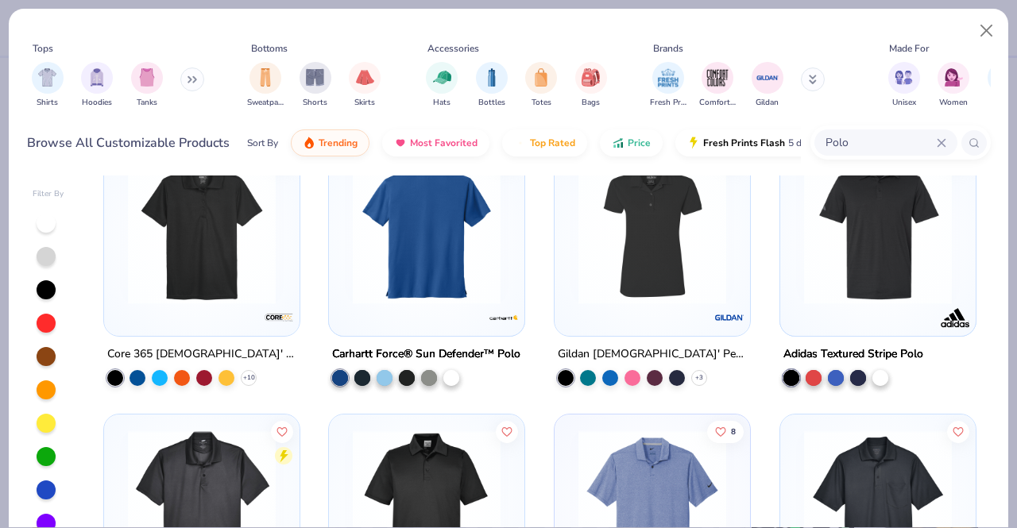
click at [386, 284] on img at bounding box center [427, 230] width 164 height 148
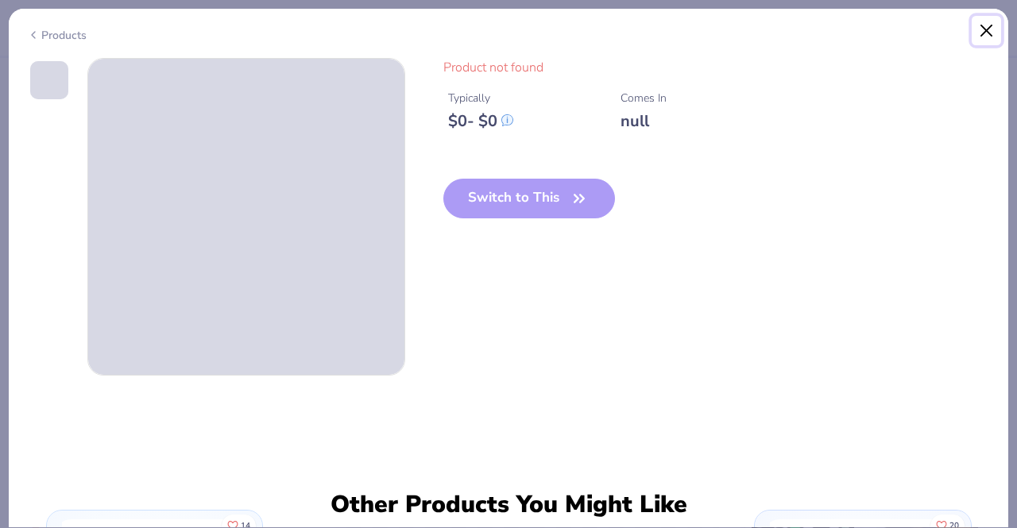
click at [987, 25] on button "Close" at bounding box center [987, 31] width 30 height 30
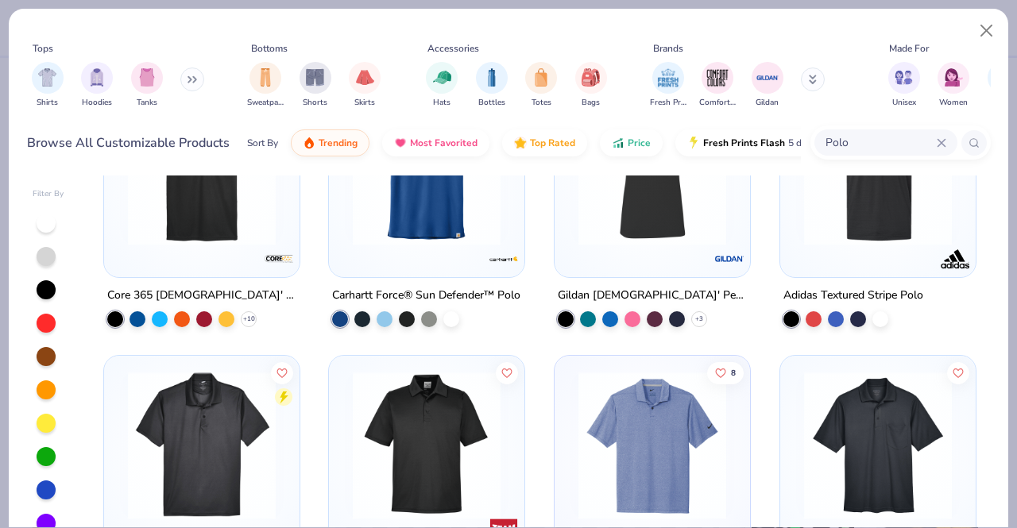
scroll to position [318, 0]
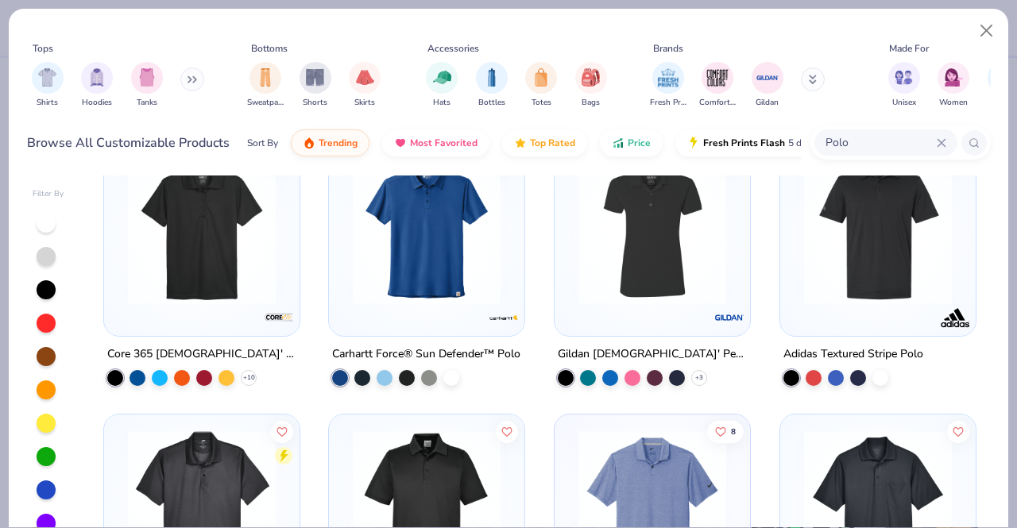
click at [183, 240] on img at bounding box center [202, 230] width 164 height 148
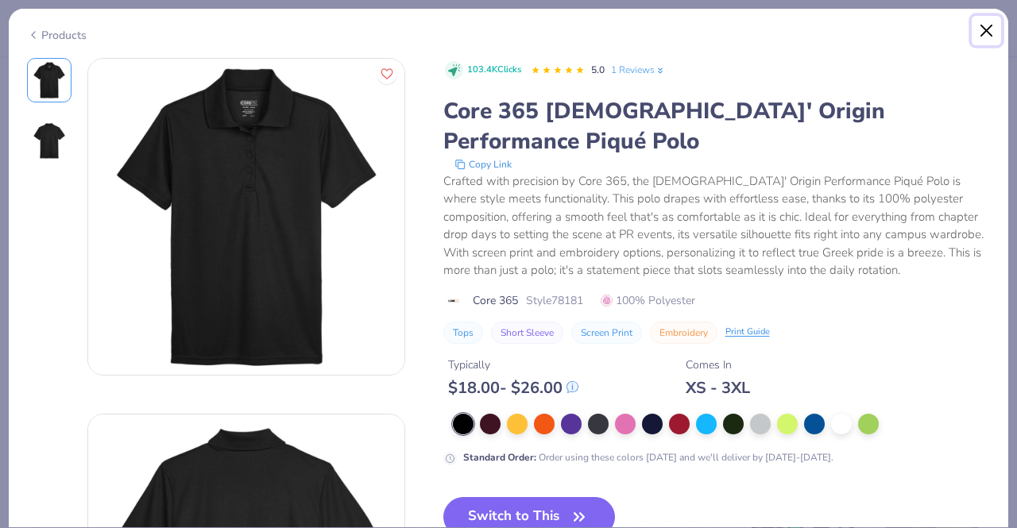
click at [979, 29] on button "Close" at bounding box center [987, 31] width 30 height 30
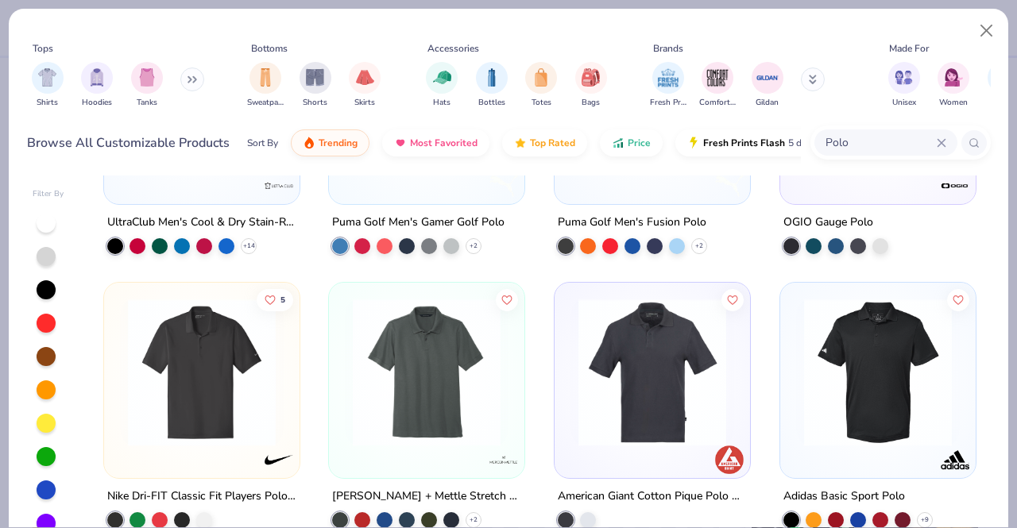
scroll to position [1112, 0]
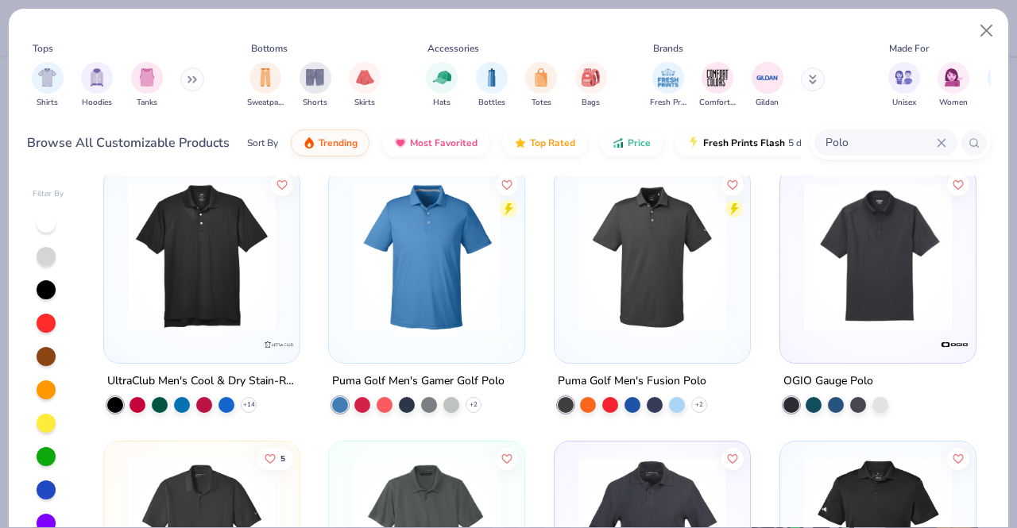
click at [375, 280] on div "Carhartt Force® Sun Defender™ Polo Adidas Textured Stripe Polo Carhartt Force® …" at bounding box center [539, 377] width 902 height 402
click at [346, 287] on img at bounding box center [264, 258] width 164 height 148
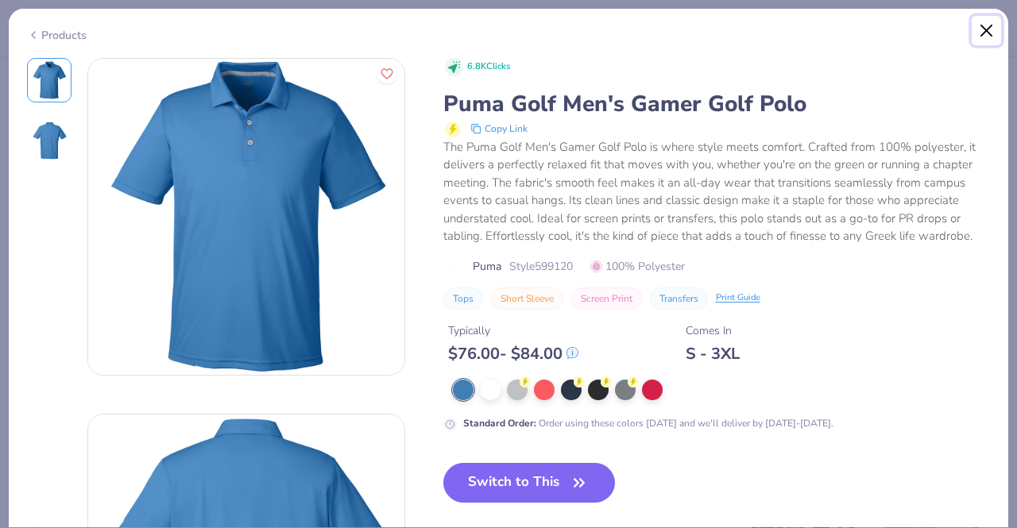
click at [984, 26] on button "Close" at bounding box center [987, 31] width 30 height 30
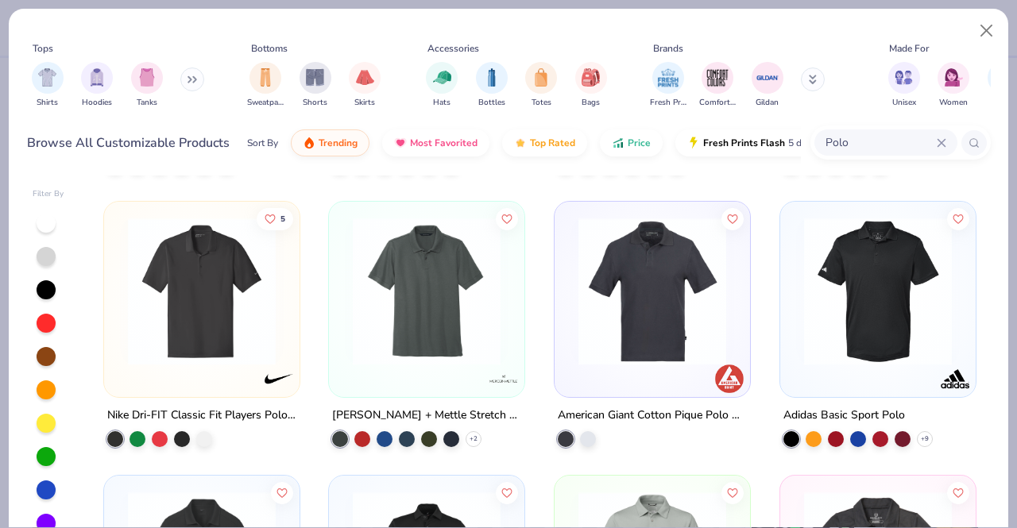
scroll to position [1350, 0]
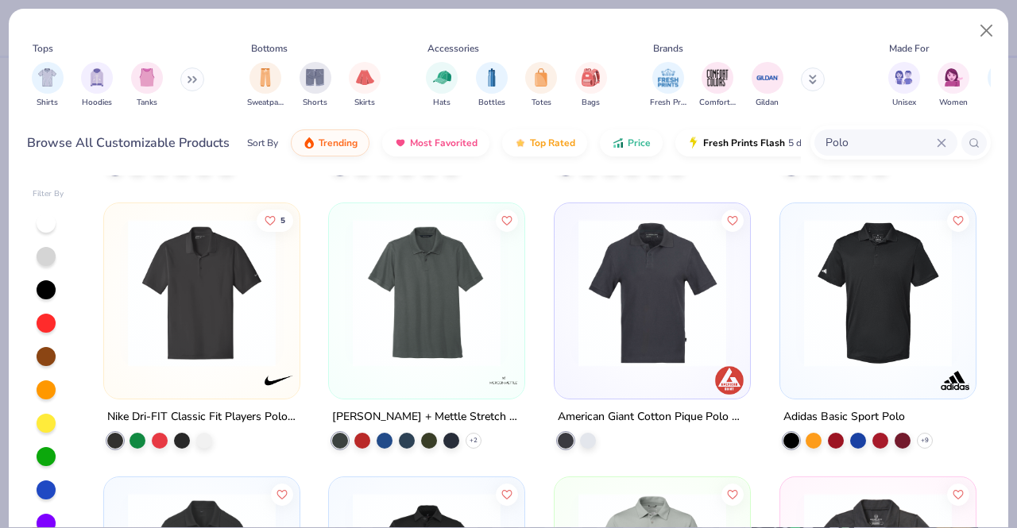
click at [372, 350] on img at bounding box center [427, 293] width 164 height 148
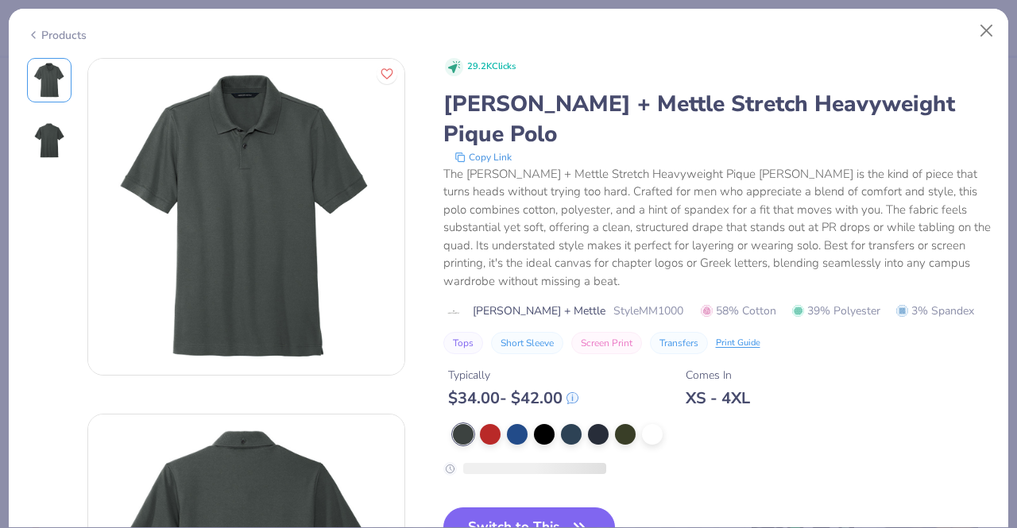
scroll to position [159, 0]
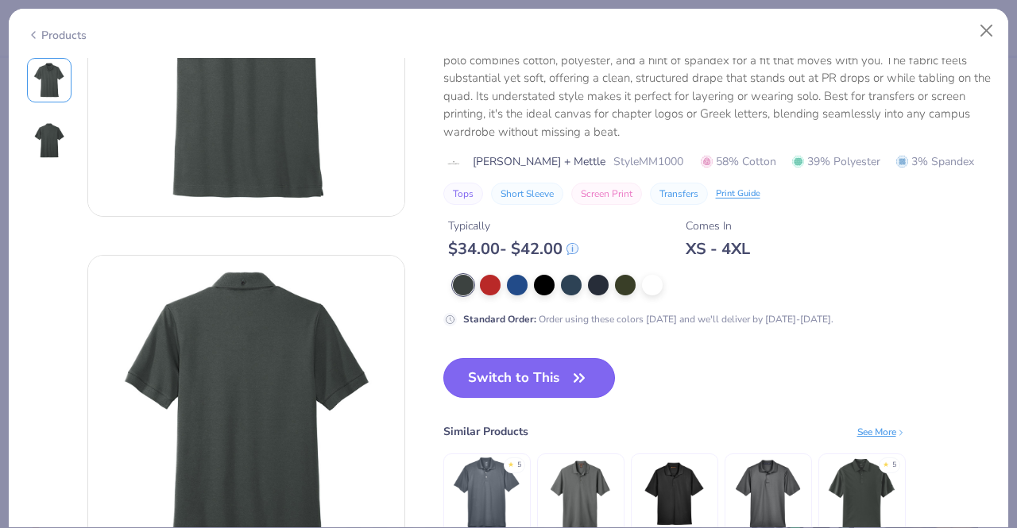
click at [514, 374] on button "Switch to This" at bounding box center [529, 378] width 172 height 40
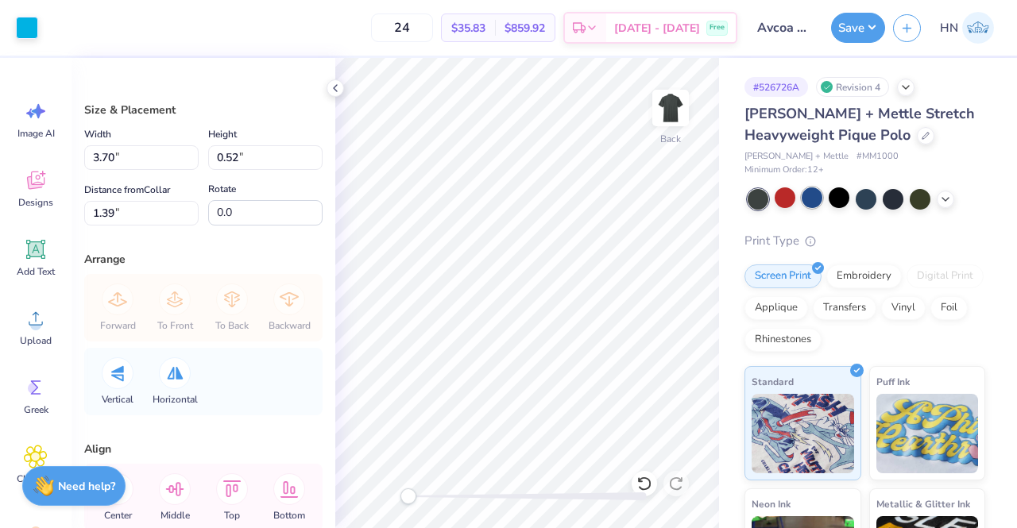
click at [807, 188] on div at bounding box center [812, 197] width 21 height 21
type input "2.74"
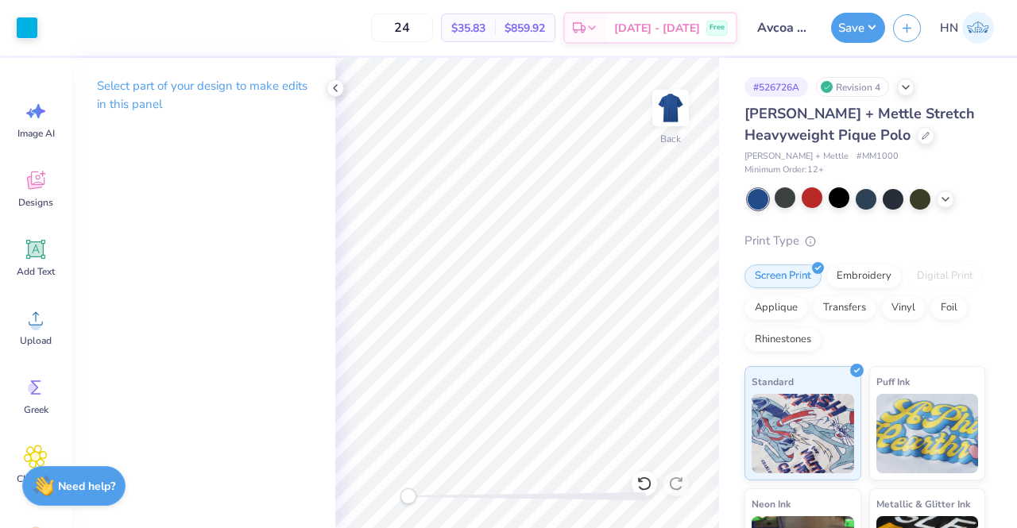
click at [787, 198] on div "[PERSON_NAME] + Mettle Stretch Heavyweight Pique Polo [PERSON_NAME] + Mettle # …" at bounding box center [864, 414] width 241 height 622
click at [937, 189] on div at bounding box center [945, 197] width 17 height 17
click at [944, 187] on div at bounding box center [947, 197] width 21 height 21
click at [917, 187] on div at bounding box center [920, 197] width 21 height 21
click at [953, 187] on div at bounding box center [947, 197] width 21 height 21
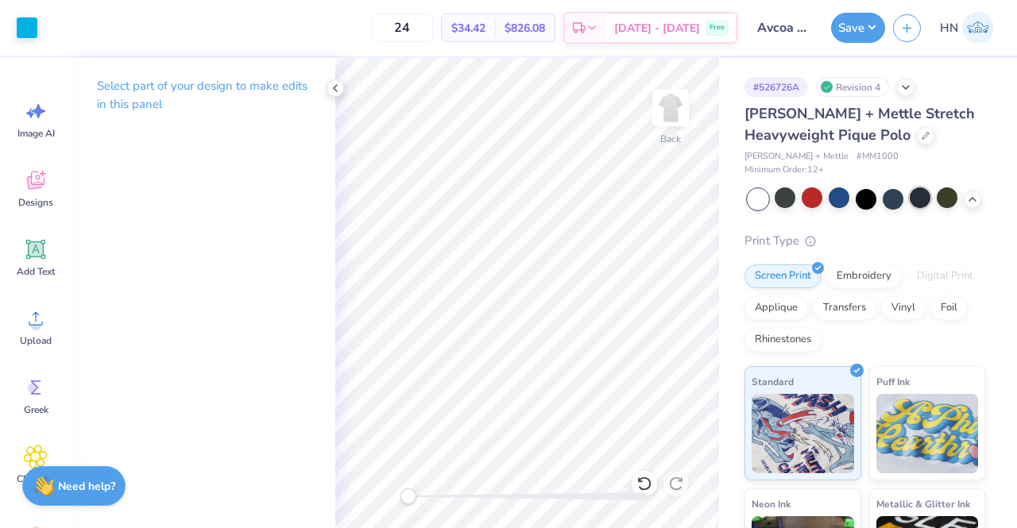
click at [918, 187] on div at bounding box center [920, 197] width 21 height 21
click at [889, 187] on div at bounding box center [893, 197] width 21 height 21
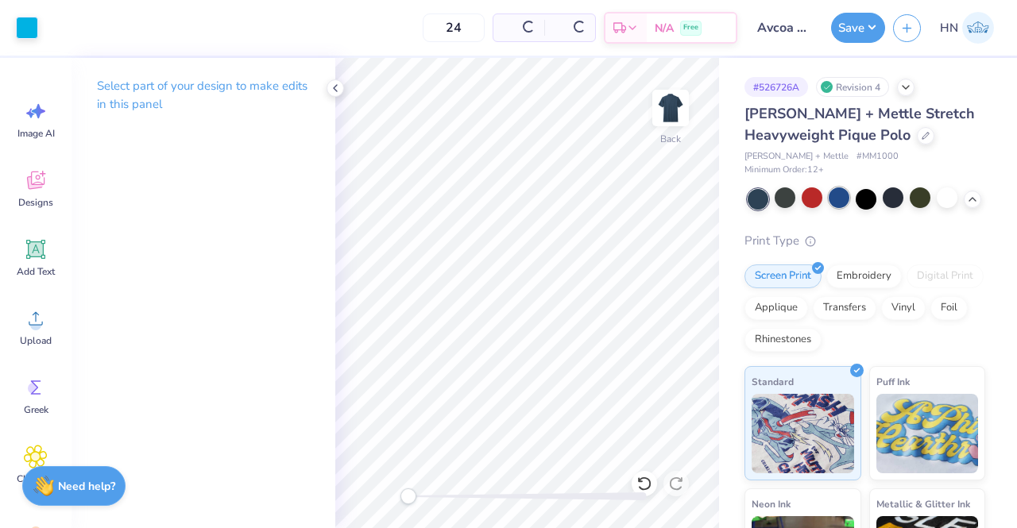
click at [834, 187] on div at bounding box center [839, 197] width 21 height 21
click at [894, 187] on div at bounding box center [893, 197] width 21 height 21
click at [844, 28] on button "Save" at bounding box center [858, 25] width 54 height 30
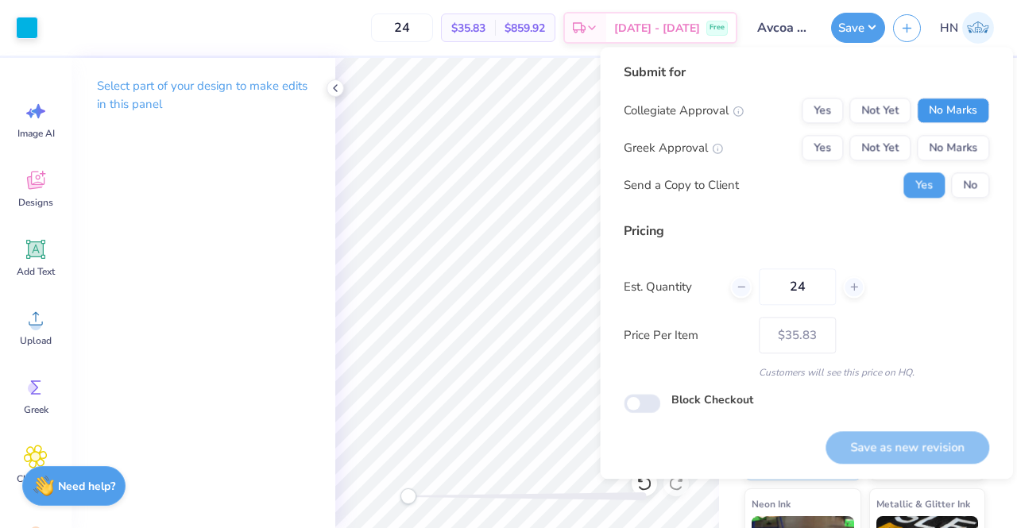
click at [987, 101] on button "No Marks" at bounding box center [953, 110] width 72 height 25
click at [975, 142] on button "No Marks" at bounding box center [953, 147] width 72 height 25
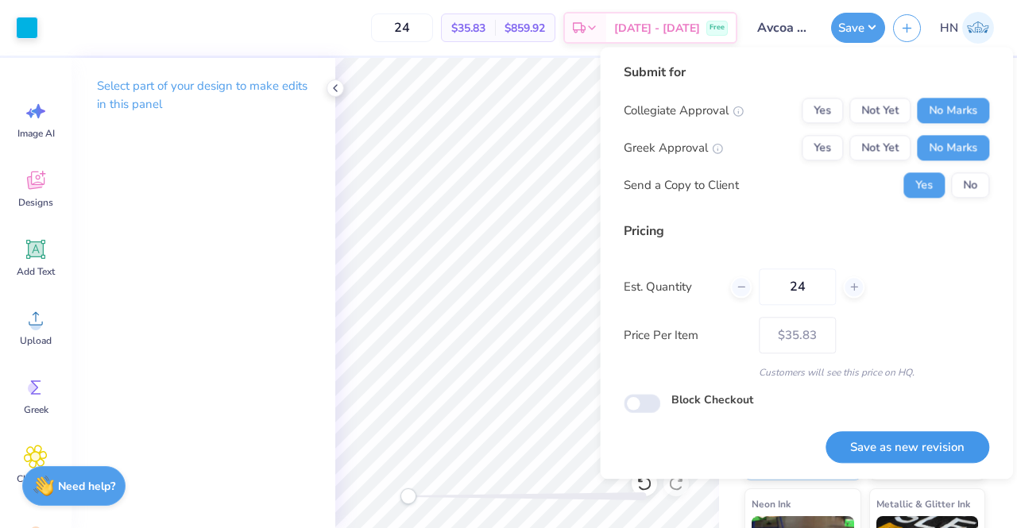
click at [950, 452] on button "Save as new revision" at bounding box center [907, 447] width 164 height 33
type input "$35.83"
